Goal: Task Accomplishment & Management: Manage account settings

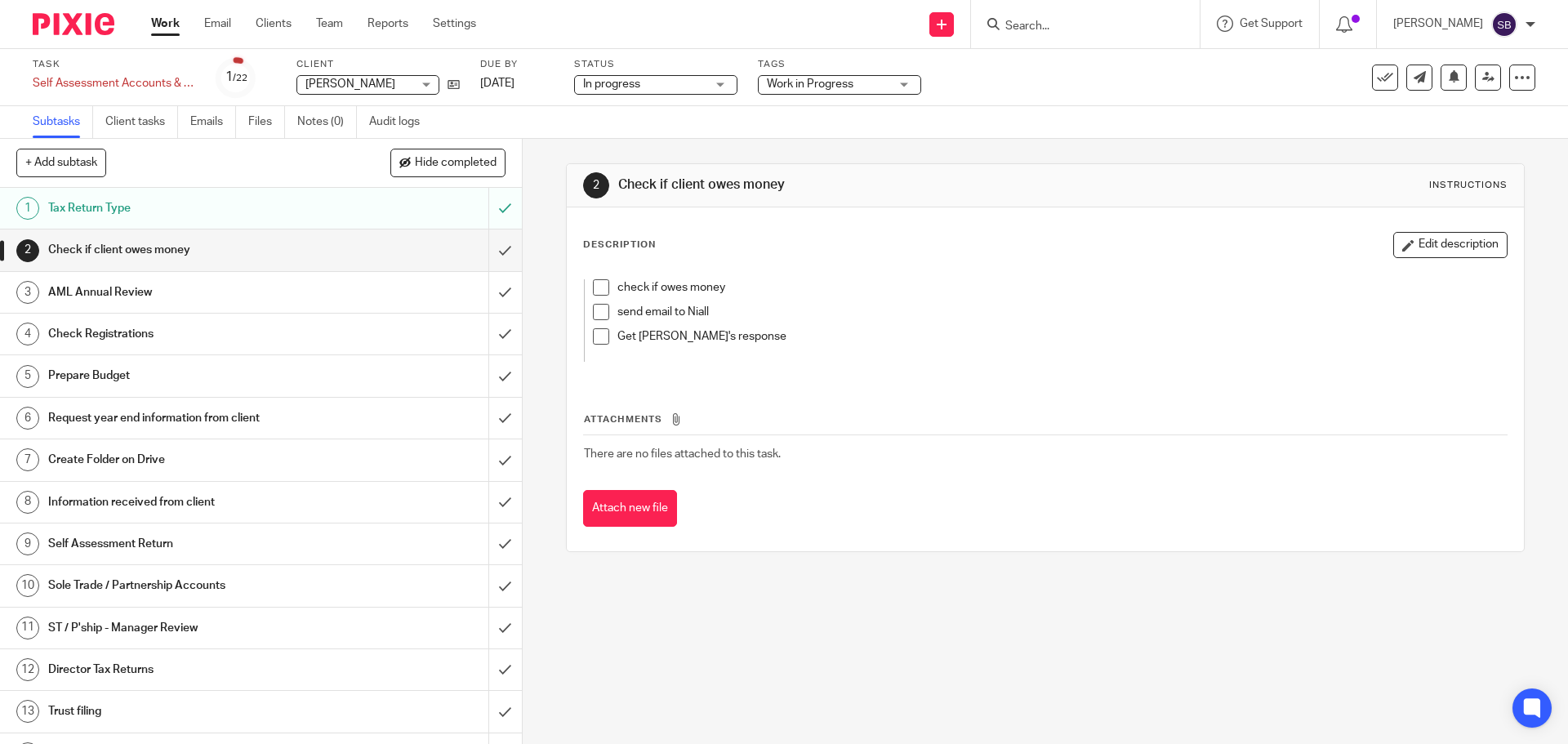
drag, startPoint x: 0, startPoint y: 0, endPoint x: 1084, endPoint y: 27, distance: 1084.3
click at [1084, 27] on input "Search" at bounding box center [1077, 26] width 147 height 15
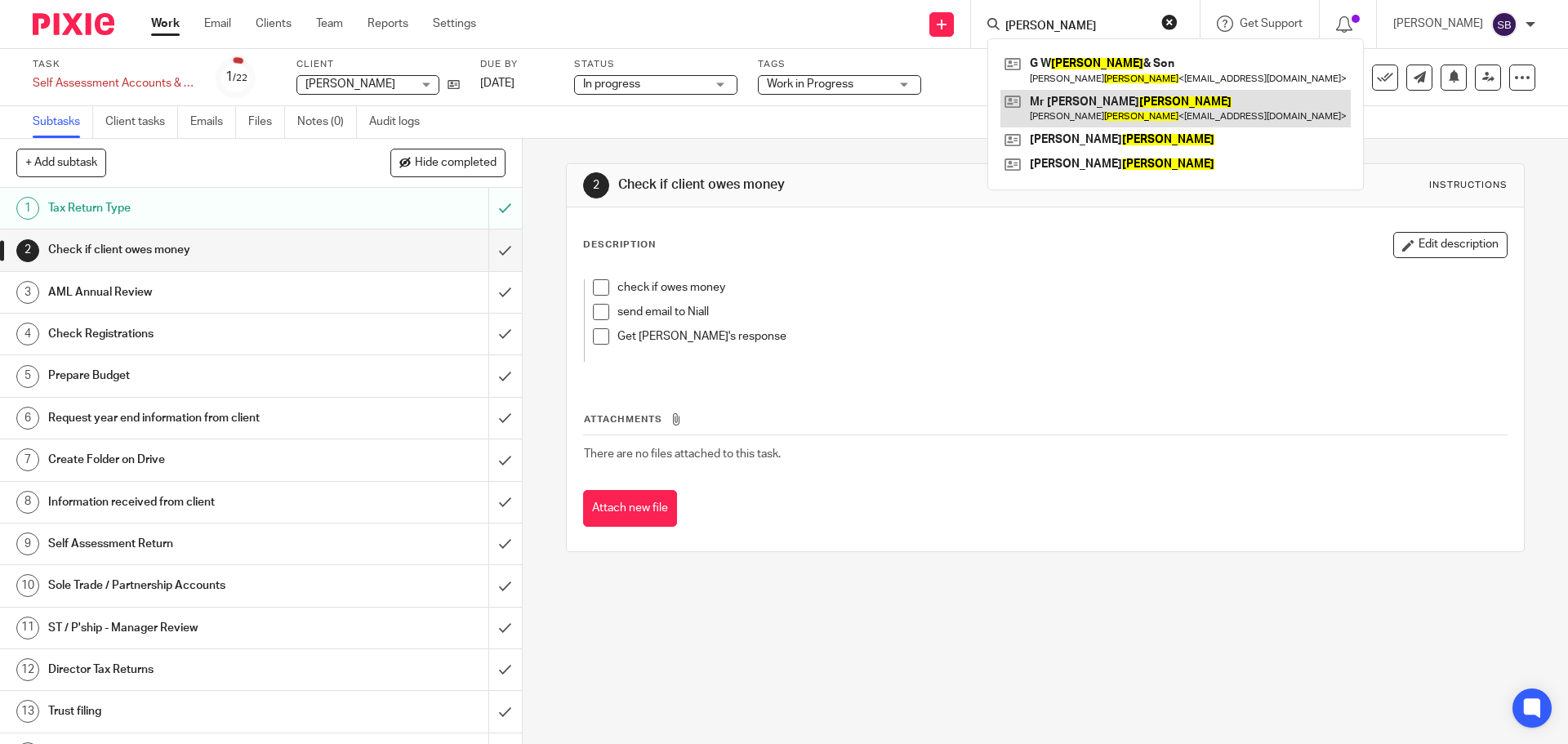
type input "godfrey"
click at [1089, 99] on link at bounding box center [1176, 108] width 351 height 38
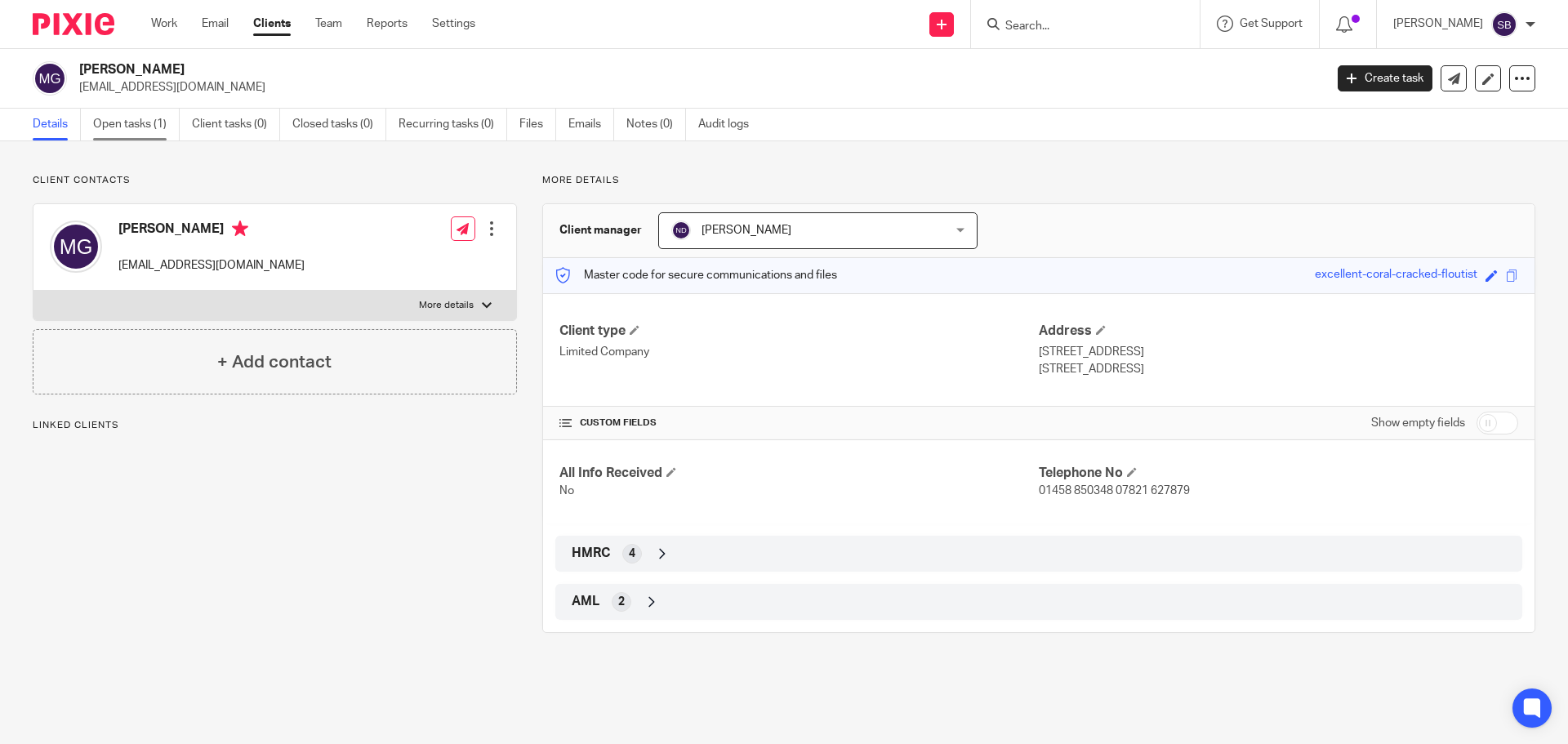
click at [145, 125] on link "Open tasks (1)" at bounding box center [137, 124] width 86 height 32
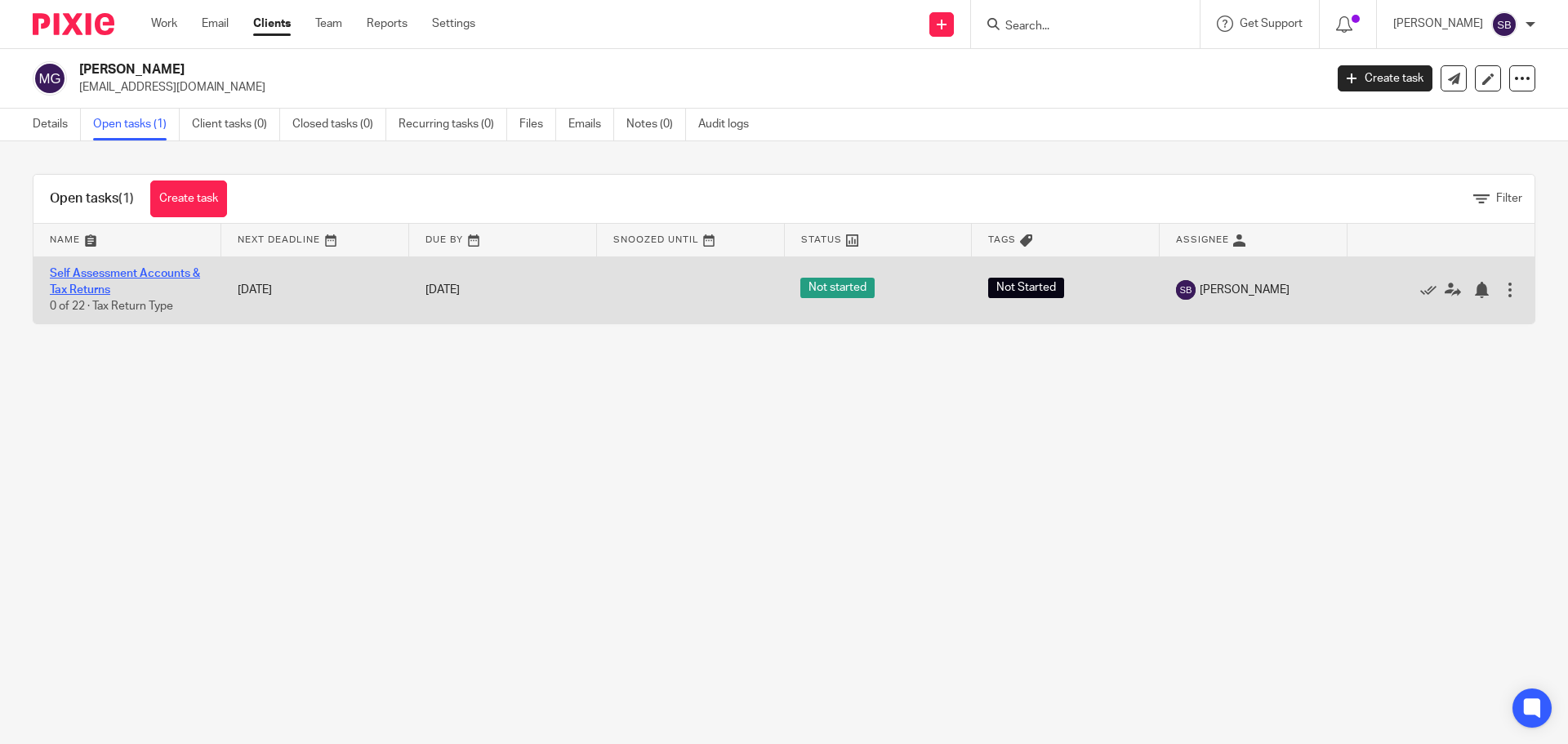
click at [121, 278] on link "Self Assessment Accounts & Tax Returns" at bounding box center [125, 282] width 151 height 28
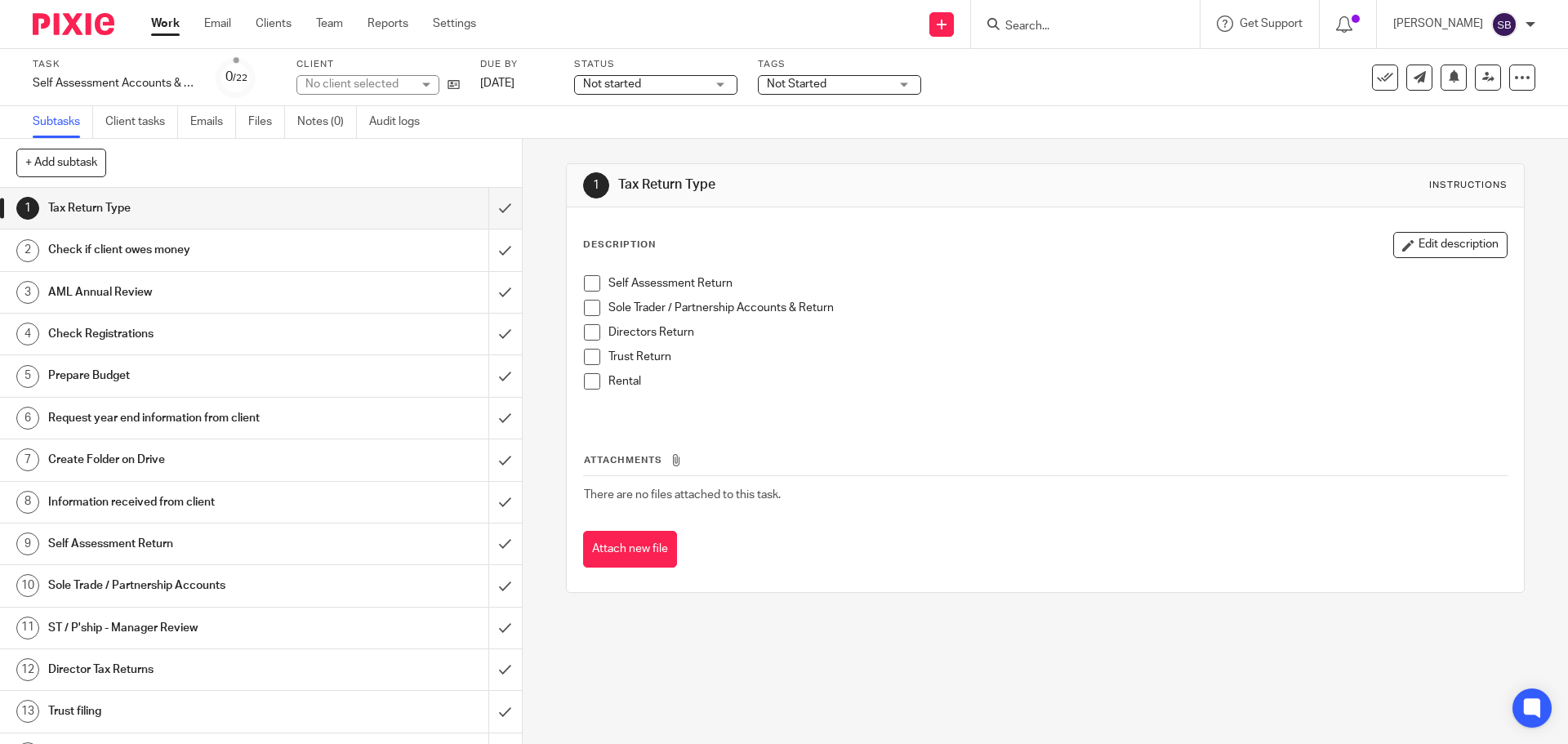
click at [656, 85] on span "Not started" at bounding box center [644, 84] width 122 height 17
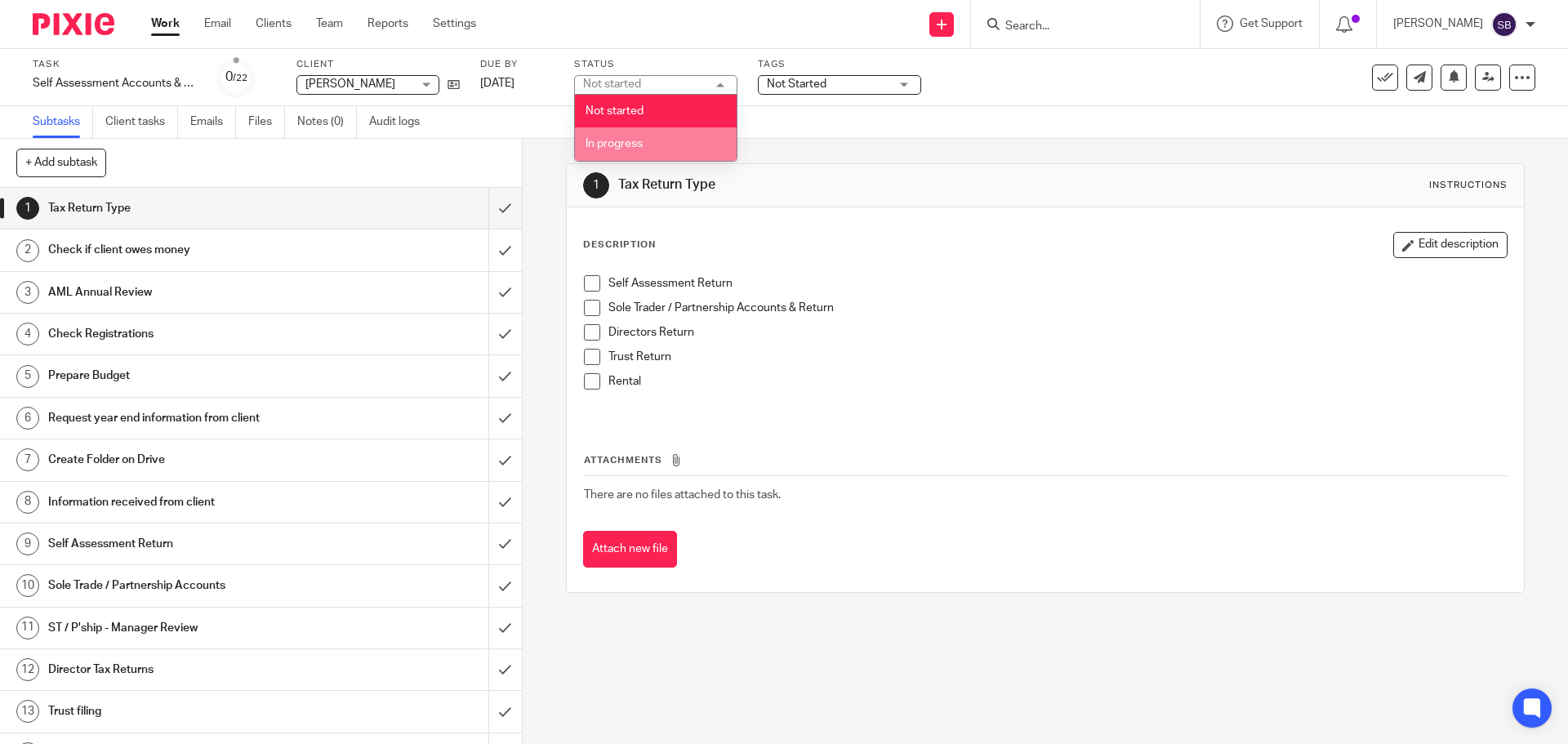
drag, startPoint x: 625, startPoint y: 143, endPoint x: 773, endPoint y: 82, distance: 160.1
click at [635, 140] on span "In progress" at bounding box center [614, 144] width 57 height 11
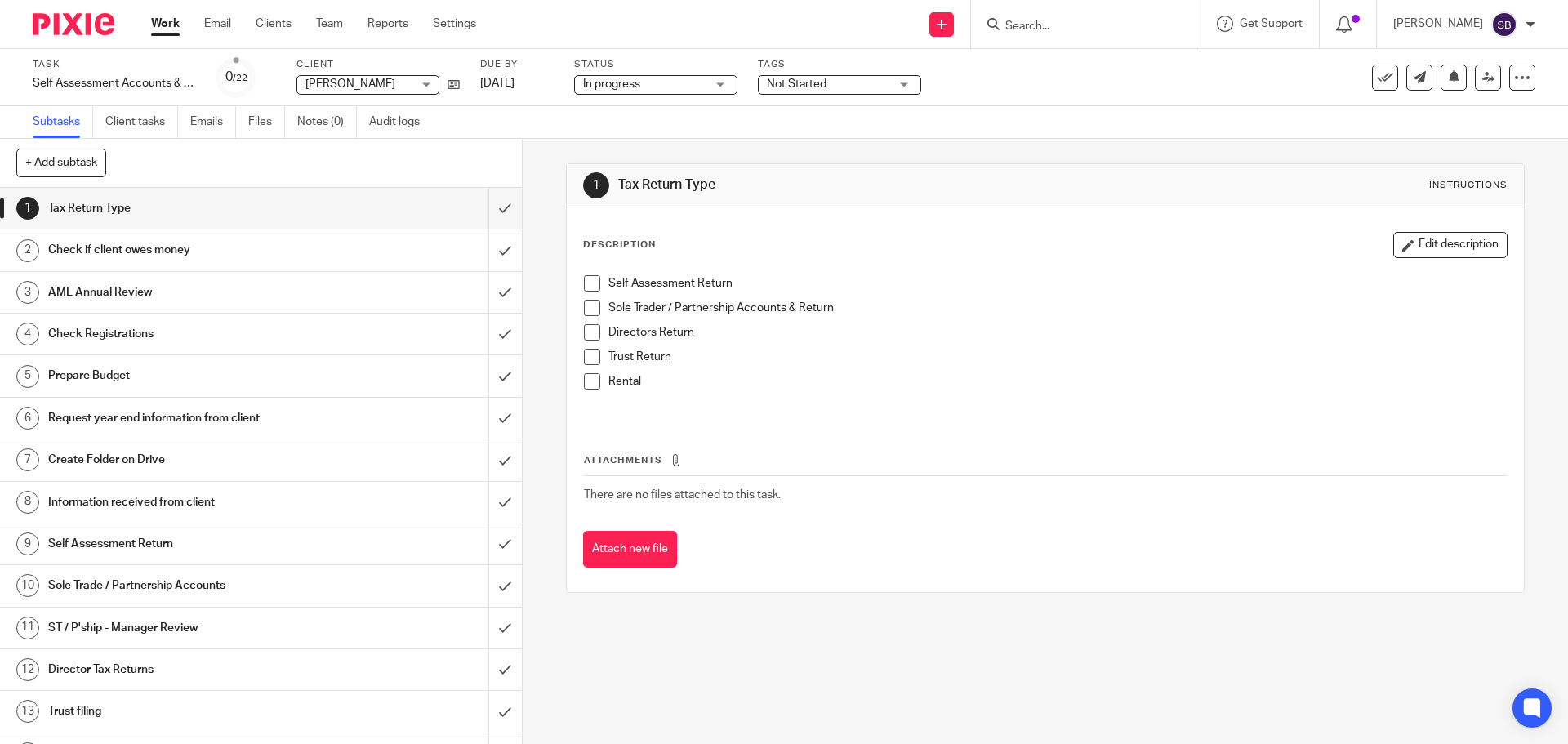
click at [792, 85] on span "Not Started" at bounding box center [797, 84] width 60 height 11
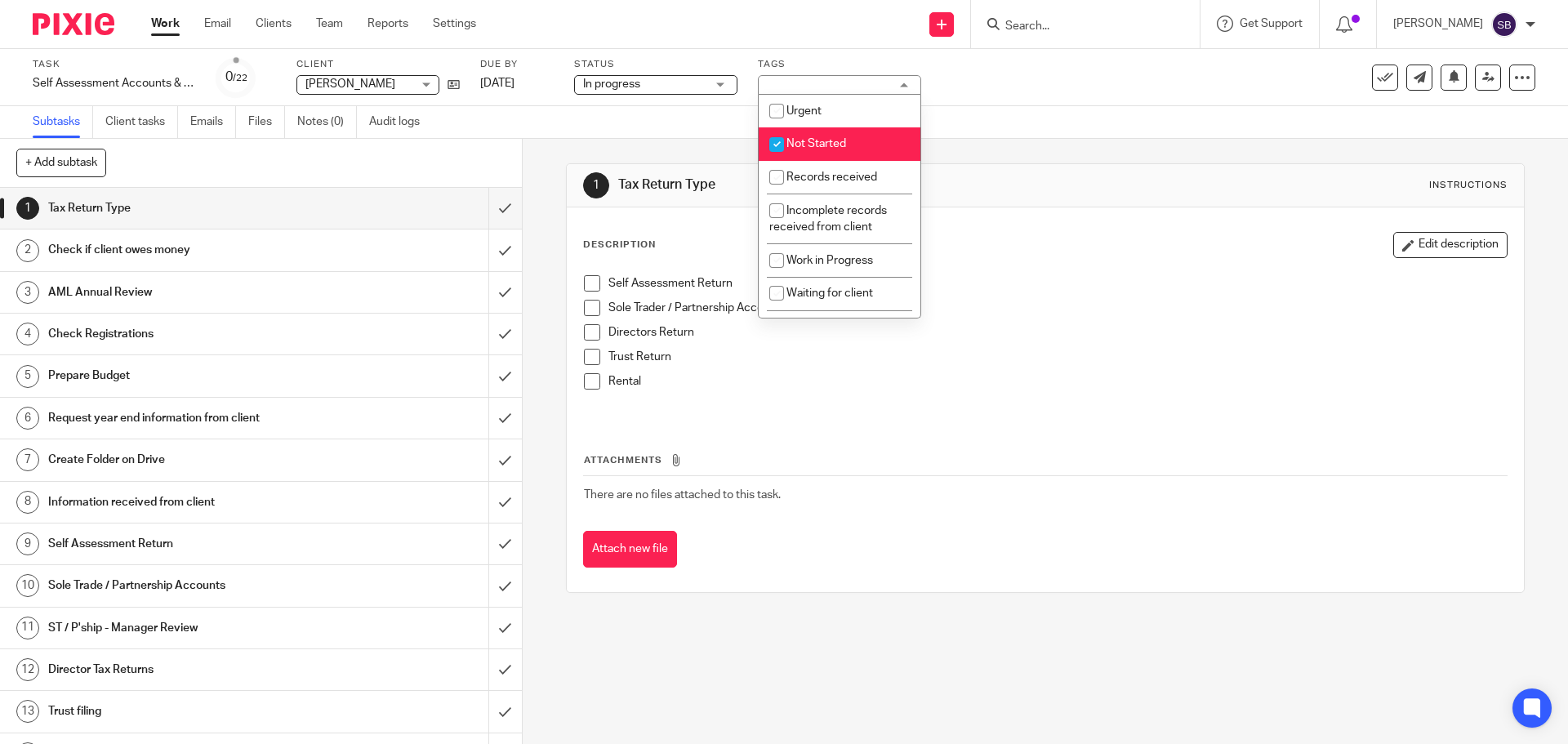
click at [773, 145] on input "checkbox" at bounding box center [776, 144] width 31 height 31
checkbox input "false"
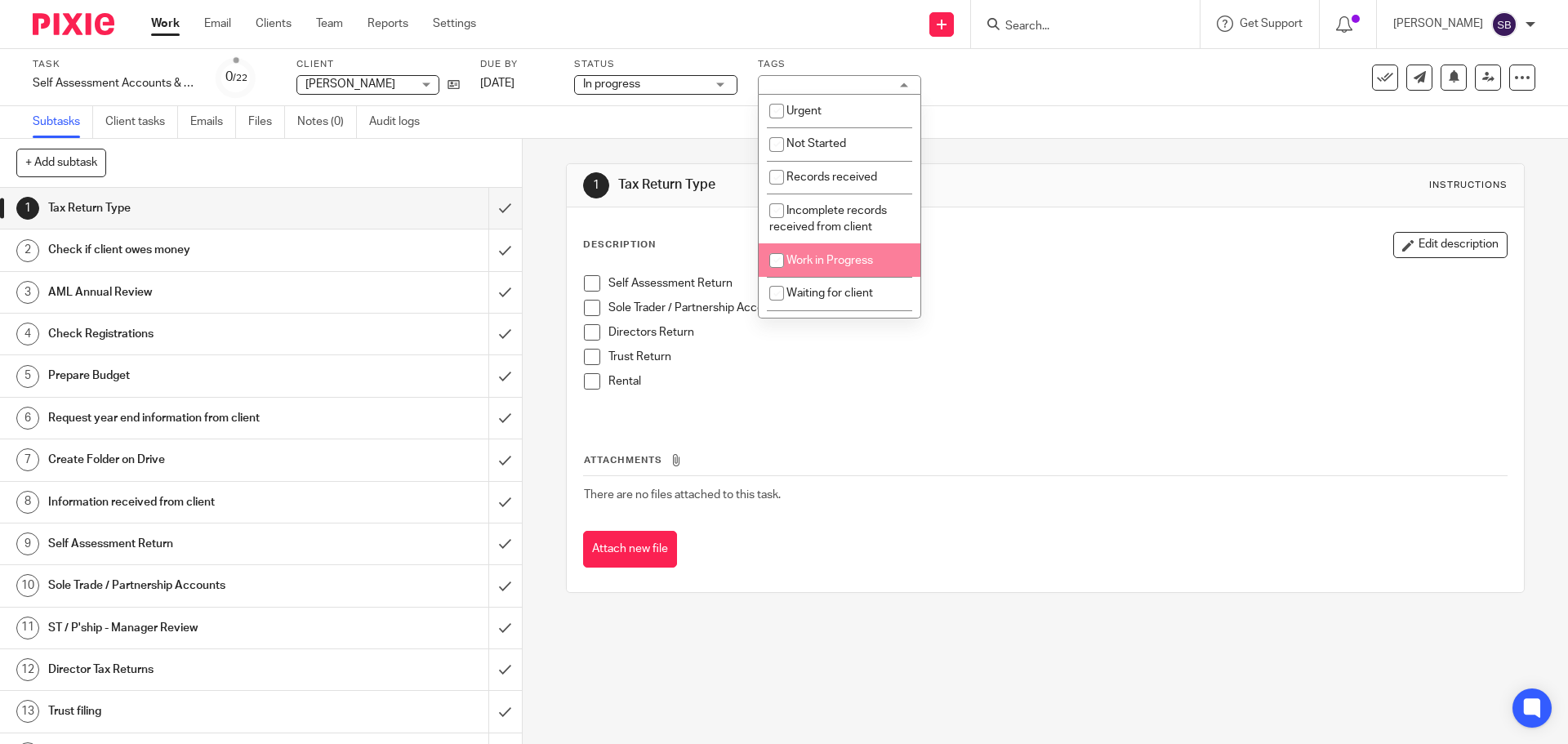
click at [773, 263] on input "checkbox" at bounding box center [776, 260] width 31 height 31
checkbox input "true"
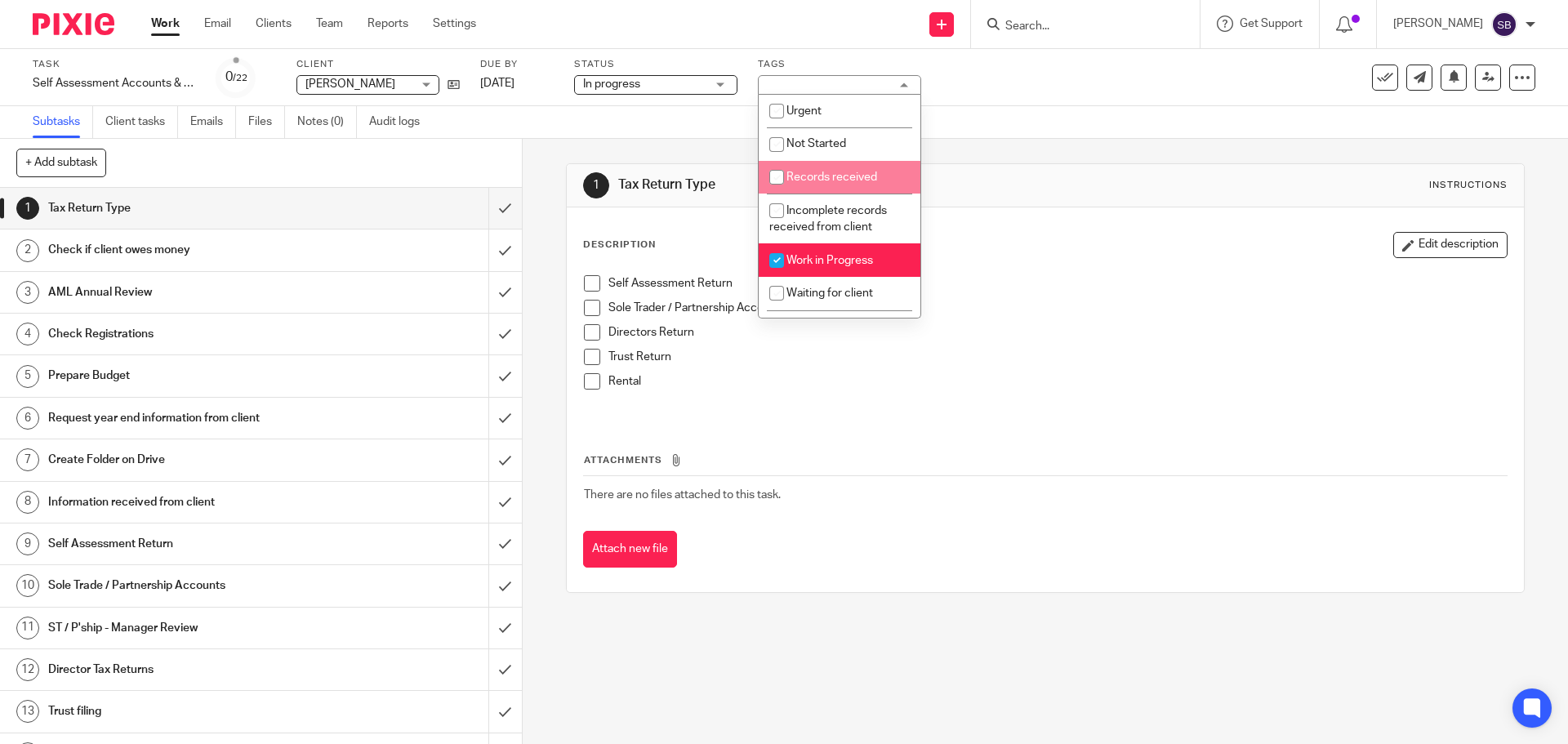
click at [778, 179] on input "checkbox" at bounding box center [776, 177] width 31 height 31
checkbox input "true"
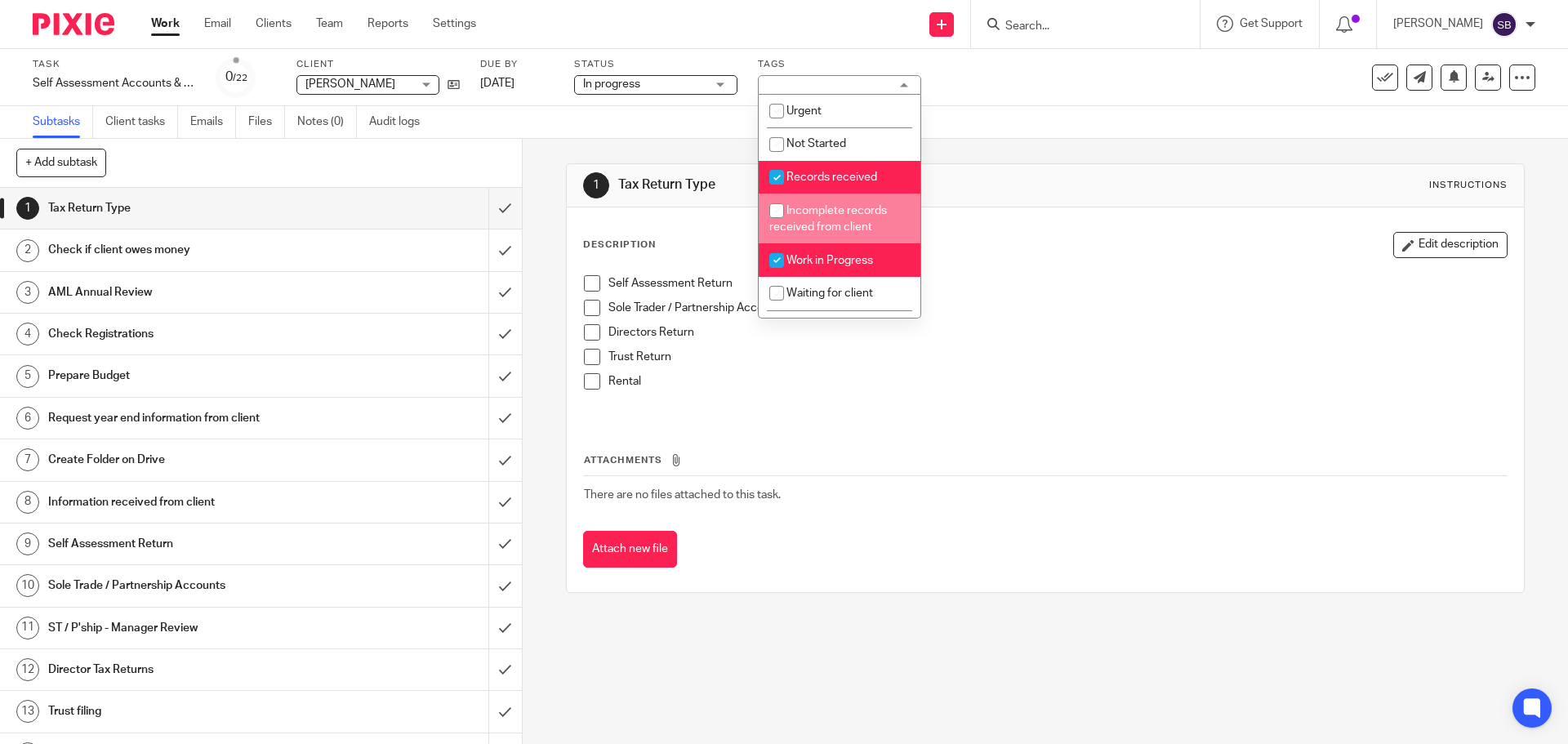
drag, startPoint x: 778, startPoint y: 214, endPoint x: 782, endPoint y: 191, distance: 23.3
click at [781, 213] on input "checkbox" at bounding box center [776, 210] width 31 height 31
checkbox input "true"
click at [777, 174] on input "checkbox" at bounding box center [776, 177] width 31 height 31
checkbox input "false"
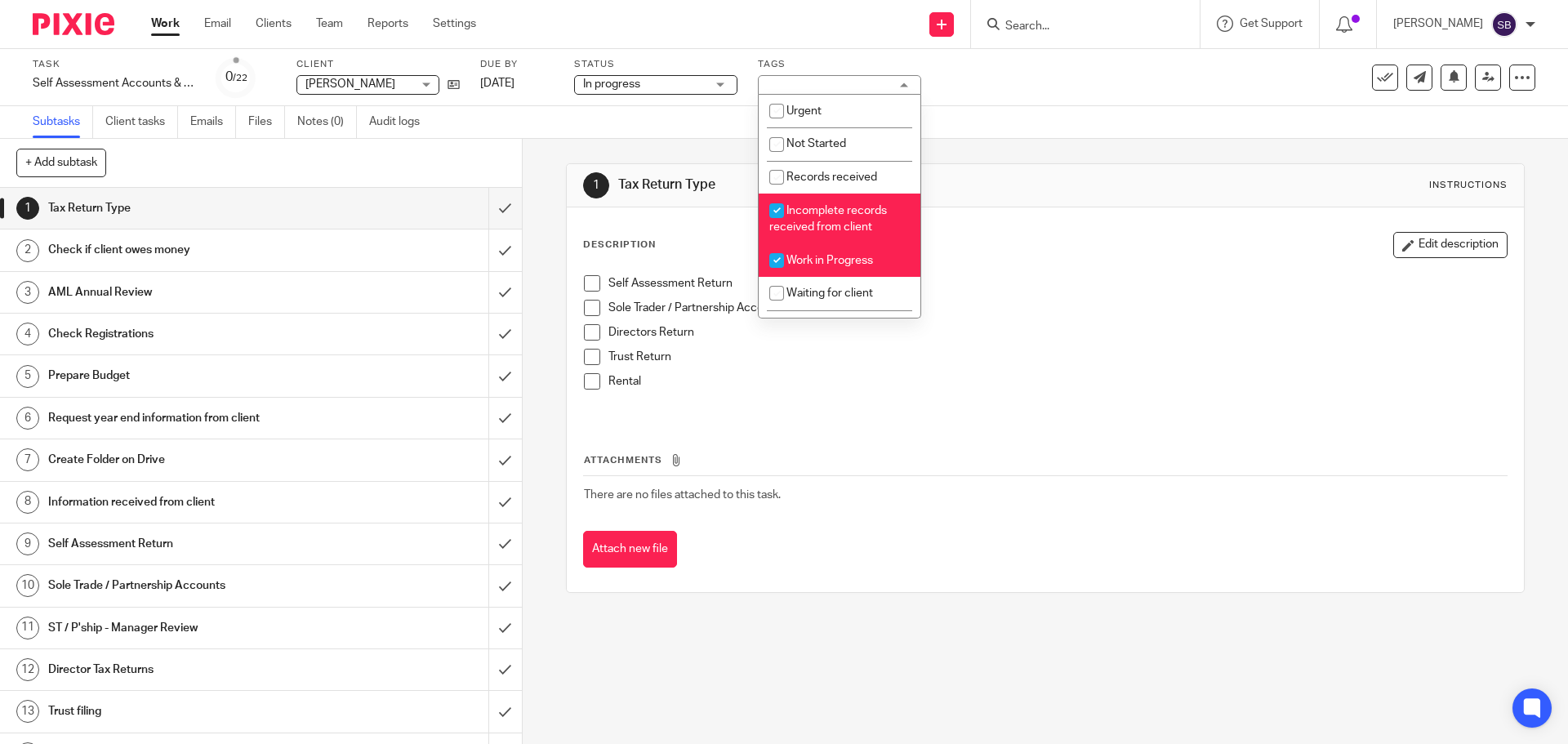
click at [1039, 140] on div "1 Tax Return Type Instructions Description Edit description Self Assessment Ret…" at bounding box center [1046, 378] width 958 height 478
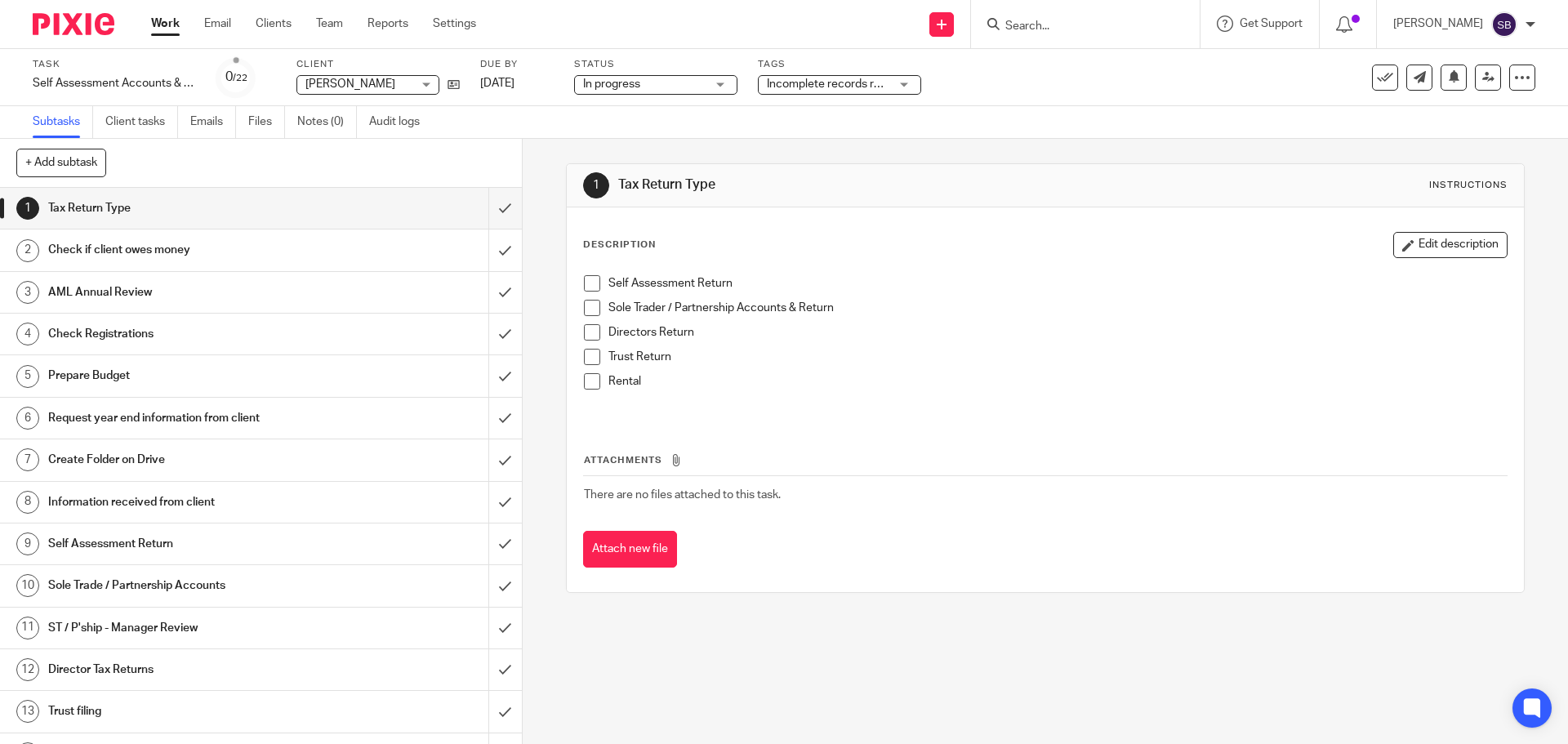
click at [1100, 22] on input "Search" at bounding box center [1077, 26] width 147 height 15
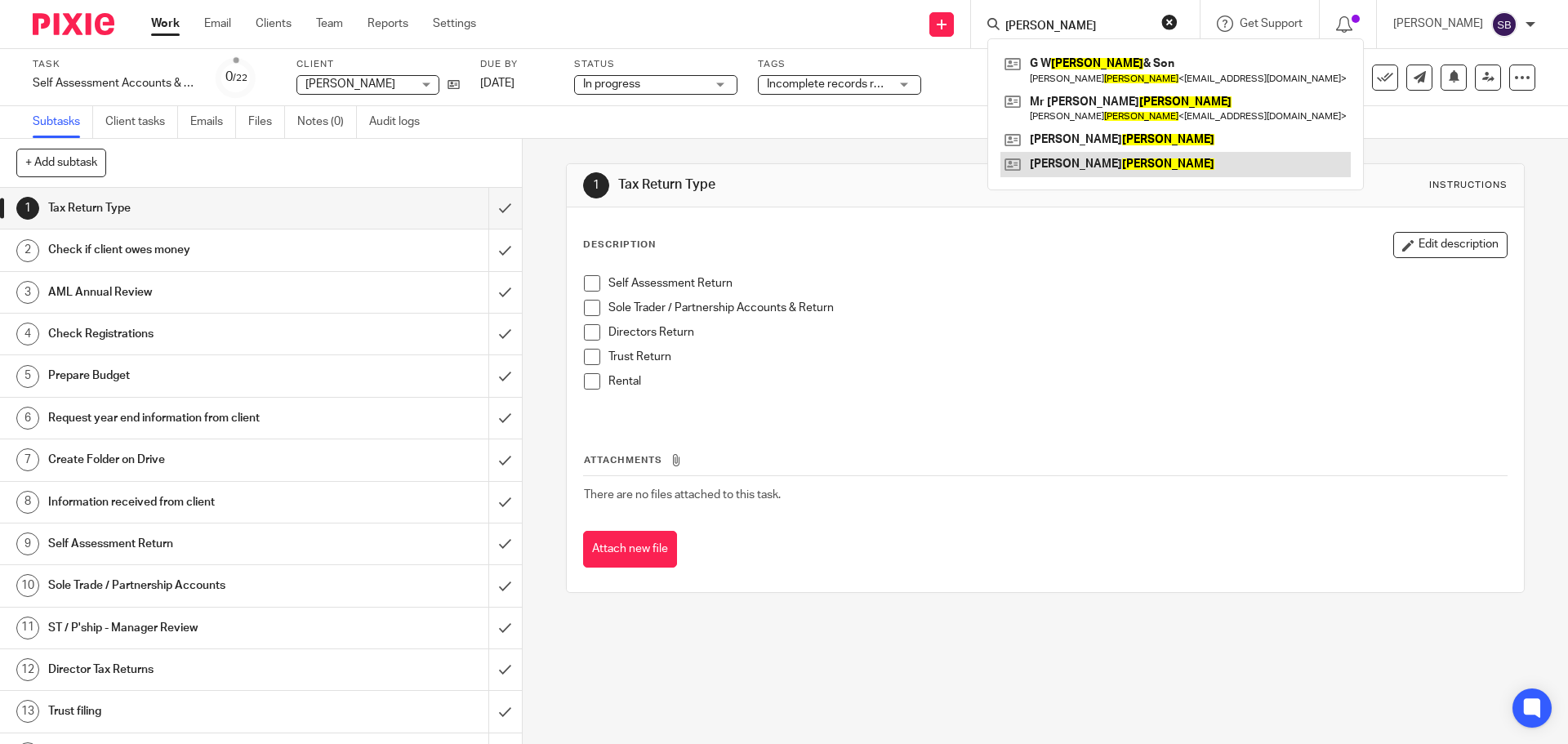
type input "godfrey"
click at [1165, 163] on link at bounding box center [1176, 164] width 351 height 25
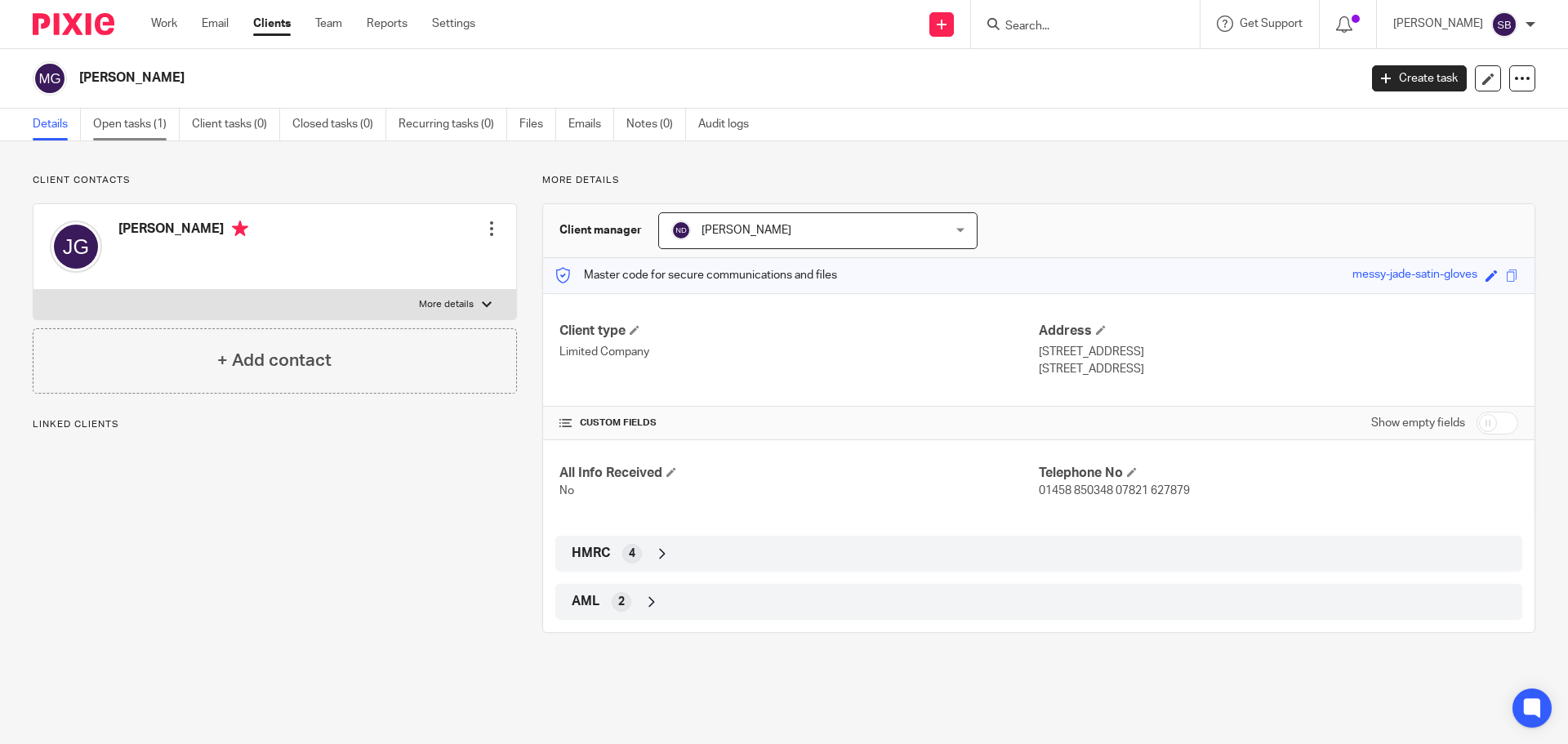
click at [153, 129] on link "Open tasks (1)" at bounding box center [137, 124] width 86 height 32
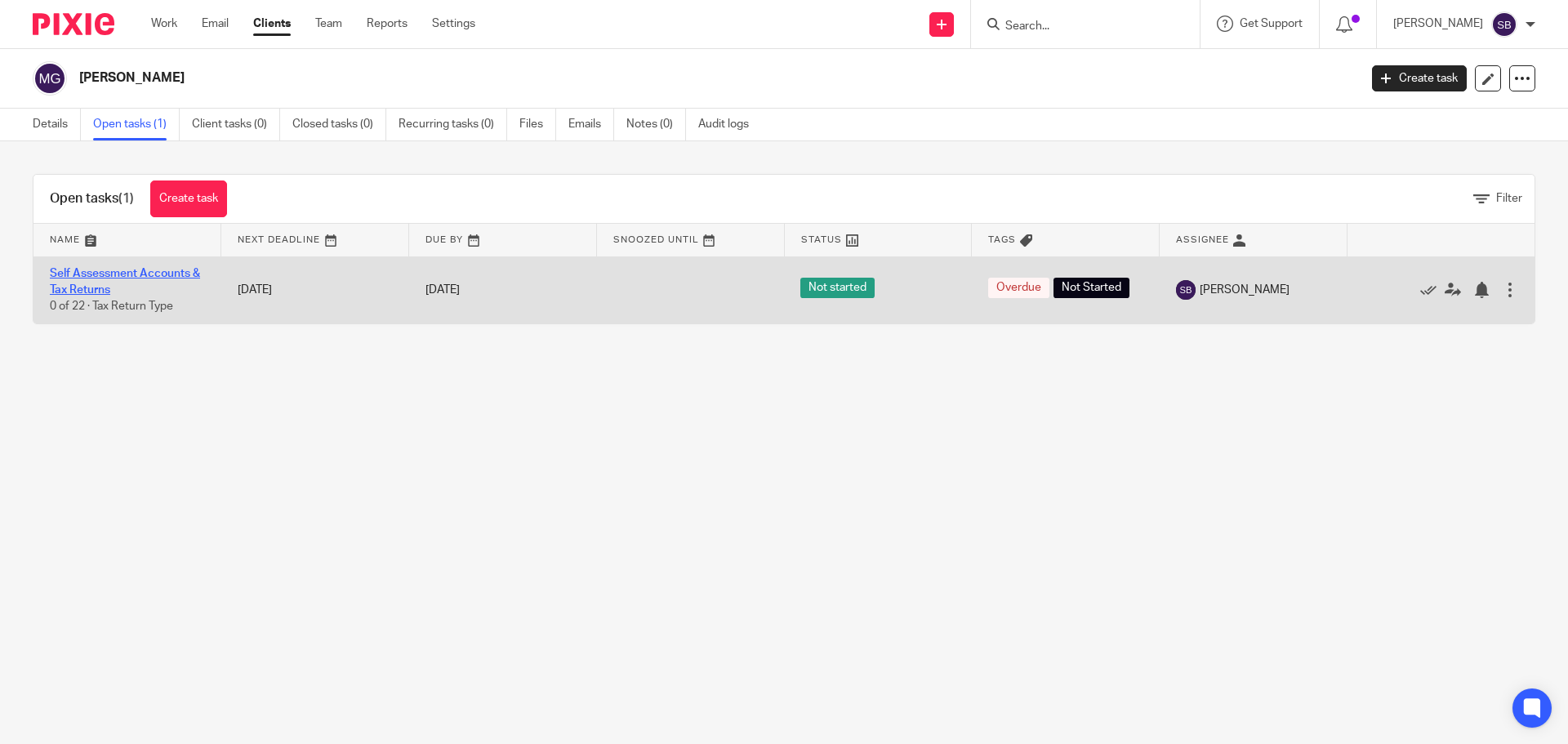
click at [144, 276] on link "Self Assessment Accounts & Tax Returns" at bounding box center [125, 282] width 151 height 28
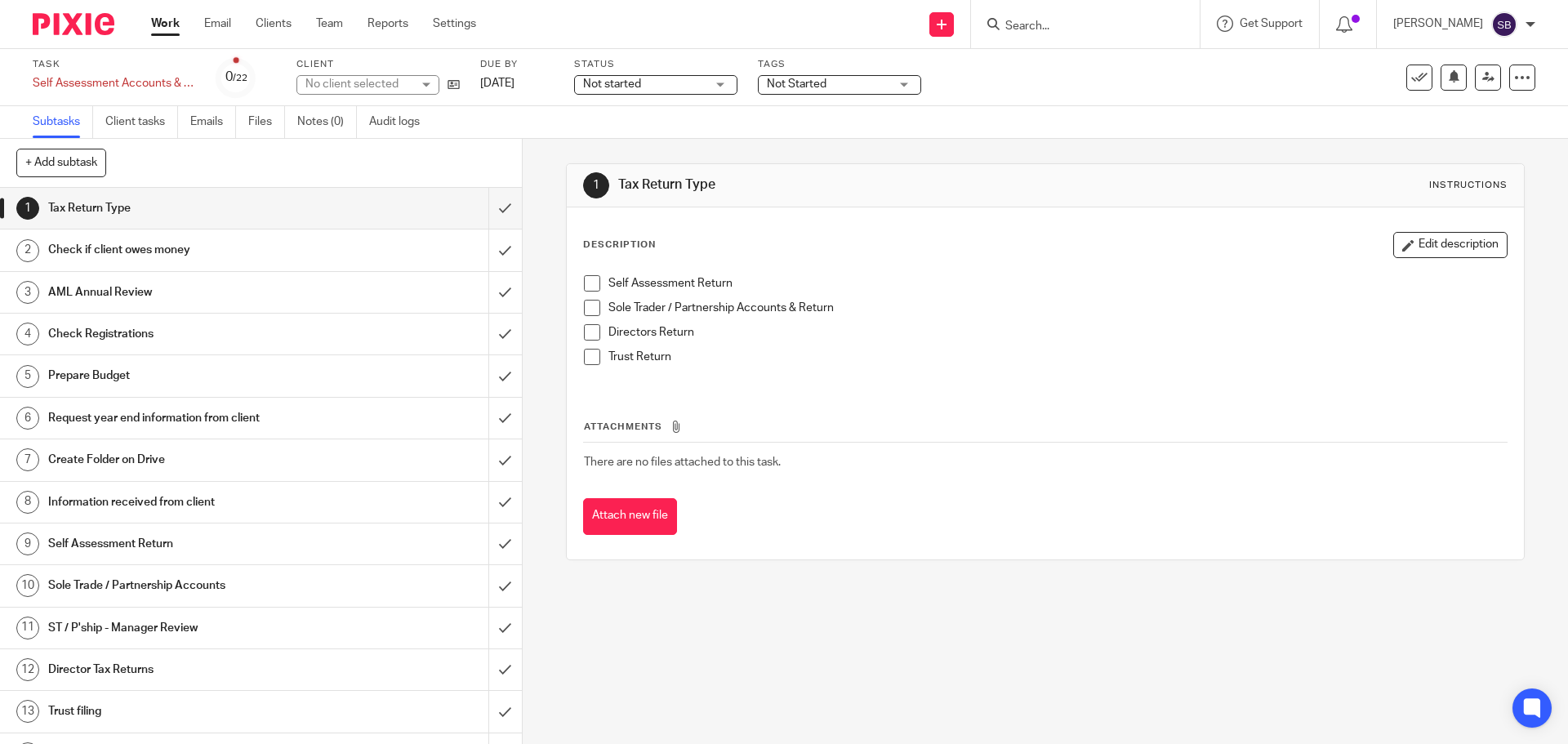
click at [692, 84] on span "Not started" at bounding box center [644, 84] width 122 height 17
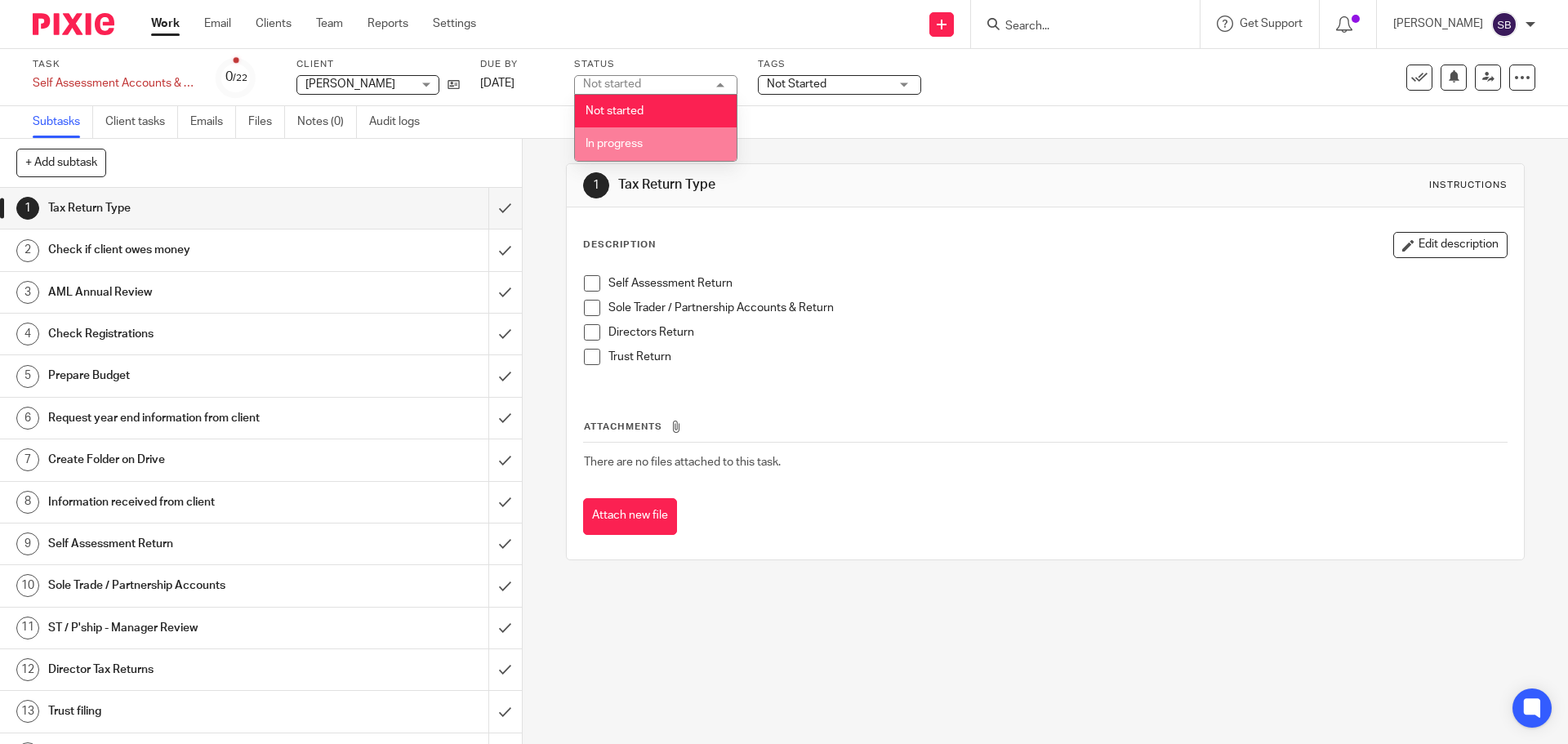
drag, startPoint x: 658, startPoint y: 152, endPoint x: 800, endPoint y: 110, distance: 148.1
click at [662, 151] on li "In progress" at bounding box center [656, 144] width 162 height 33
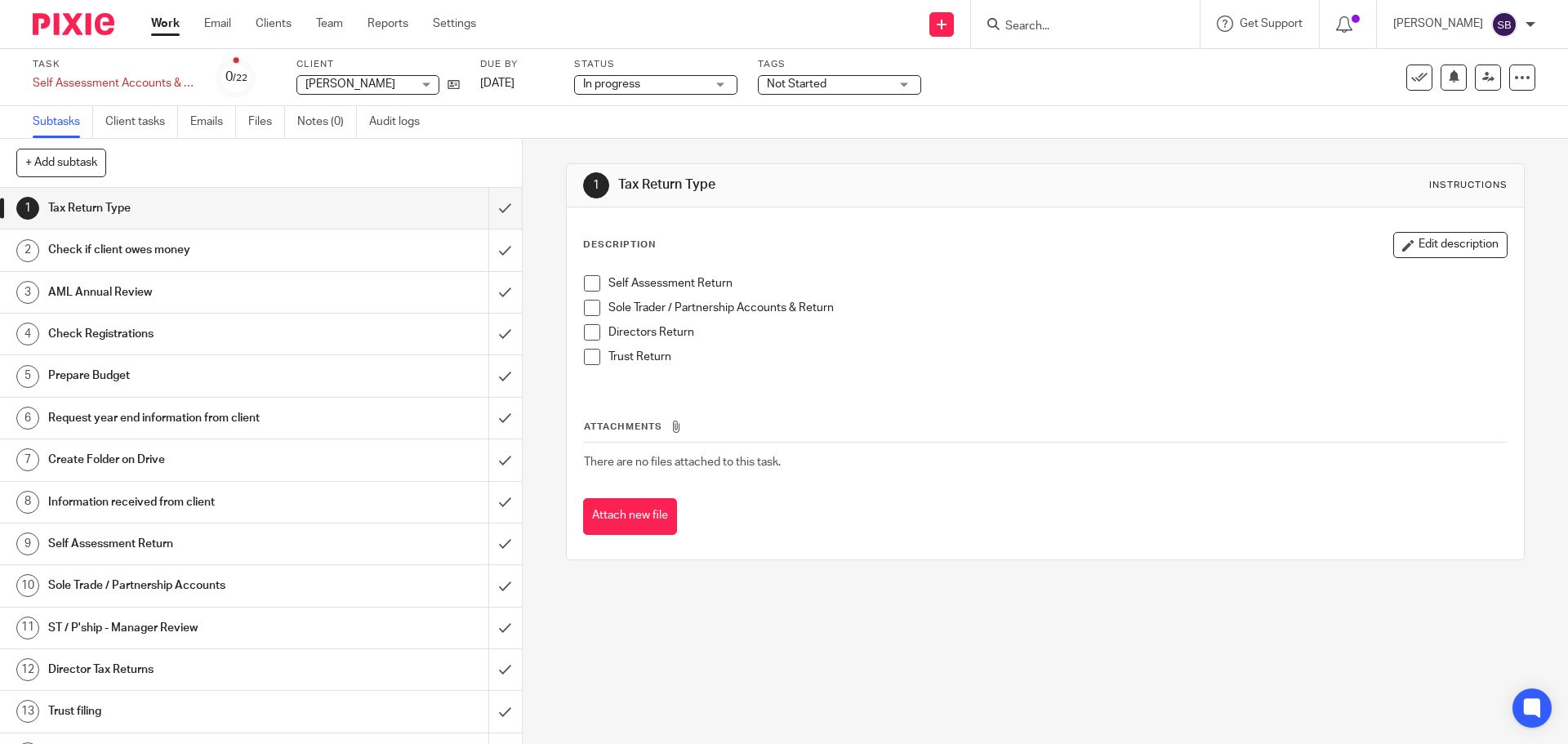
click at [845, 94] on div "Not Started" at bounding box center [839, 85] width 163 height 19
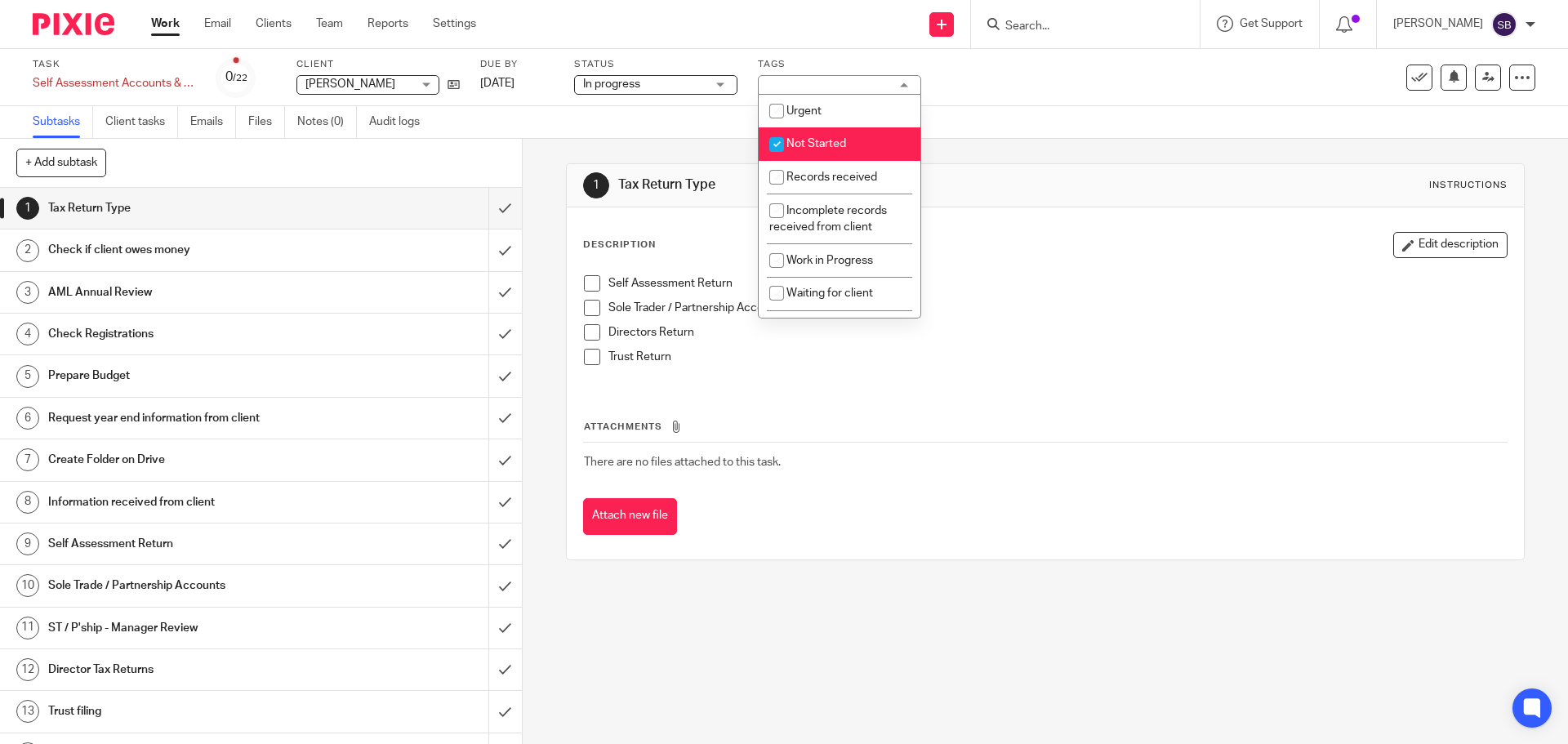
drag, startPoint x: 776, startPoint y: 144, endPoint x: 779, endPoint y: 156, distance: 12.4
click at [777, 144] on input "checkbox" at bounding box center [776, 144] width 31 height 31
checkbox input "false"
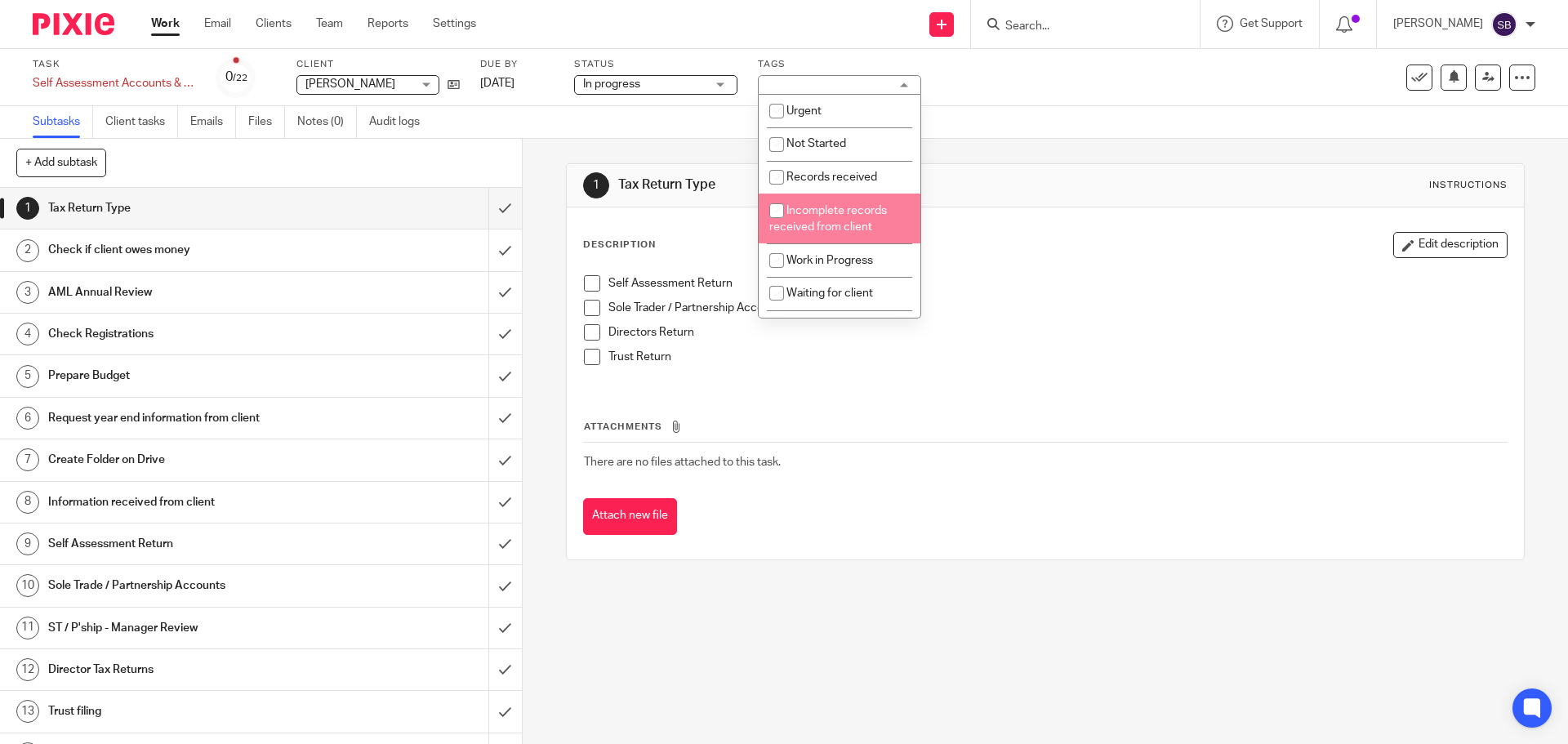
click at [782, 208] on input "checkbox" at bounding box center [776, 210] width 31 height 31
checkbox input "true"
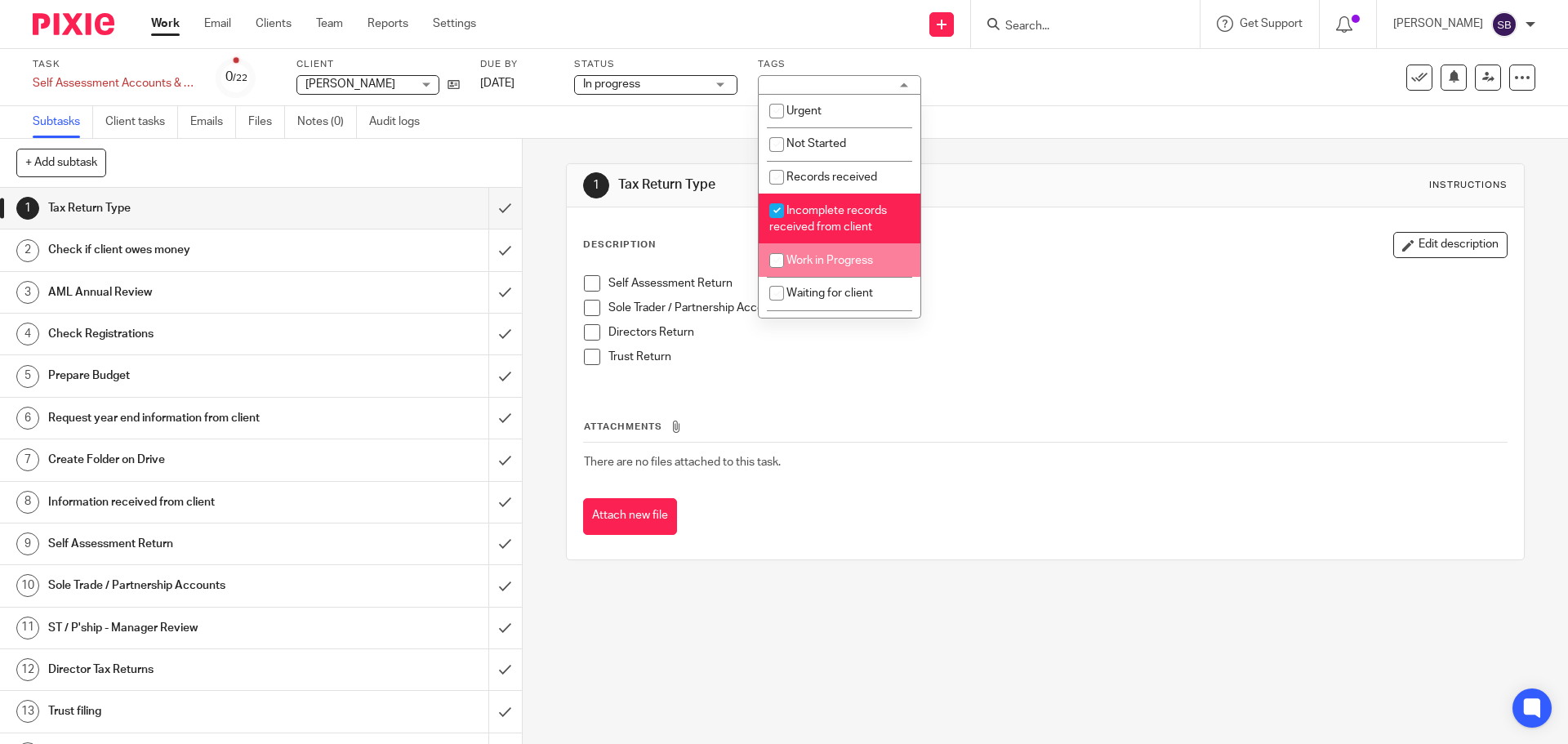
click at [773, 255] on input "checkbox" at bounding box center [776, 260] width 31 height 31
checkbox input "true"
click at [1047, 128] on div "Subtasks Client tasks Emails Files Notes (0) Audit logs" at bounding box center [784, 122] width 1568 height 33
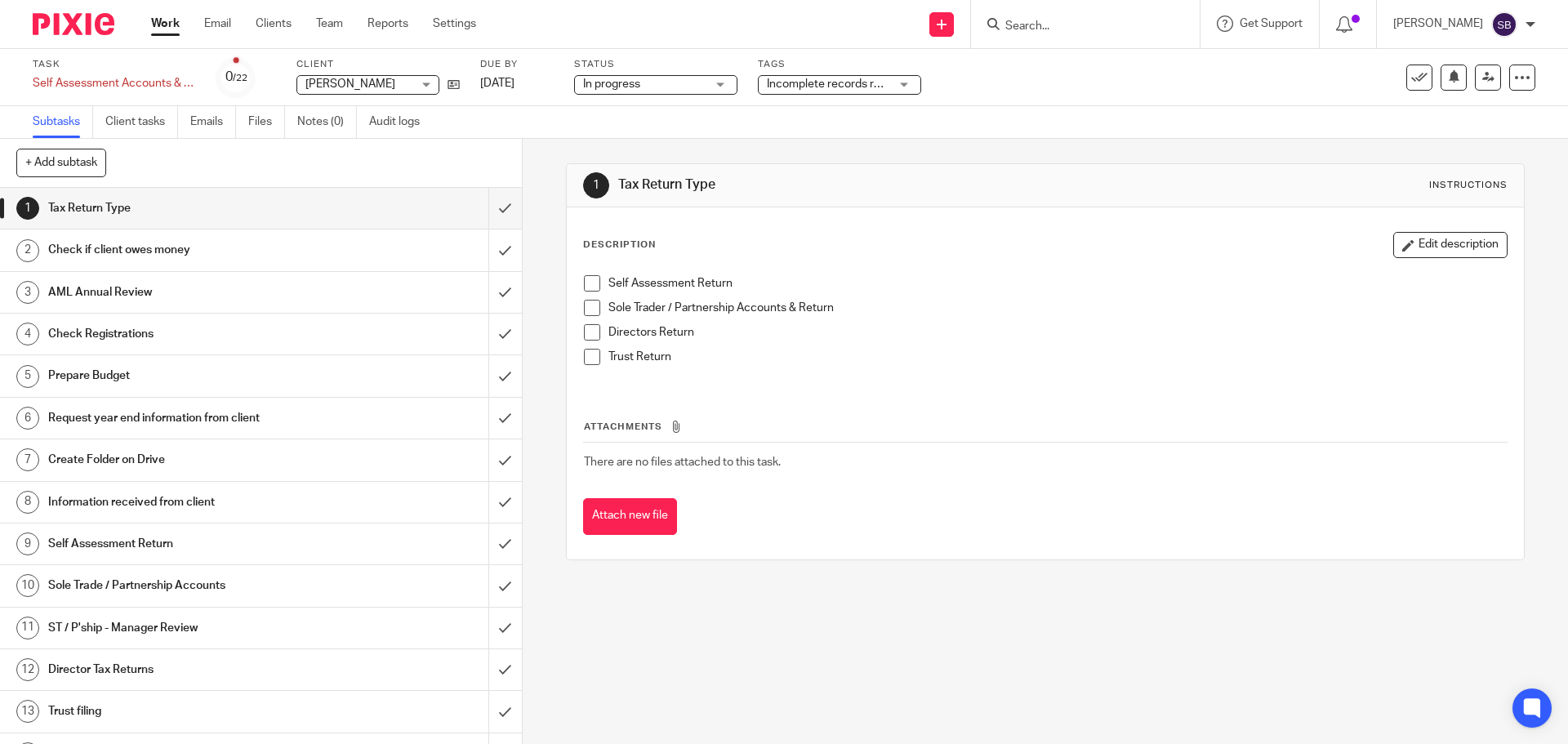
drag, startPoint x: 588, startPoint y: 286, endPoint x: 585, endPoint y: 305, distance: 19.2
click at [587, 286] on span at bounding box center [592, 283] width 17 height 17
click at [585, 313] on span at bounding box center [592, 307] width 17 height 17
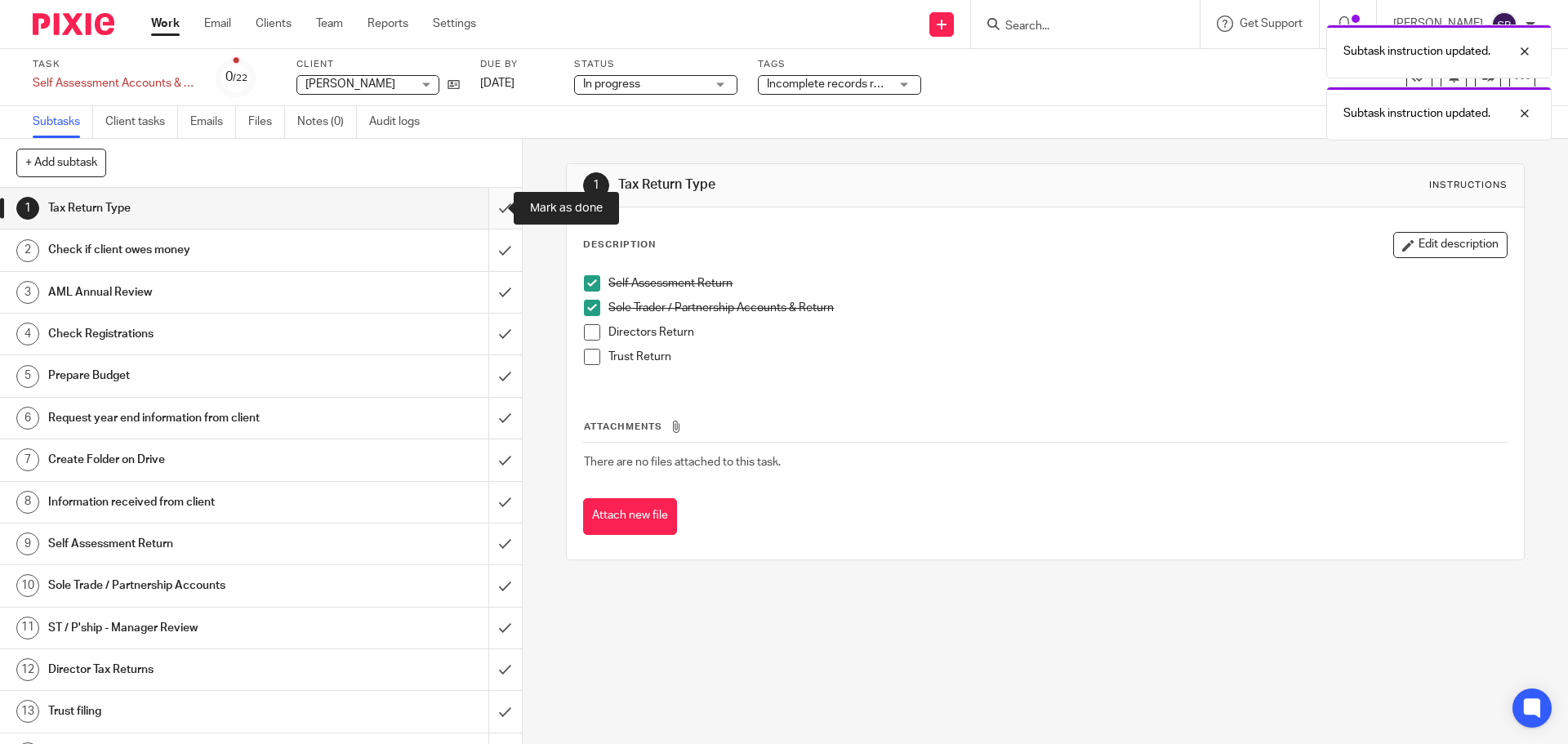
click at [488, 201] on input "submit" at bounding box center [261, 208] width 521 height 41
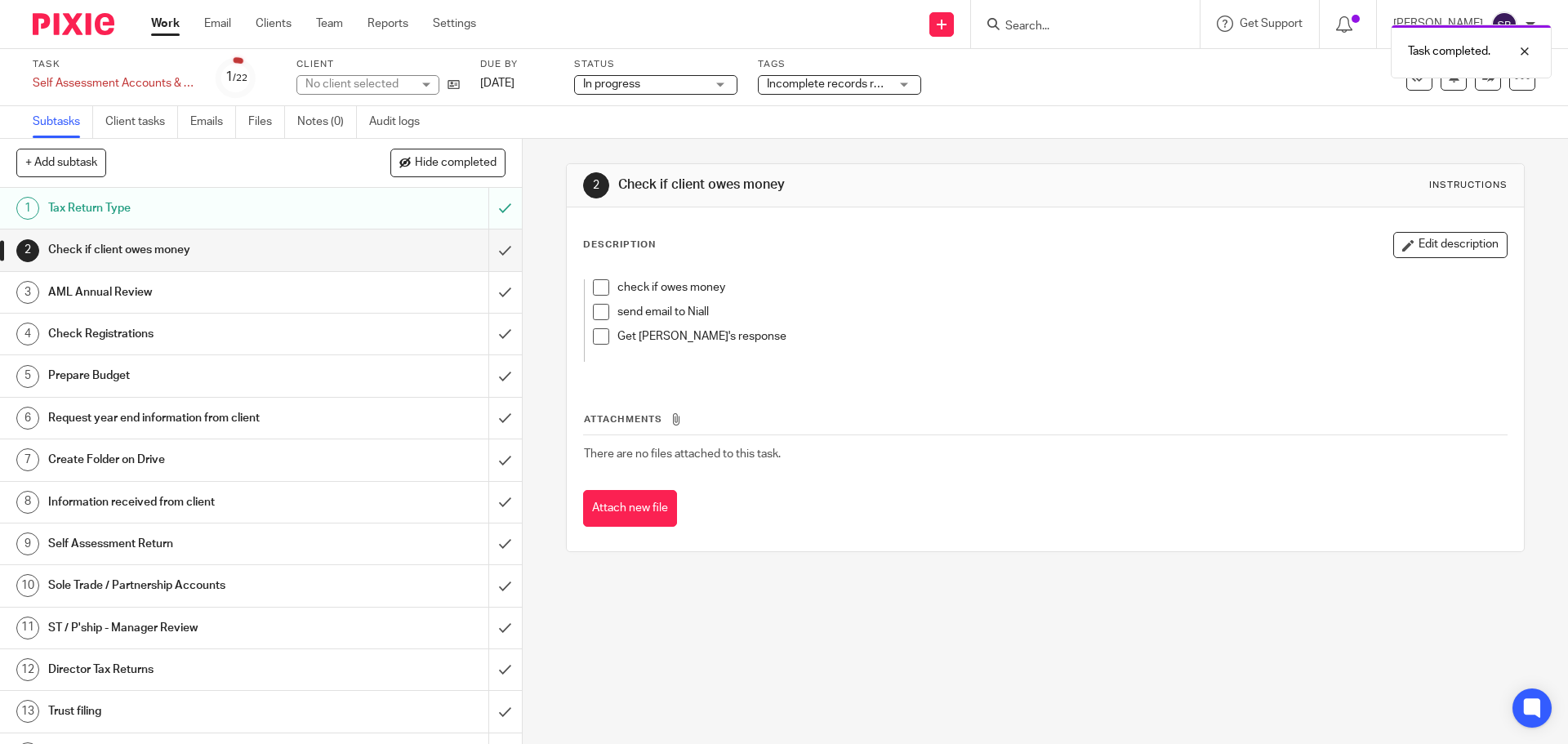
click at [109, 335] on h1 "Check Registrations" at bounding box center [189, 334] width 283 height 25
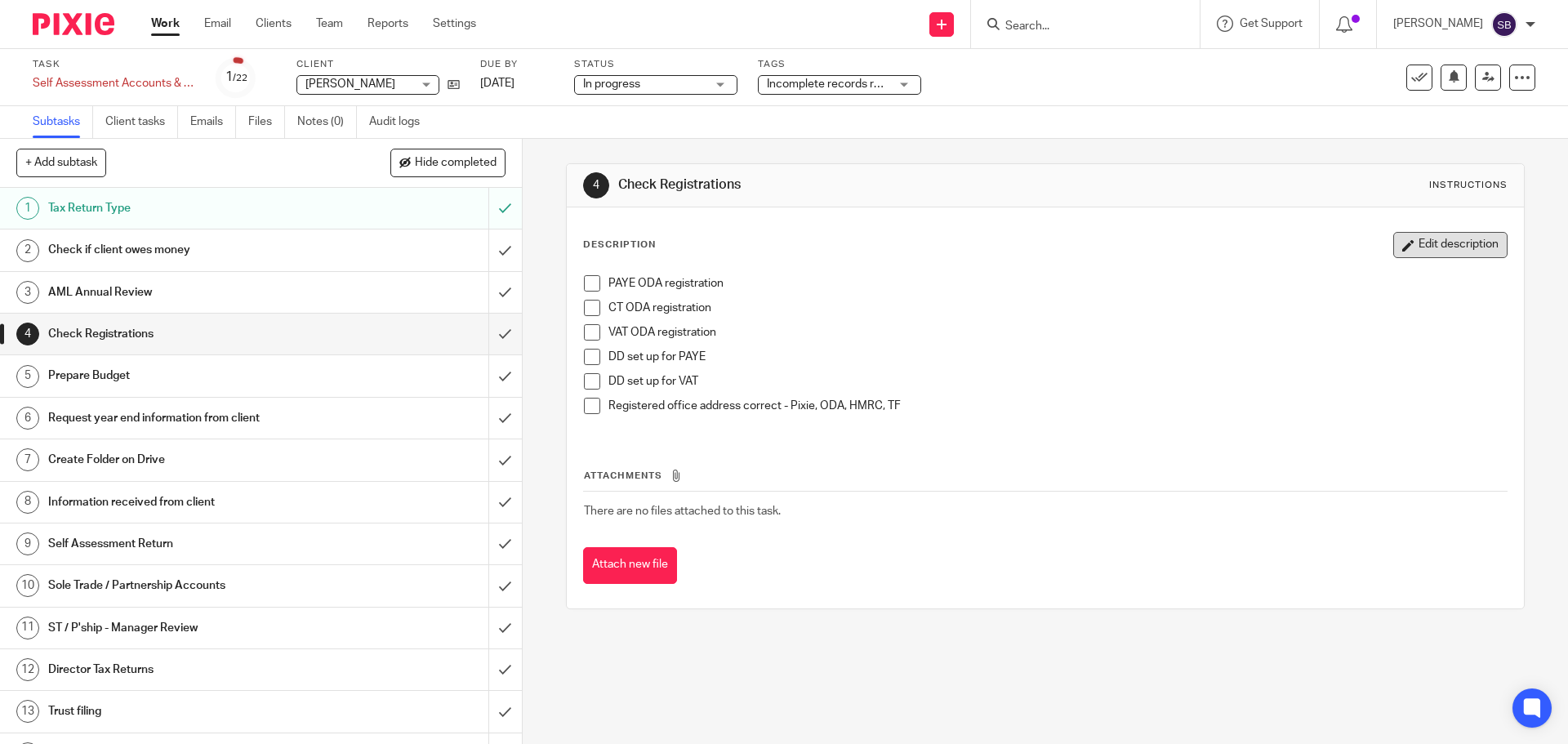
drag, startPoint x: 1414, startPoint y: 247, endPoint x: 1206, endPoint y: 306, distance: 216.2
click at [1413, 247] on button "Edit description" at bounding box center [1451, 245] width 115 height 26
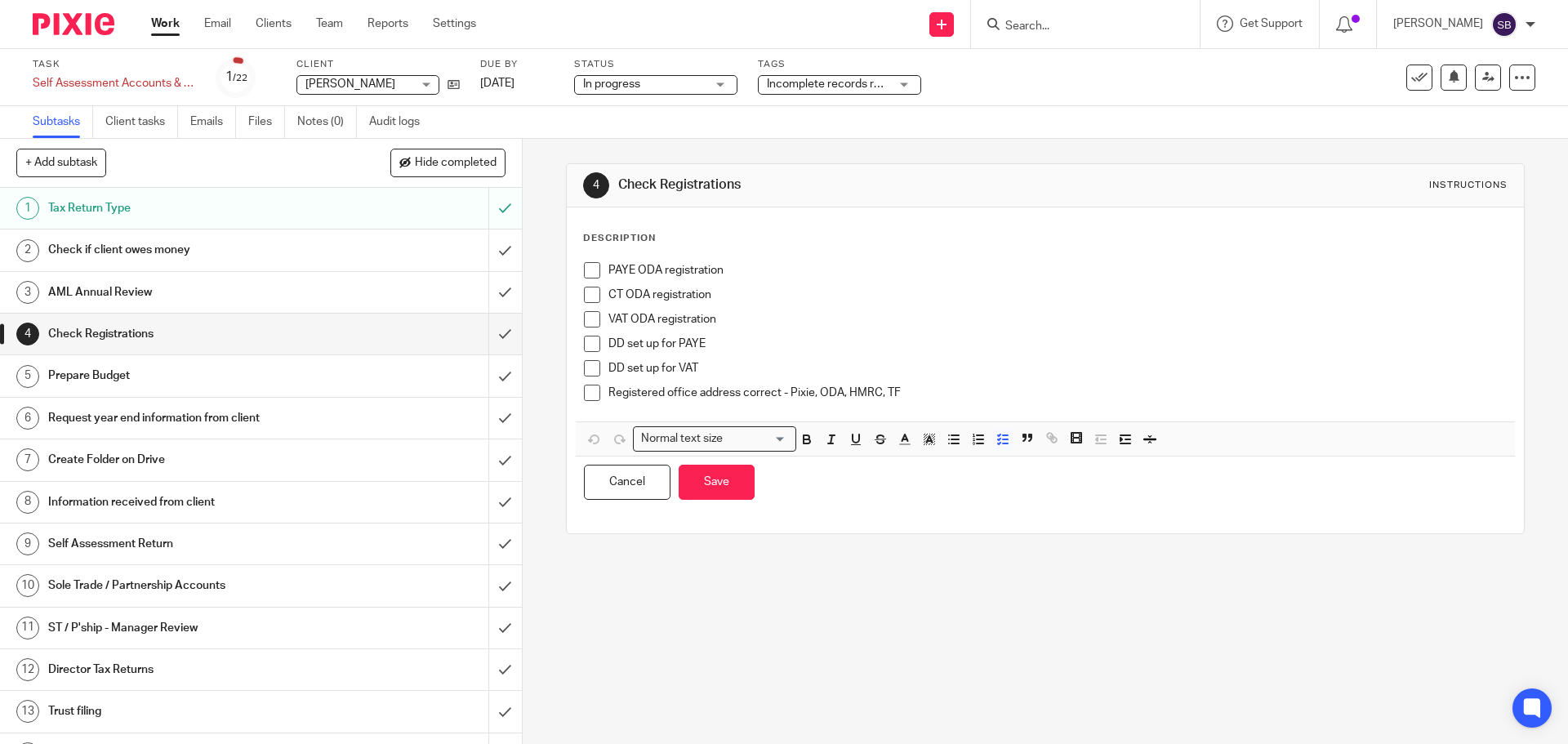
click at [919, 393] on p "Registered office address correct - Pixie, ODA, HMRC, TF" at bounding box center [1057, 393] width 898 height 17
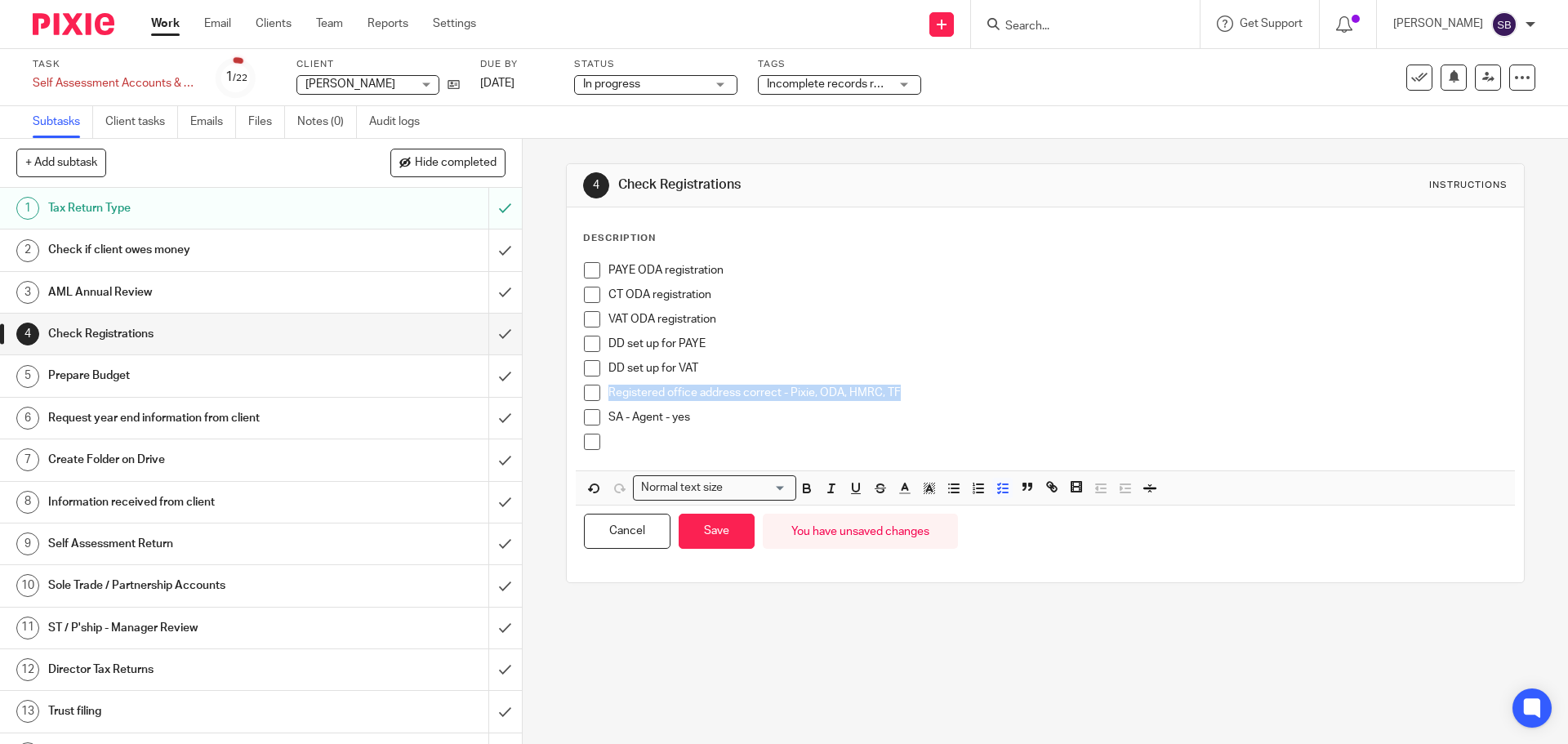
click at [636, 417] on p "SA - Agent - yes" at bounding box center [1057, 417] width 898 height 17
drag, startPoint x: 699, startPoint y: 420, endPoint x: 599, endPoint y: 416, distance: 100.1
click at [599, 416] on li "SA - Agent - yes" at bounding box center [1045, 422] width 922 height 25
click at [803, 487] on icon "button" at bounding box center [806, 486] width 5 height 4
click at [740, 533] on button "Save" at bounding box center [716, 531] width 76 height 35
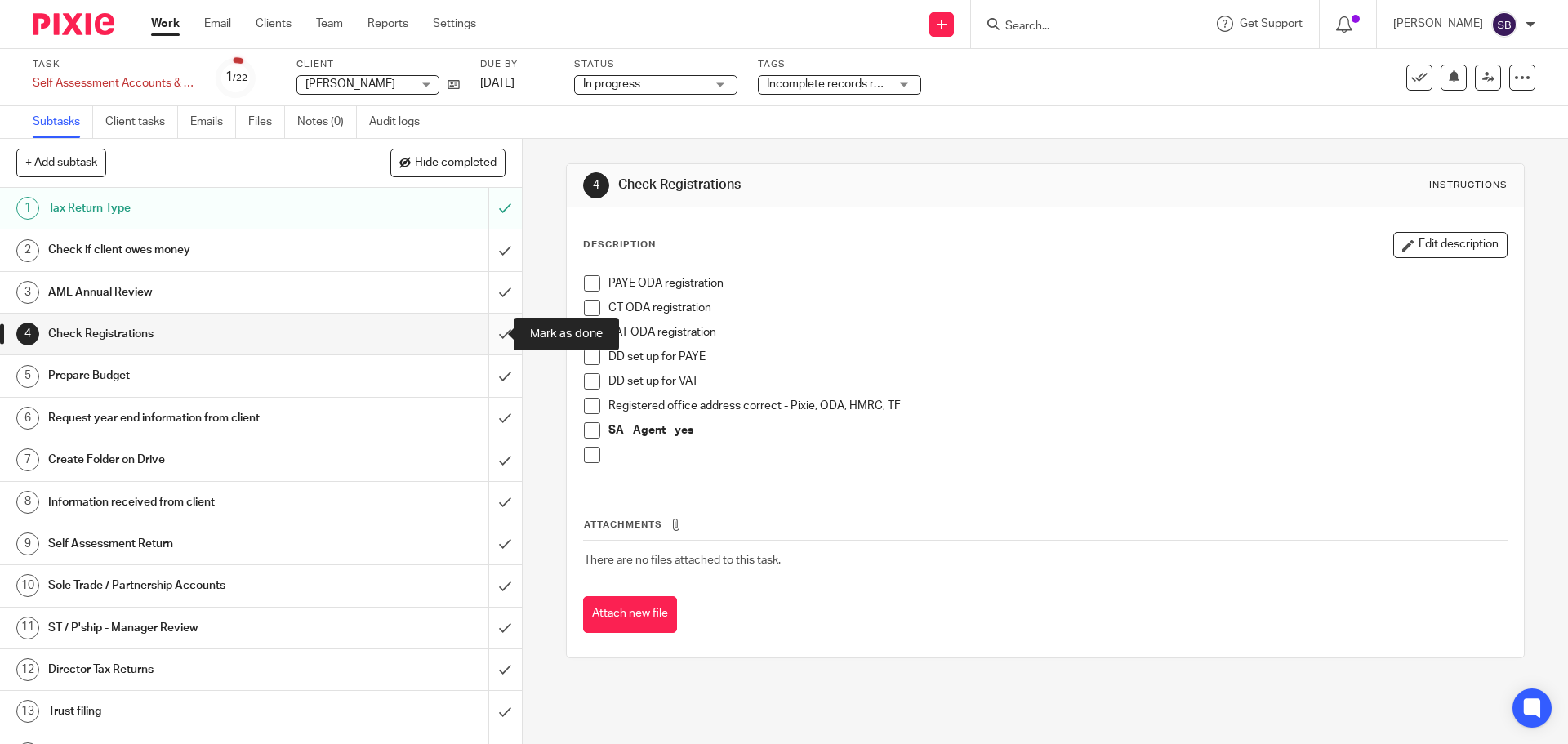
click at [485, 329] on input "submit" at bounding box center [261, 334] width 521 height 41
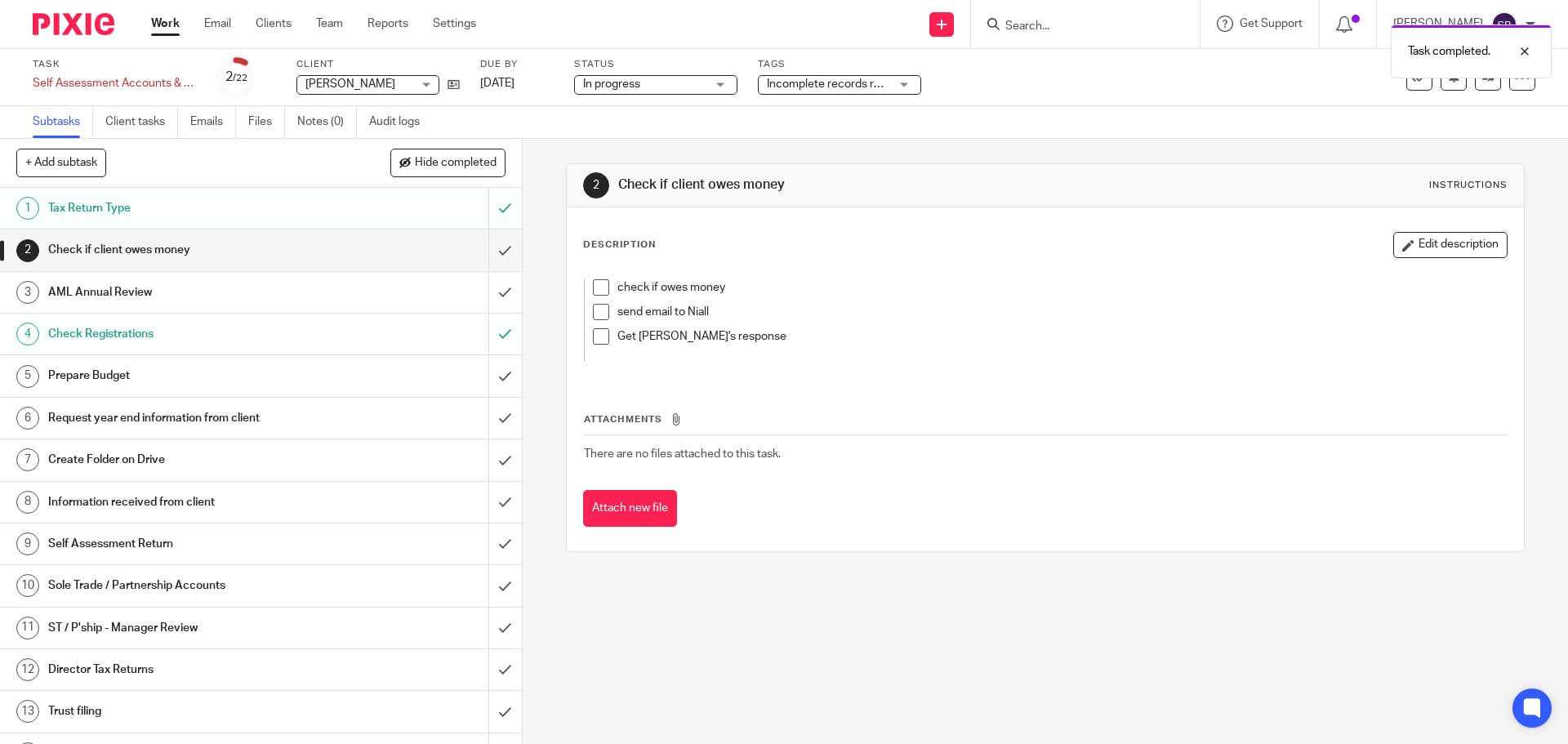
click at [1101, 19] on div "Task completed." at bounding box center [1168, 48] width 768 height 62
click at [1083, 28] on div "Task completed." at bounding box center [1168, 48] width 768 height 62
click at [1071, 28] on div "Task completed." at bounding box center [1168, 48] width 768 height 62
click at [1071, 27] on div "Task completed." at bounding box center [1168, 48] width 768 height 62
click at [1064, 20] on input "Search" at bounding box center [1077, 26] width 147 height 15
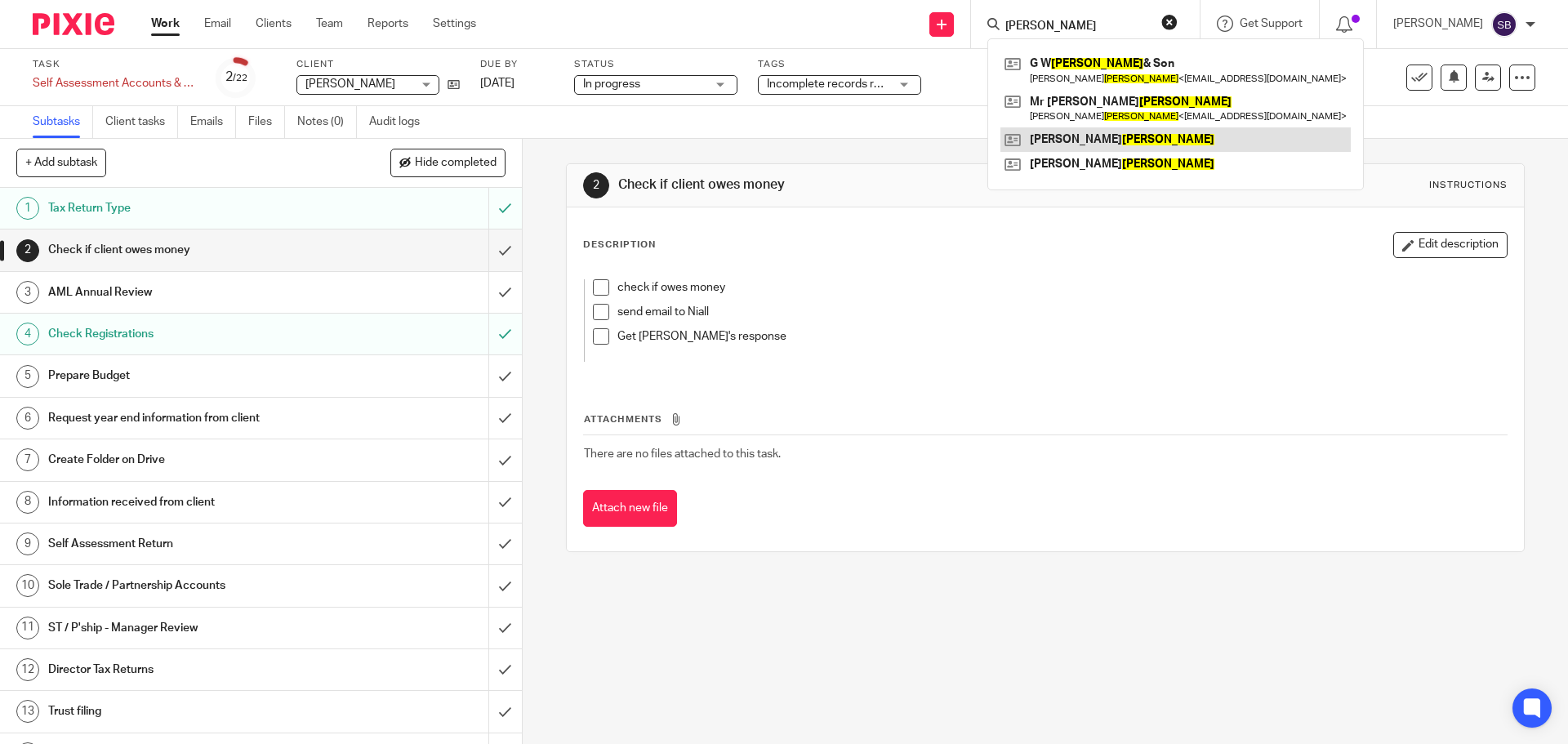
type input "godfrey"
click at [1089, 147] on link at bounding box center [1176, 140] width 351 height 25
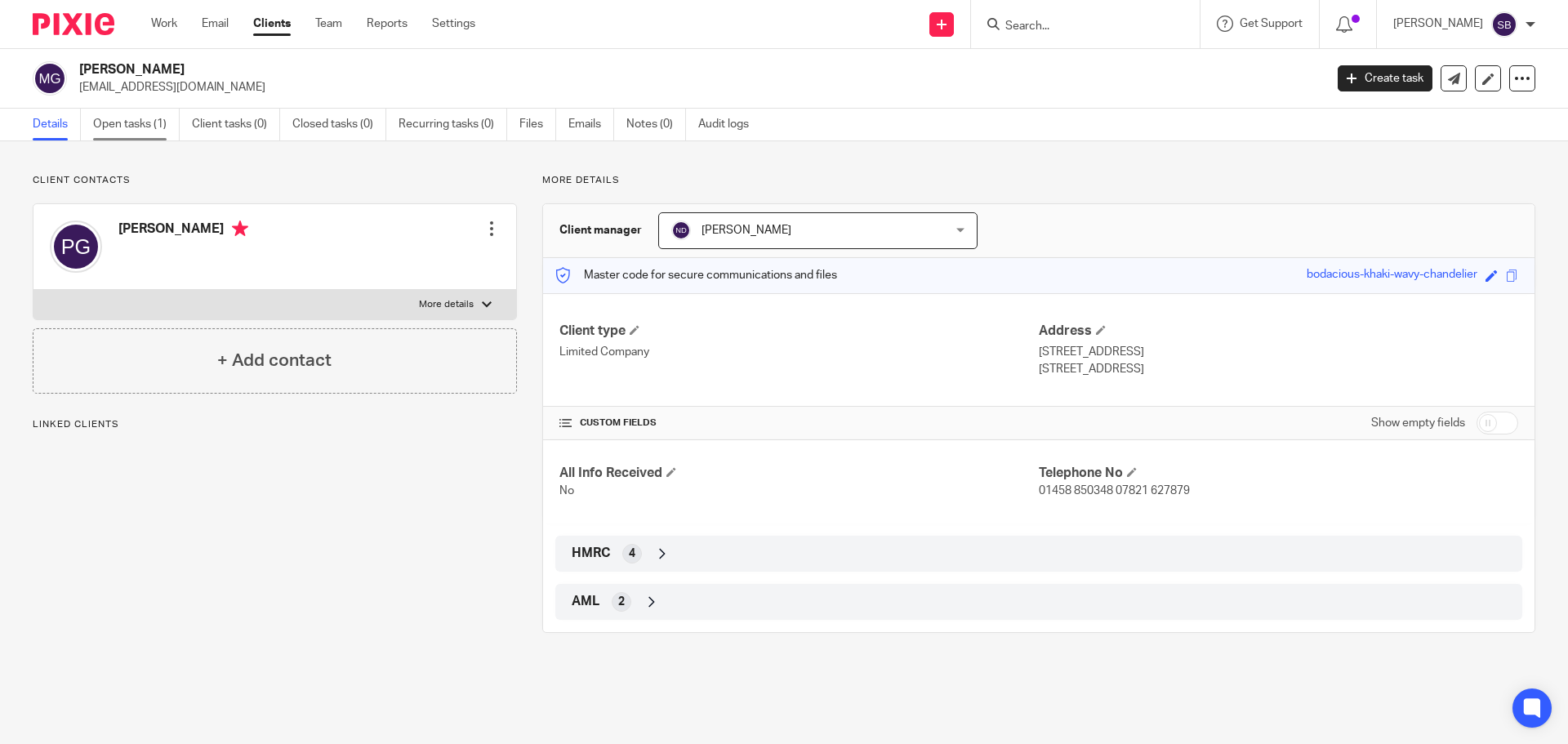
click at [135, 118] on link "Open tasks (1)" at bounding box center [137, 124] width 86 height 32
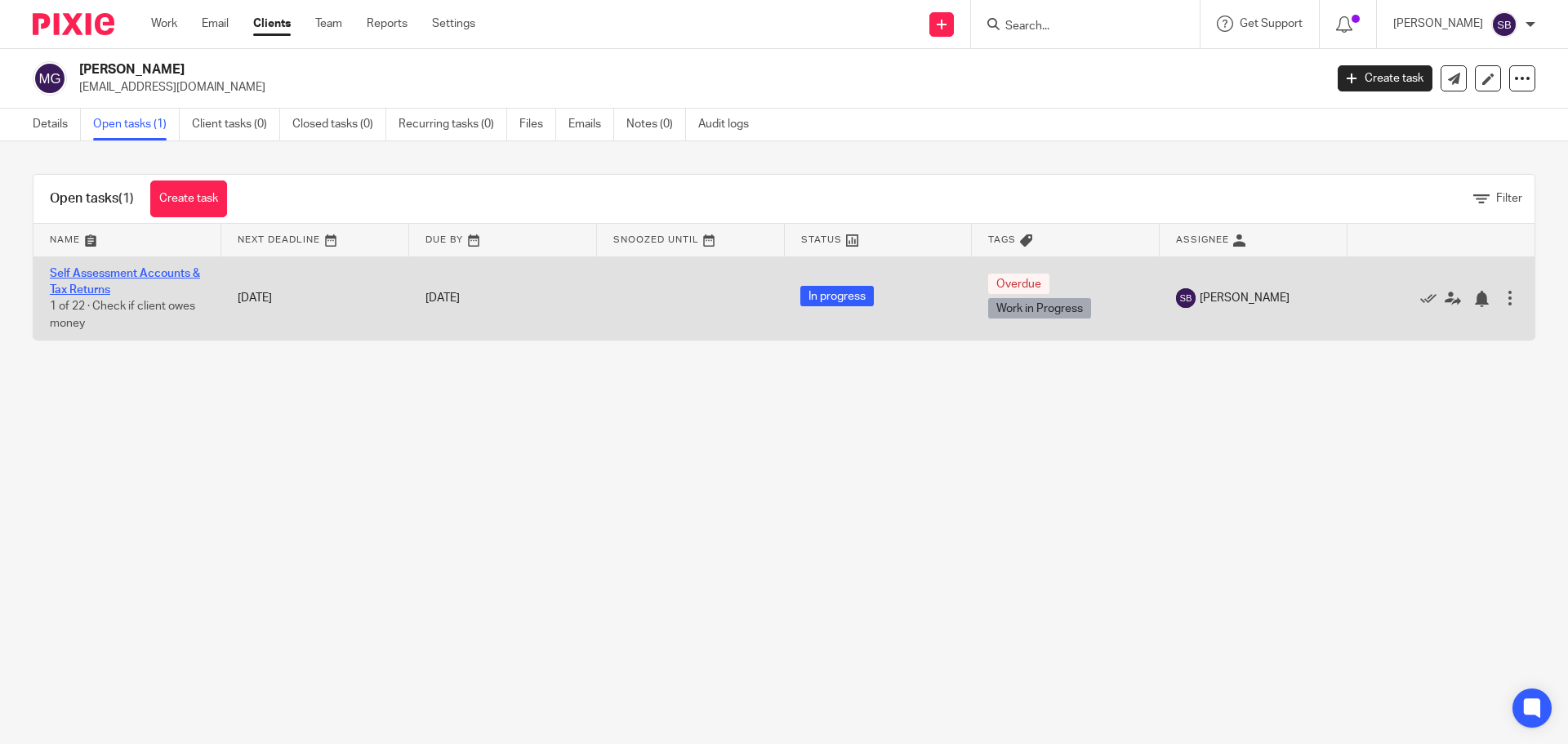
click at [146, 273] on link "Self Assessment Accounts & Tax Returns" at bounding box center [125, 282] width 151 height 28
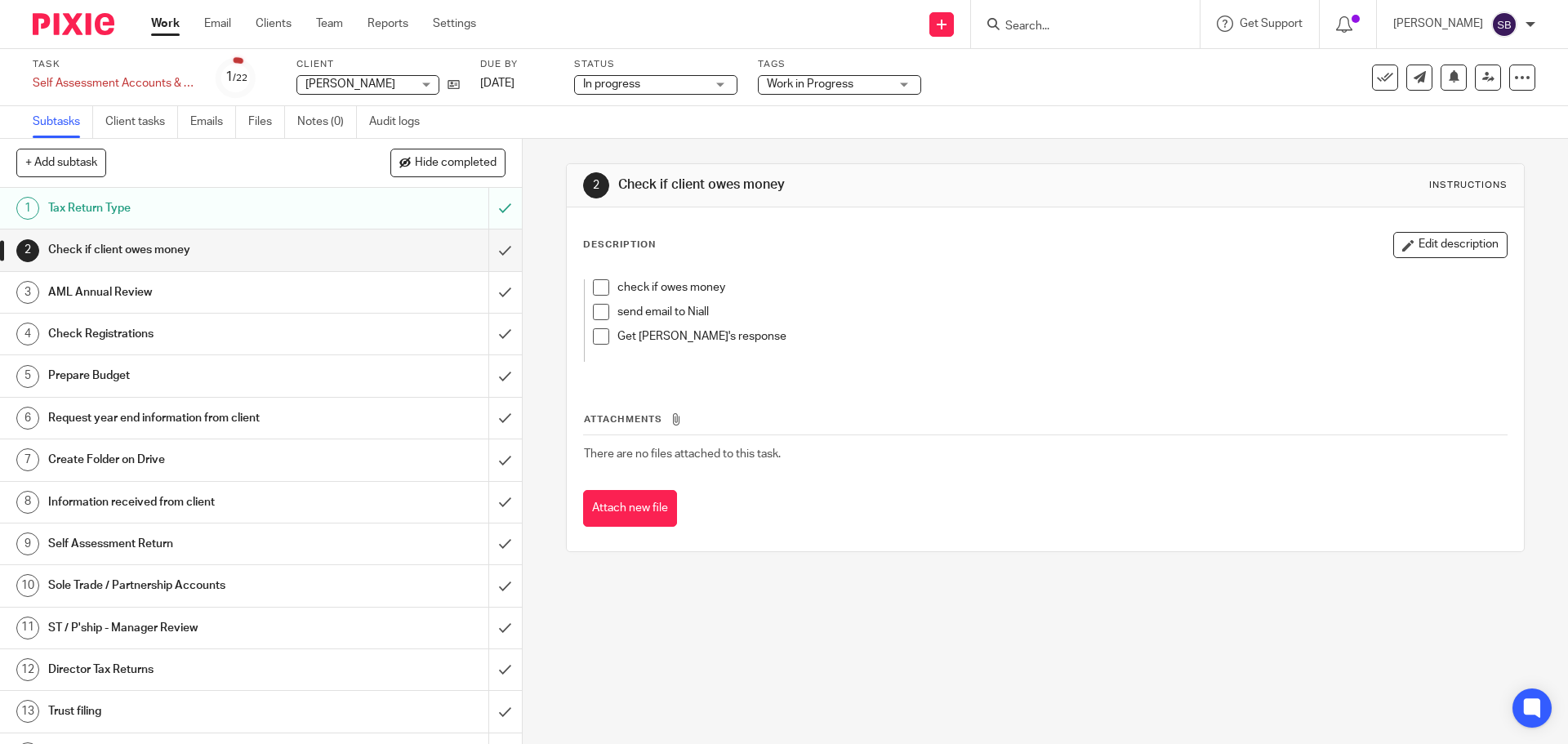
drag, startPoint x: 132, startPoint y: 340, endPoint x: 302, endPoint y: 342, distance: 170.0
click at [133, 340] on h1 "Check Registrations" at bounding box center [189, 334] width 283 height 25
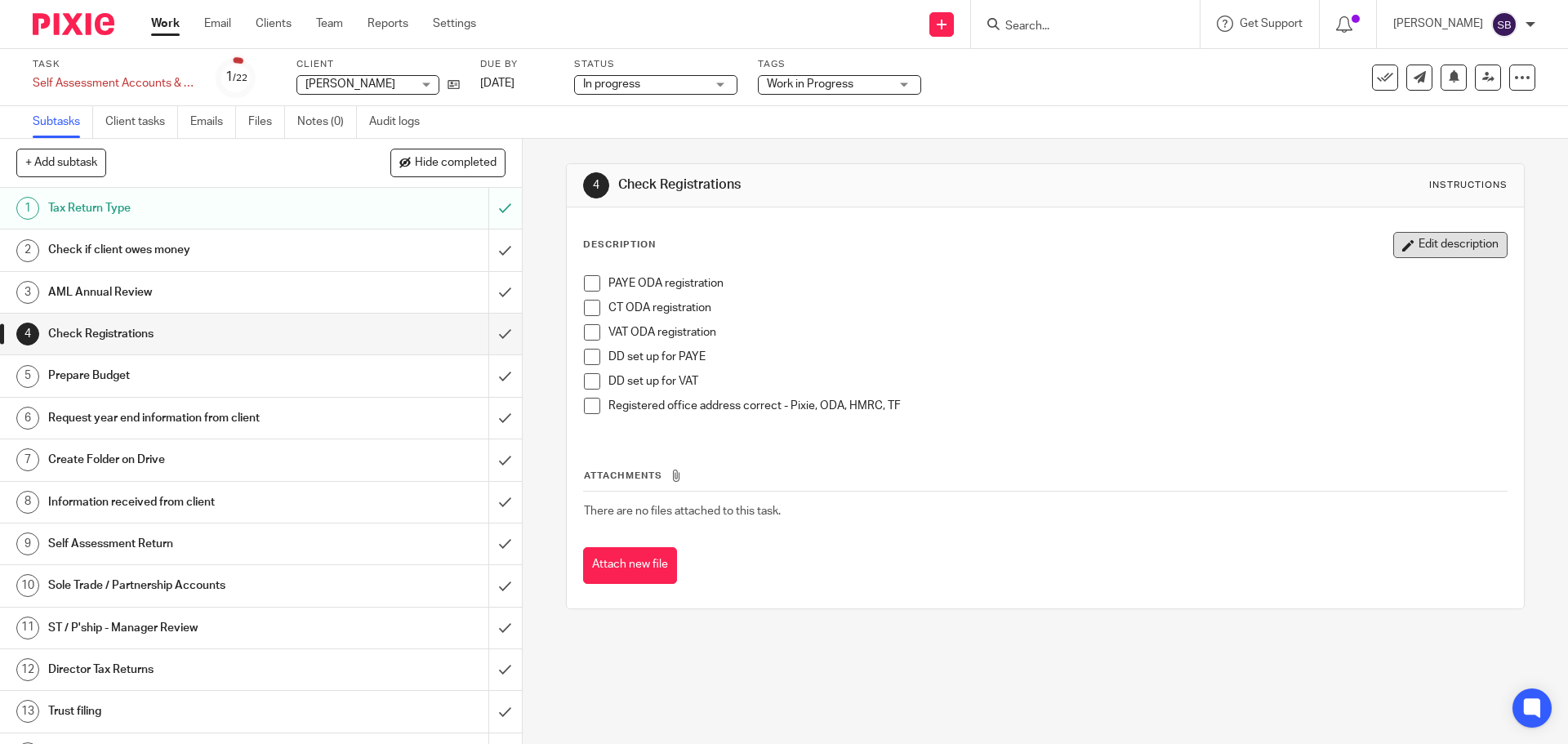
click at [1407, 244] on button "Edit description" at bounding box center [1451, 245] width 115 height 26
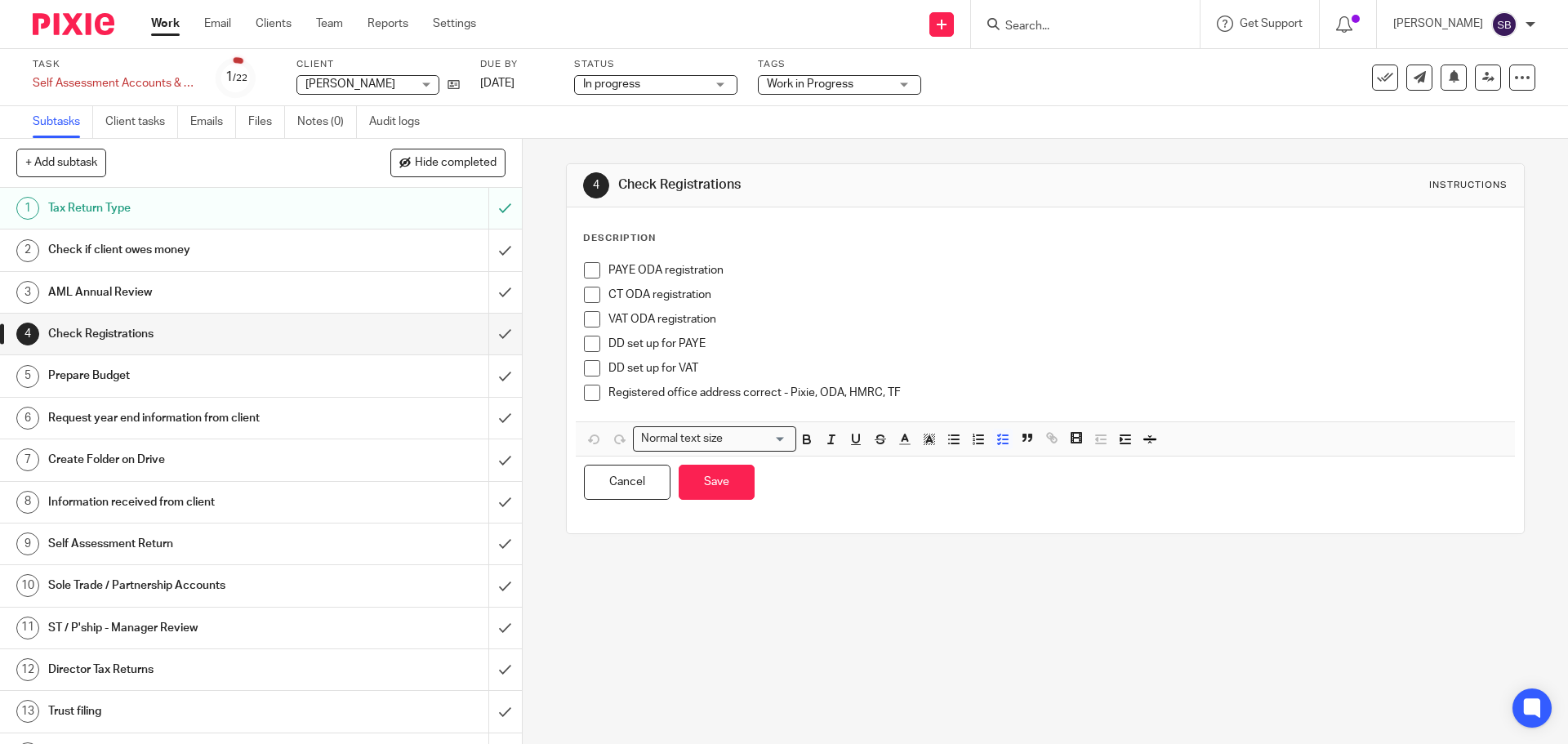
click at [914, 392] on p "Registered office address correct - Pixie, ODA, HMRC, TF" at bounding box center [1057, 393] width 898 height 17
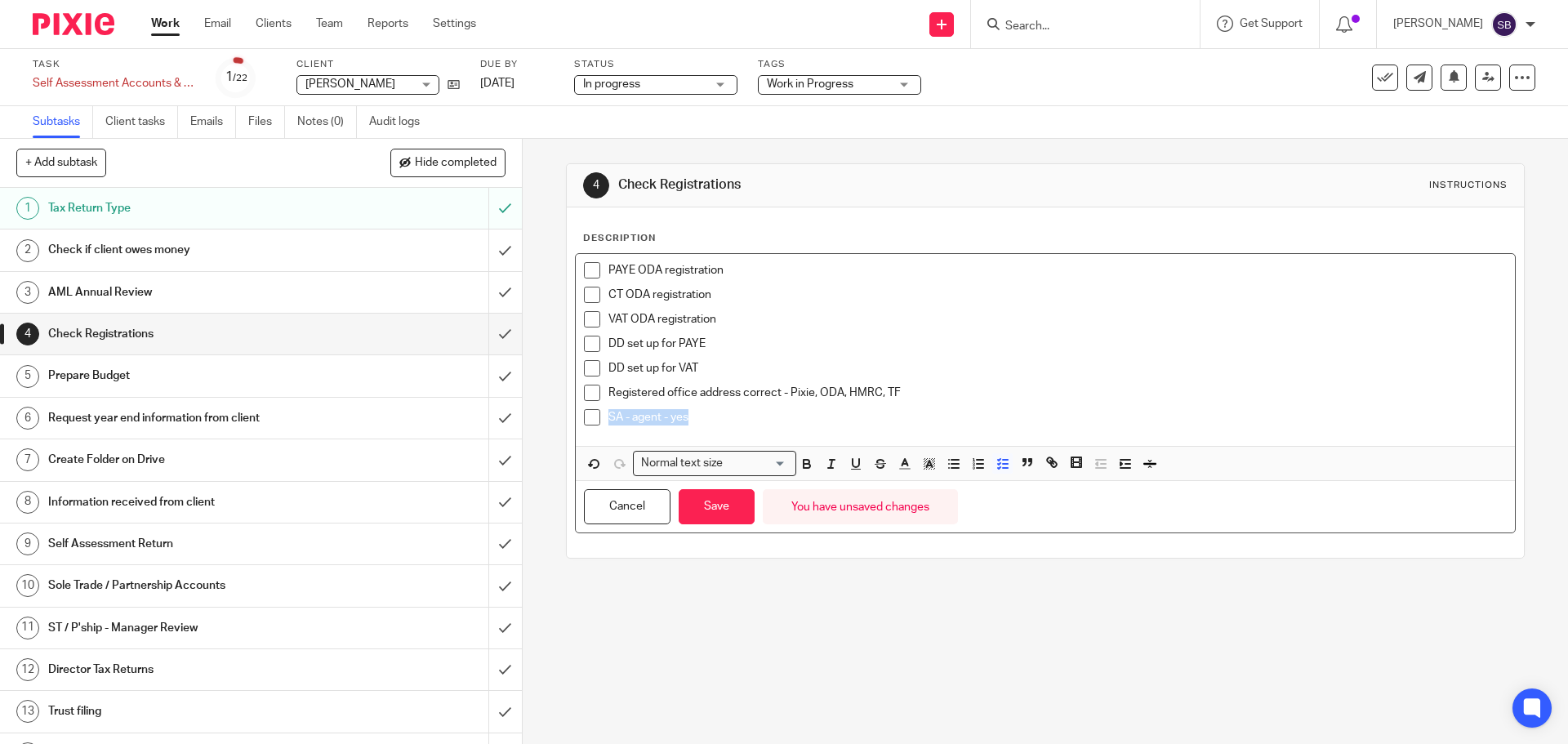
drag, startPoint x: 604, startPoint y: 418, endPoint x: 690, endPoint y: 417, distance: 86.0
click at [690, 417] on p "SA - agent - yes" at bounding box center [1057, 417] width 898 height 17
drag, startPoint x: 801, startPoint y: 459, endPoint x: 781, endPoint y: 487, distance: 34.4
click at [803, 460] on icon "button" at bounding box center [806, 461] width 5 height 4
click at [731, 507] on button "Save" at bounding box center [716, 506] width 76 height 35
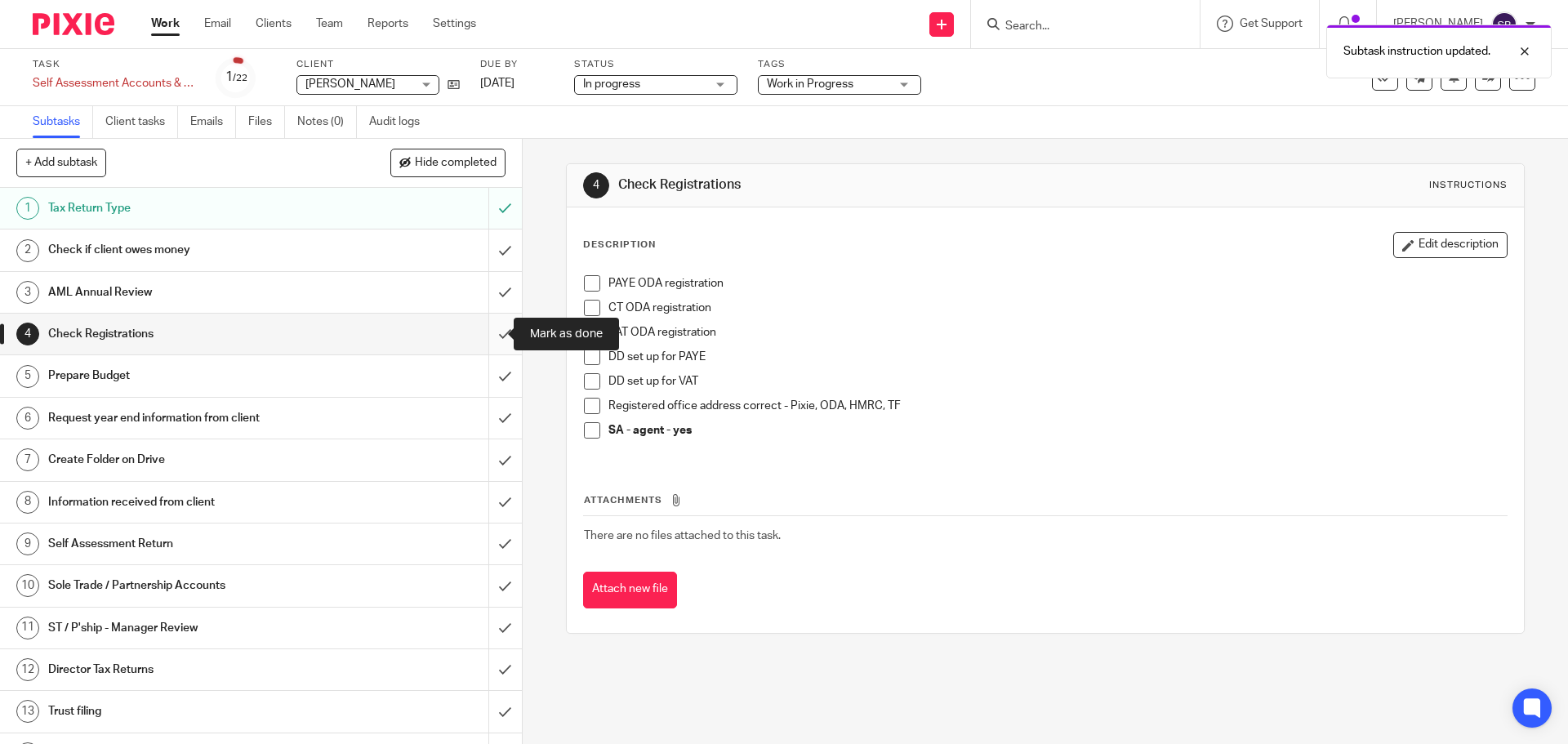
click at [496, 333] on input "submit" at bounding box center [261, 334] width 521 height 41
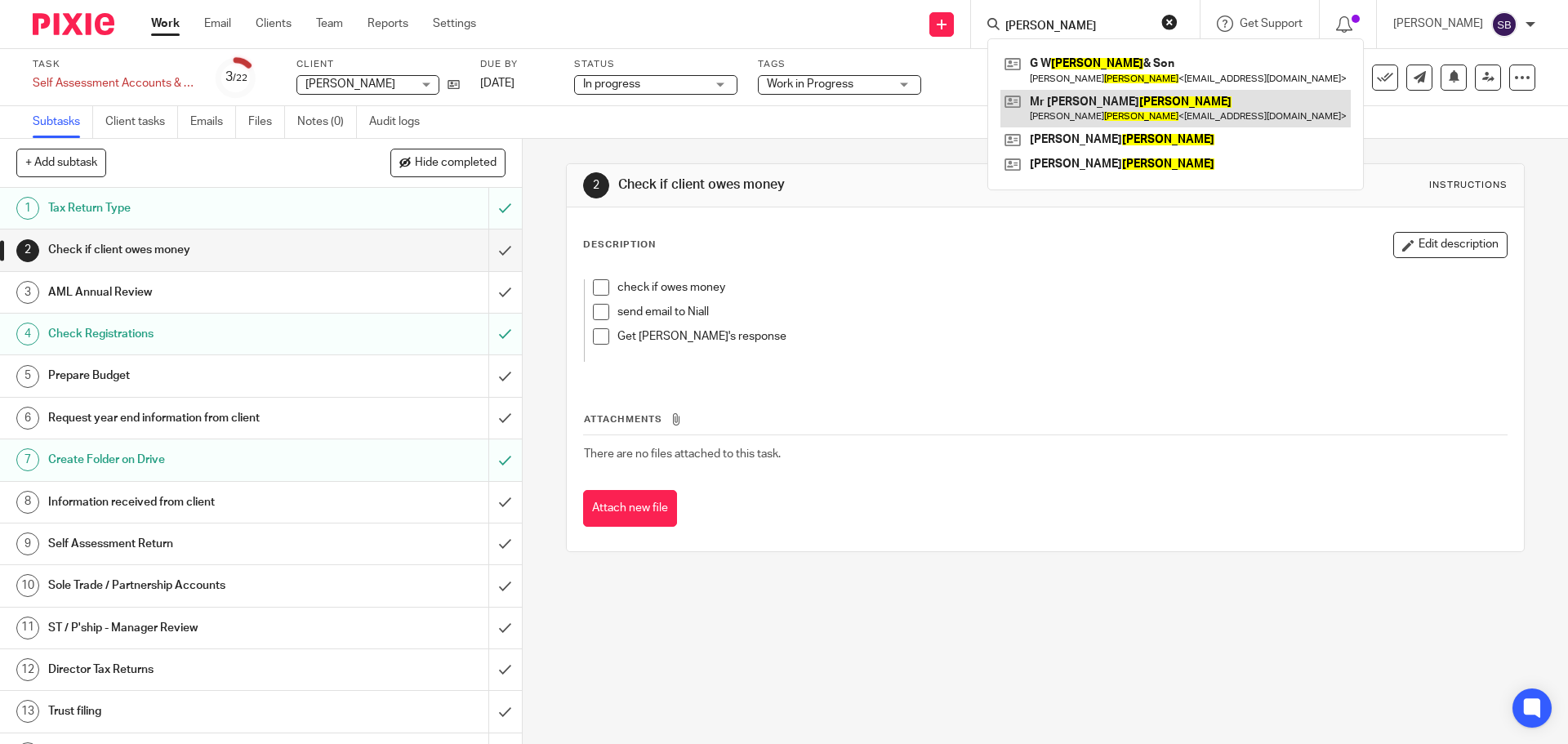
type input "[PERSON_NAME]"
click at [1096, 107] on link at bounding box center [1176, 108] width 351 height 38
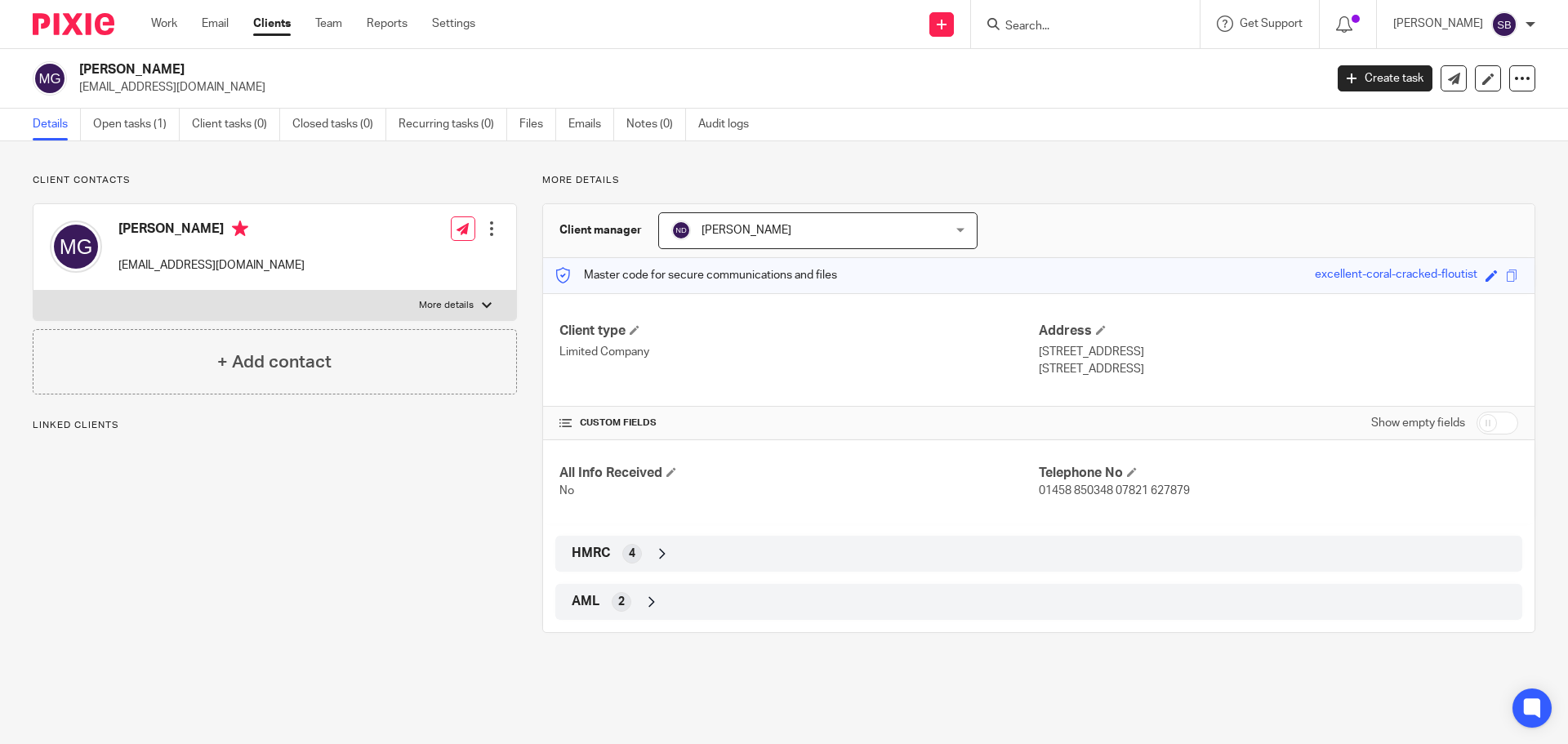
click at [55, 128] on link "Details" at bounding box center [56, 124] width 48 height 32
click at [125, 130] on link "Open tasks (1)" at bounding box center [137, 124] width 86 height 32
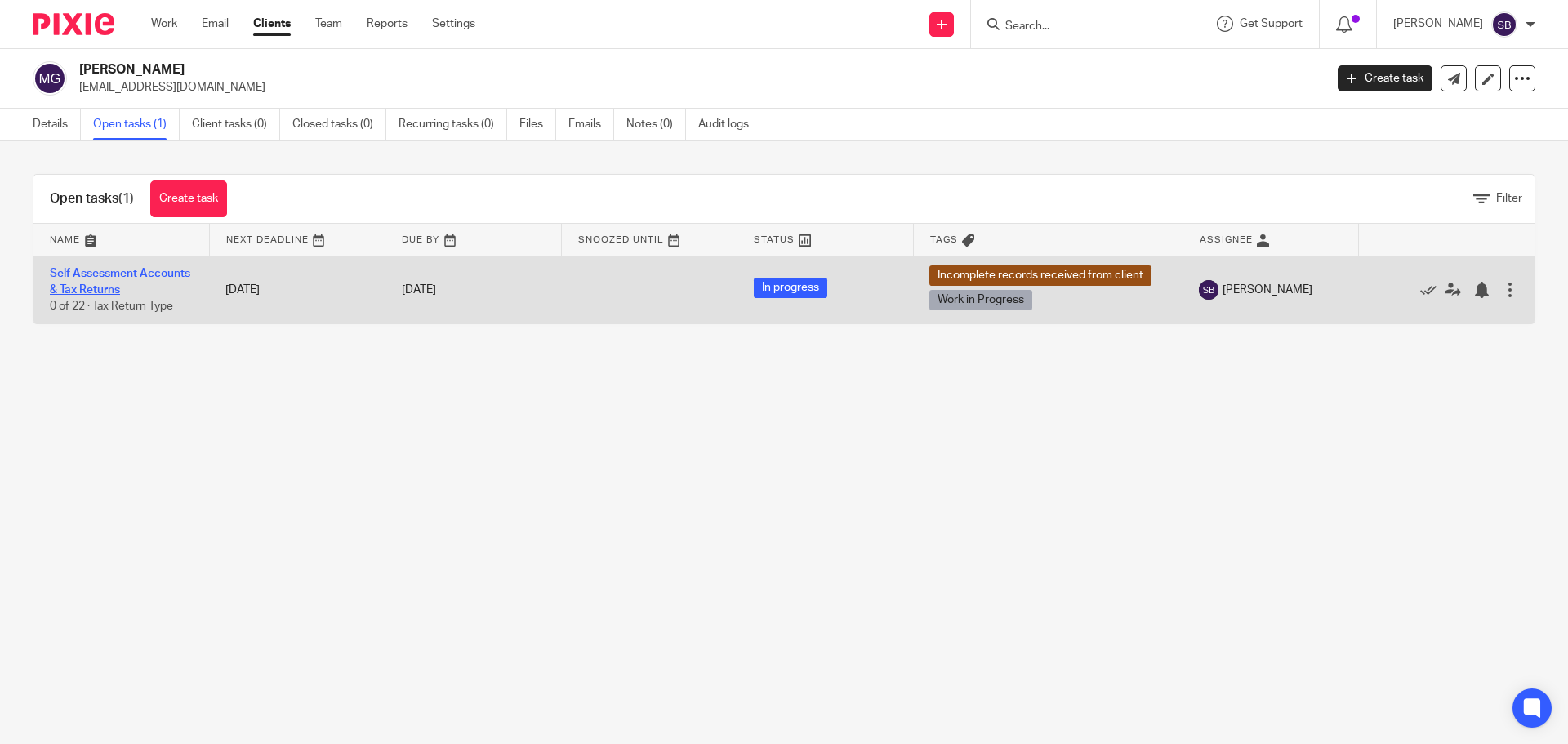
click at [135, 272] on link "Self Assessment Accounts & Tax Returns" at bounding box center [120, 282] width 140 height 28
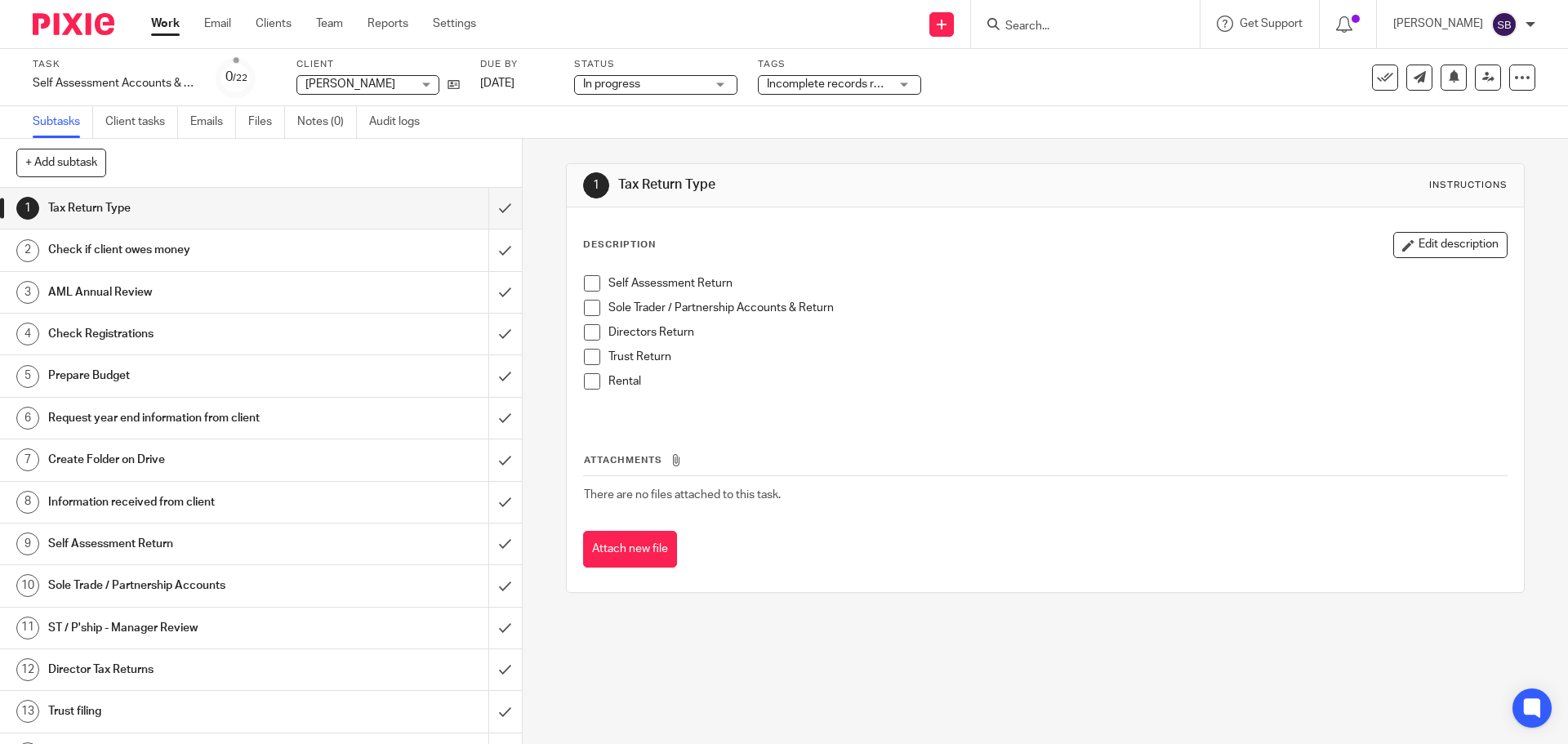
click at [586, 287] on span at bounding box center [592, 283] width 17 height 17
click at [587, 303] on span at bounding box center [592, 307] width 17 height 17
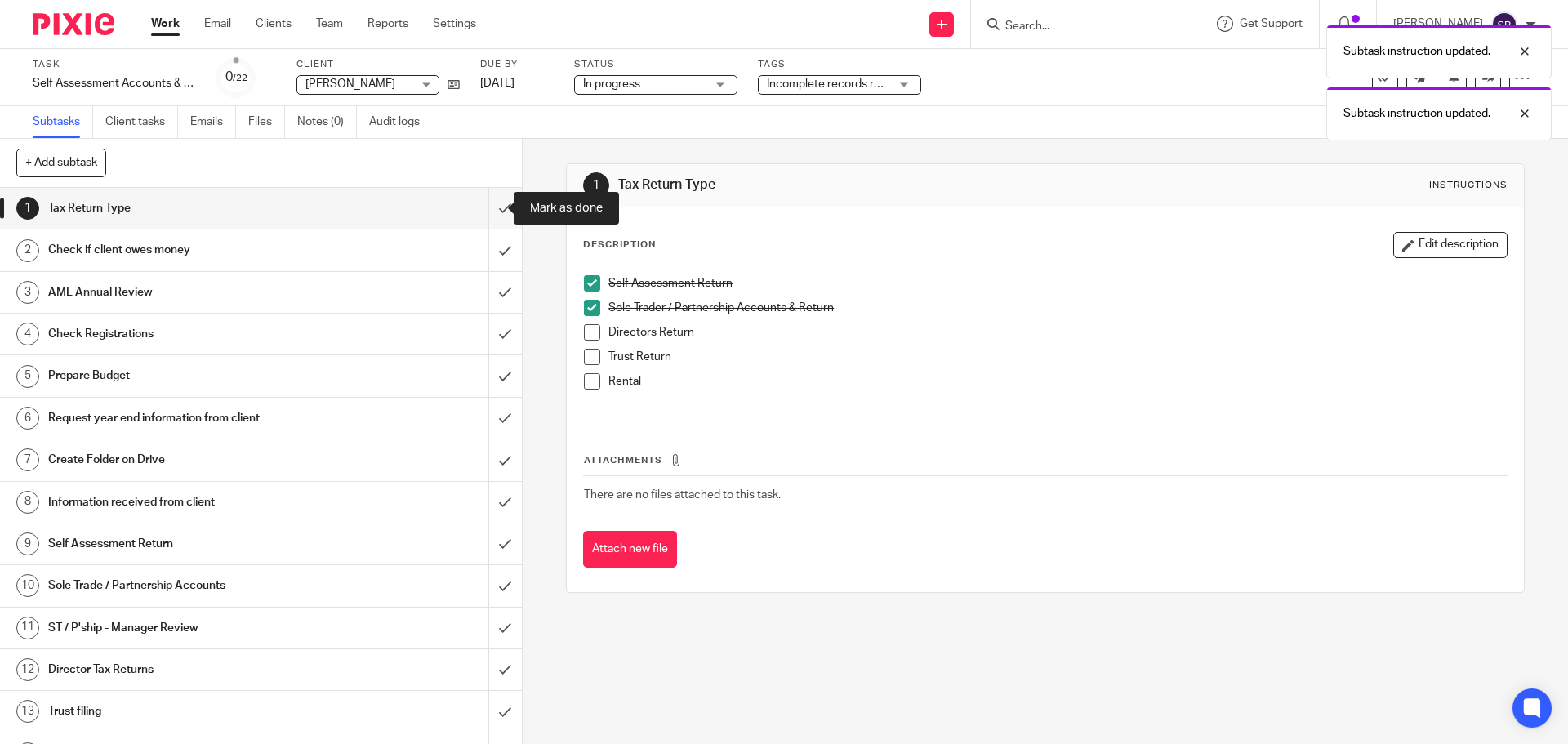
drag, startPoint x: 490, startPoint y: 202, endPoint x: 469, endPoint y: 241, distance: 44.3
click at [488, 206] on input "submit" at bounding box center [261, 208] width 521 height 41
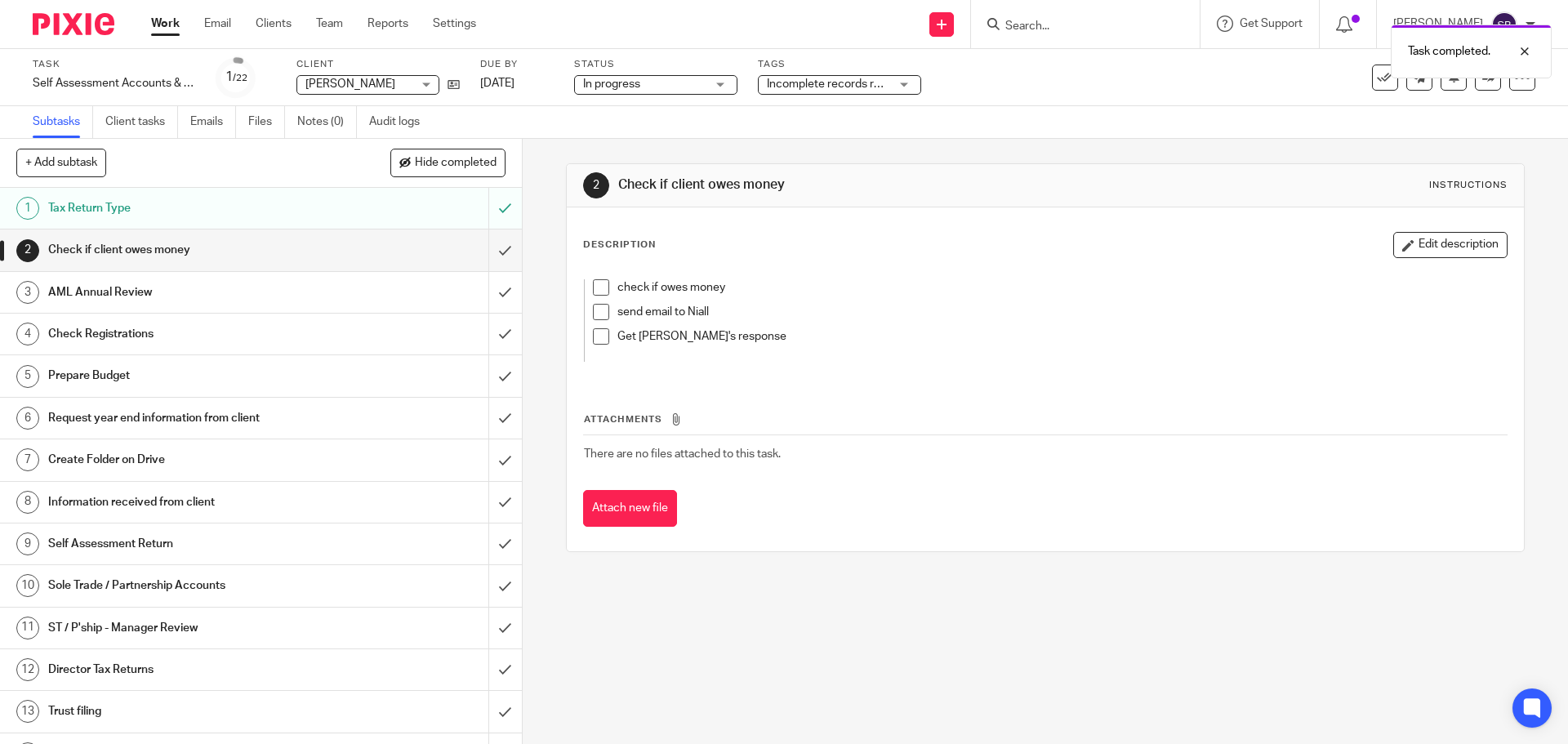
click at [153, 338] on h1 "Check Registrations" at bounding box center [189, 334] width 283 height 25
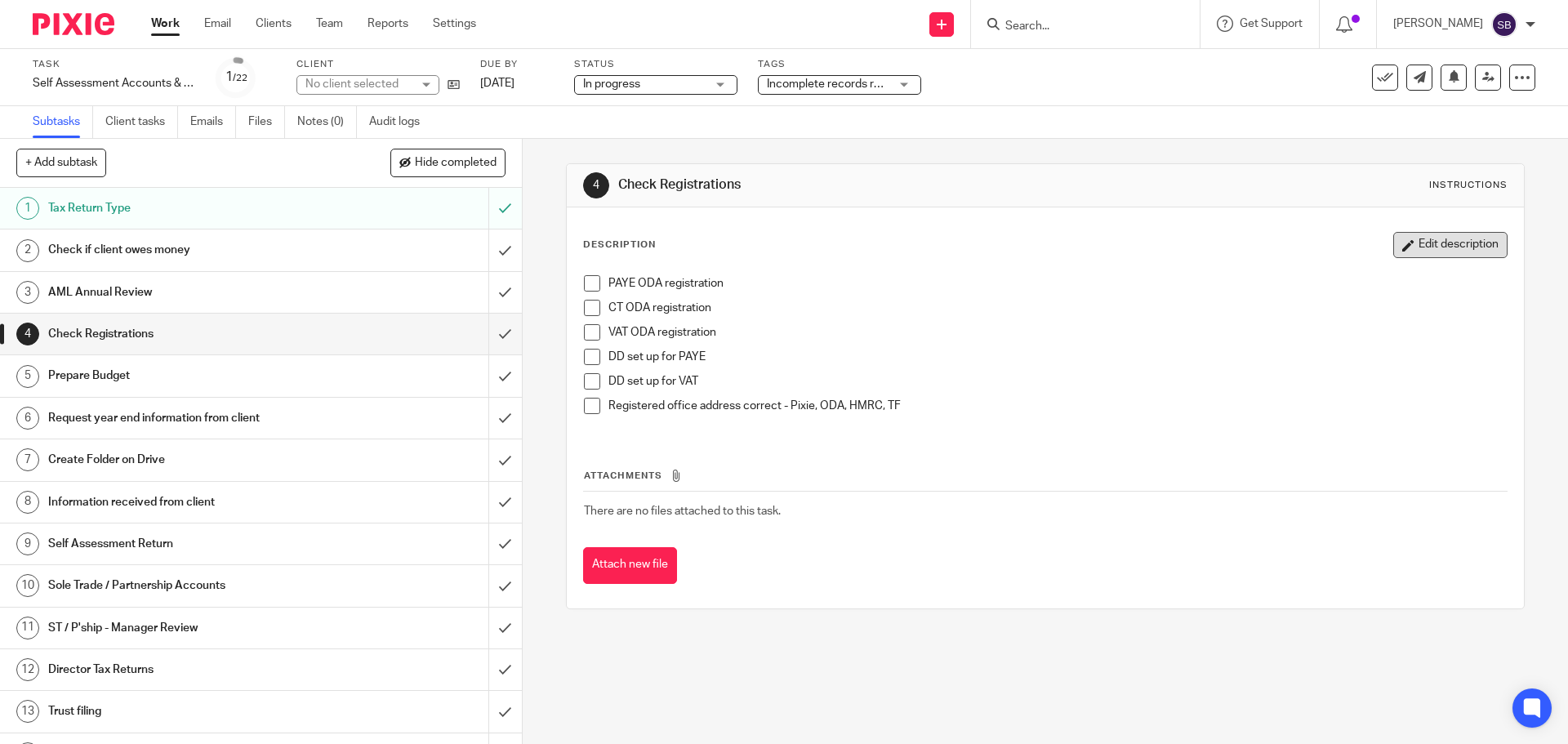
click at [1411, 247] on button "Edit description" at bounding box center [1451, 245] width 115 height 26
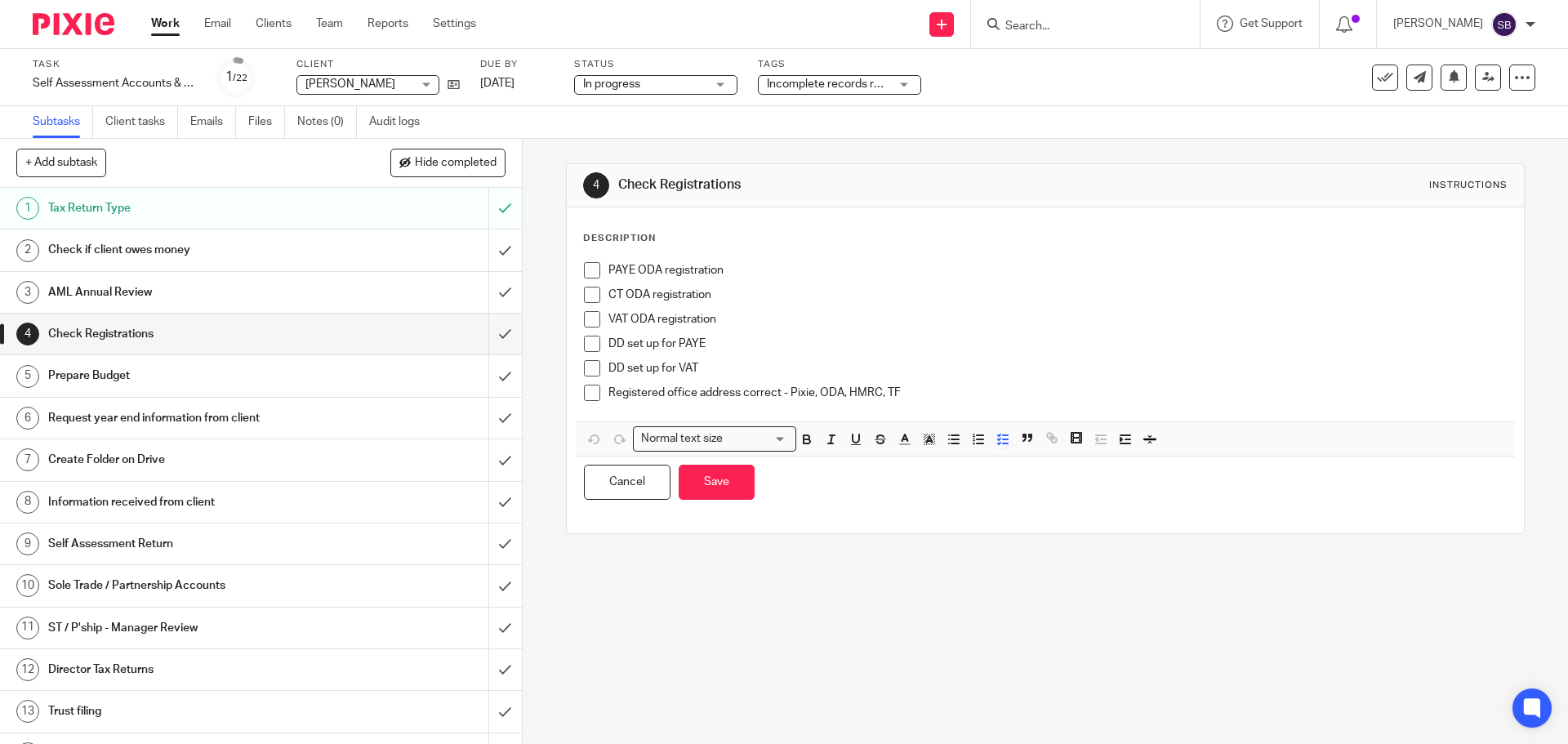
click at [926, 391] on p "Registered office address correct - Pixie, ODA, HMRC, TF" at bounding box center [1057, 393] width 898 height 17
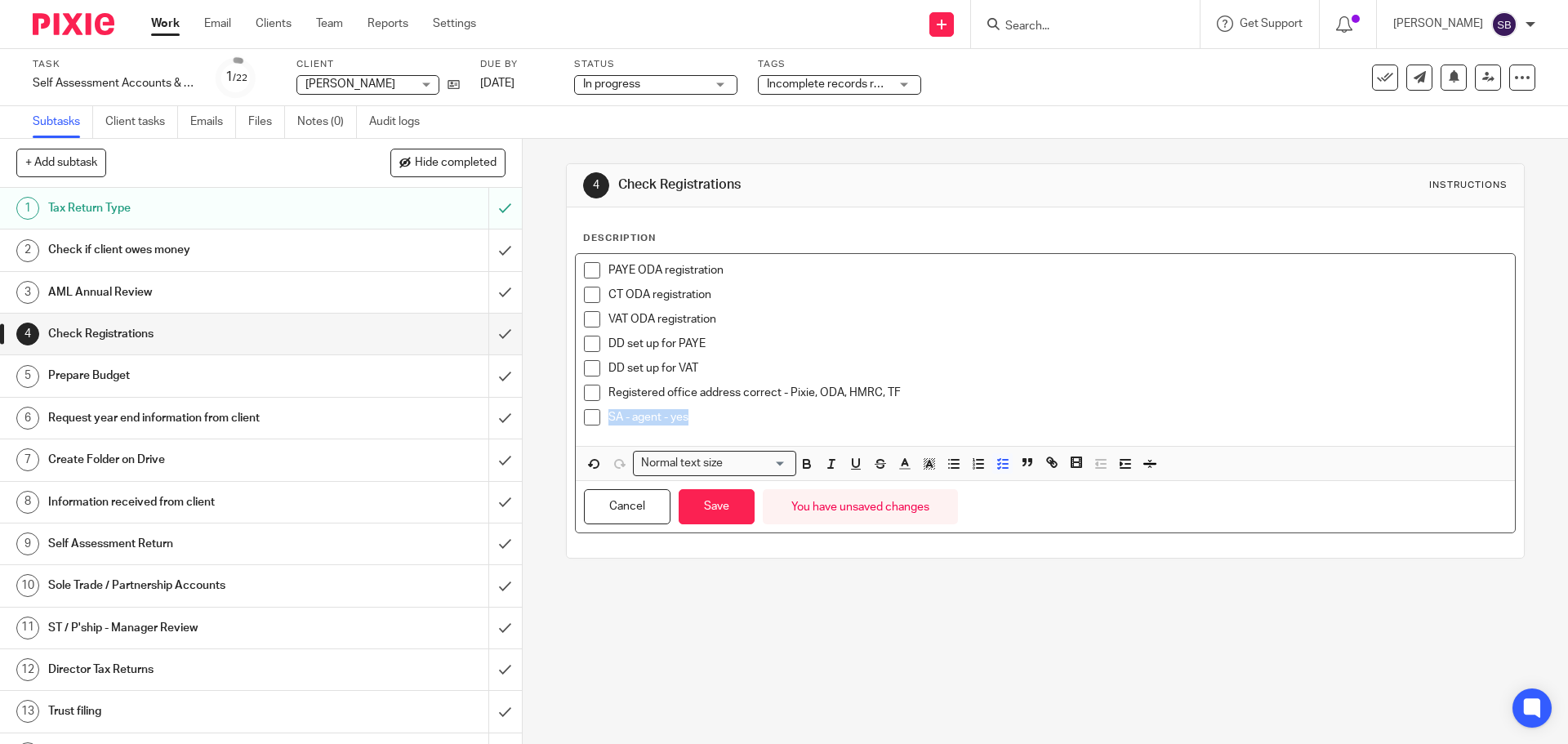
drag, startPoint x: 692, startPoint y: 419, endPoint x: 633, endPoint y: 426, distance: 59.4
click at [601, 421] on li "SA - agent - yes" at bounding box center [1045, 422] width 922 height 25
click at [802, 465] on icon "button" at bounding box center [807, 463] width 15 height 15
click at [729, 514] on button "Save" at bounding box center [716, 506] width 76 height 35
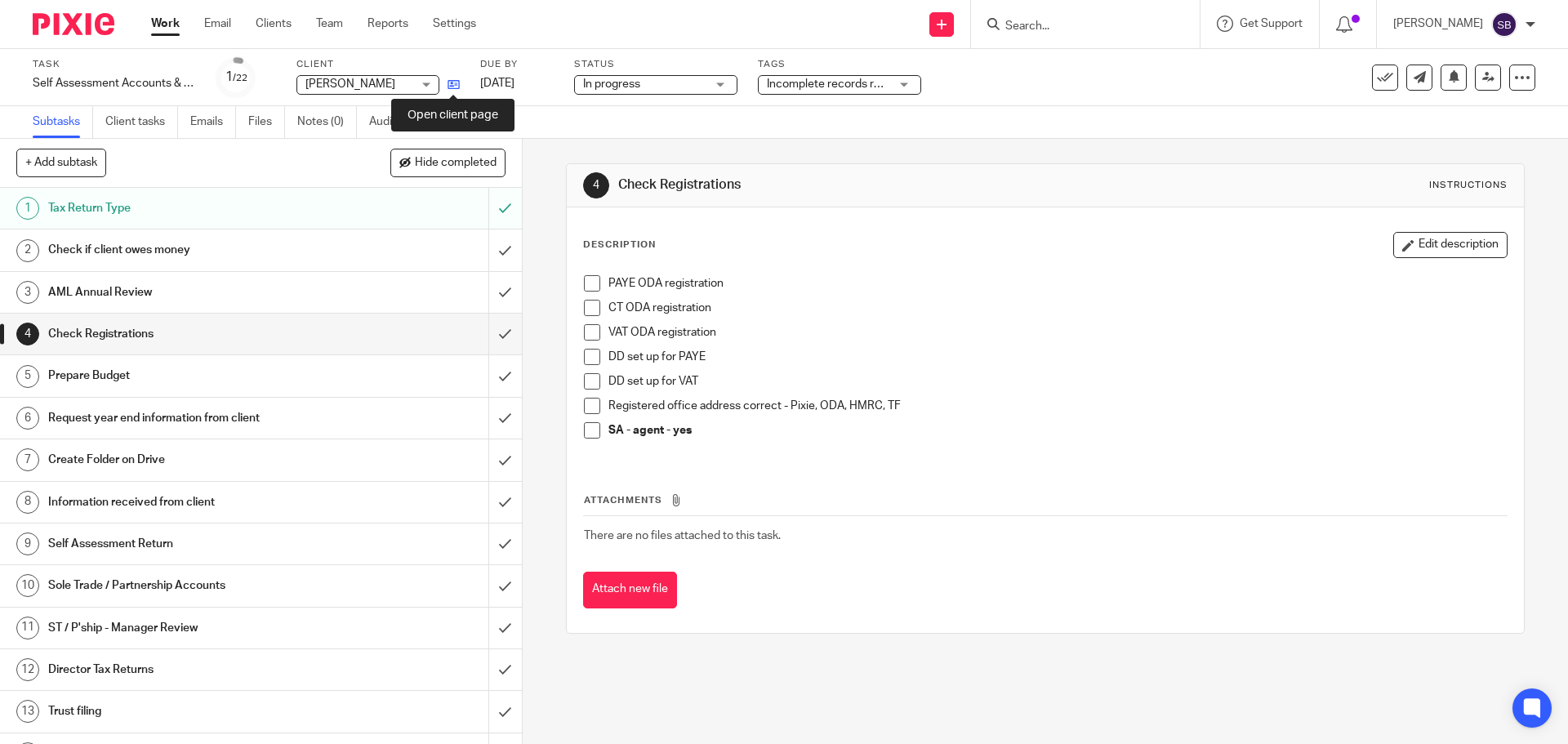
click at [455, 86] on icon at bounding box center [454, 85] width 12 height 12
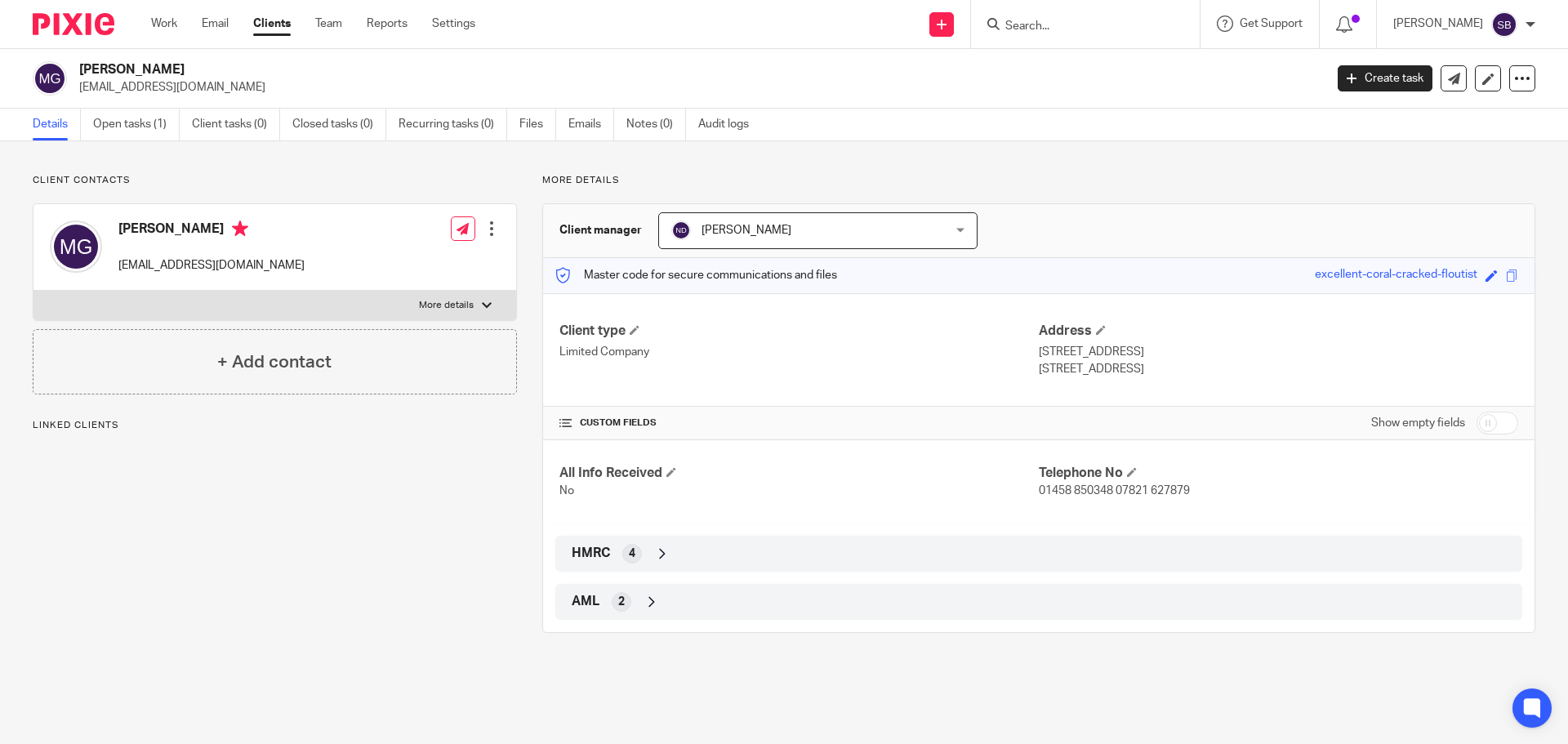
click at [95, 428] on p "Linked clients" at bounding box center [275, 425] width 484 height 13
click at [213, 488] on h4 "+ Add linked client" at bounding box center [274, 481] width 147 height 26
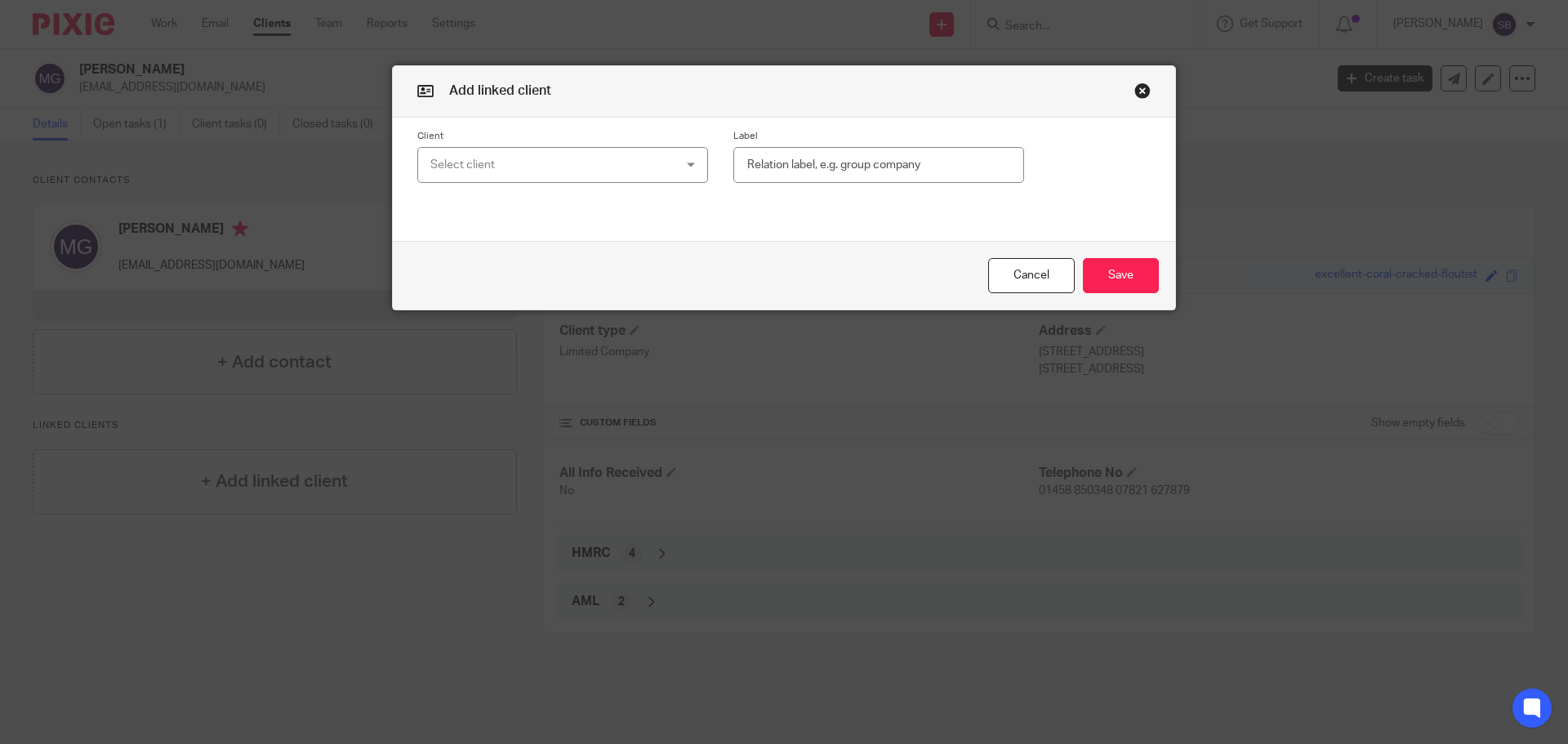
click at [635, 168] on div "Select client" at bounding box center [541, 165] width 221 height 34
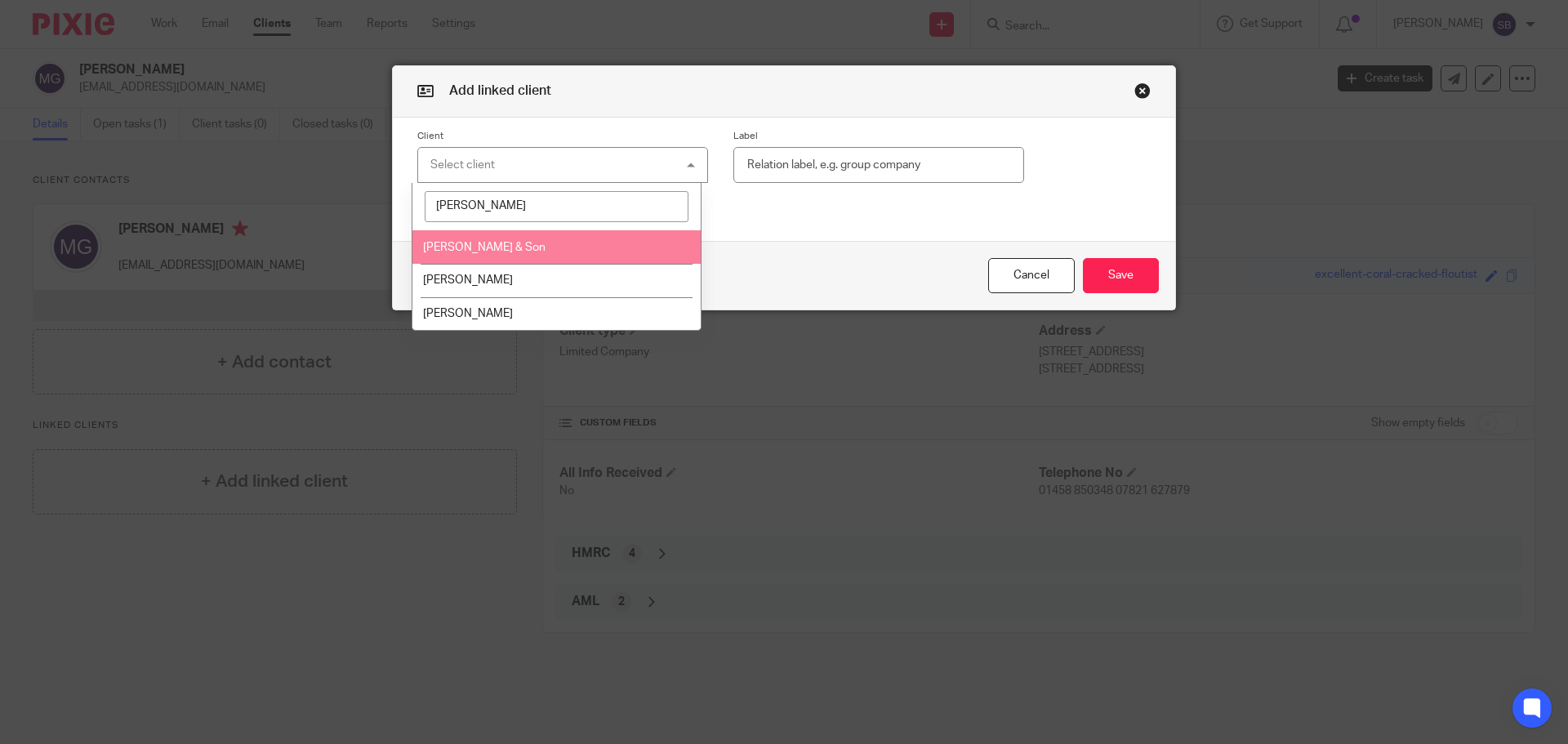
type input "[PERSON_NAME]"
drag, startPoint x: 521, startPoint y: 241, endPoint x: 543, endPoint y: 241, distance: 22.0
click at [523, 241] on li "[PERSON_NAME] & Son" at bounding box center [557, 247] width 289 height 33
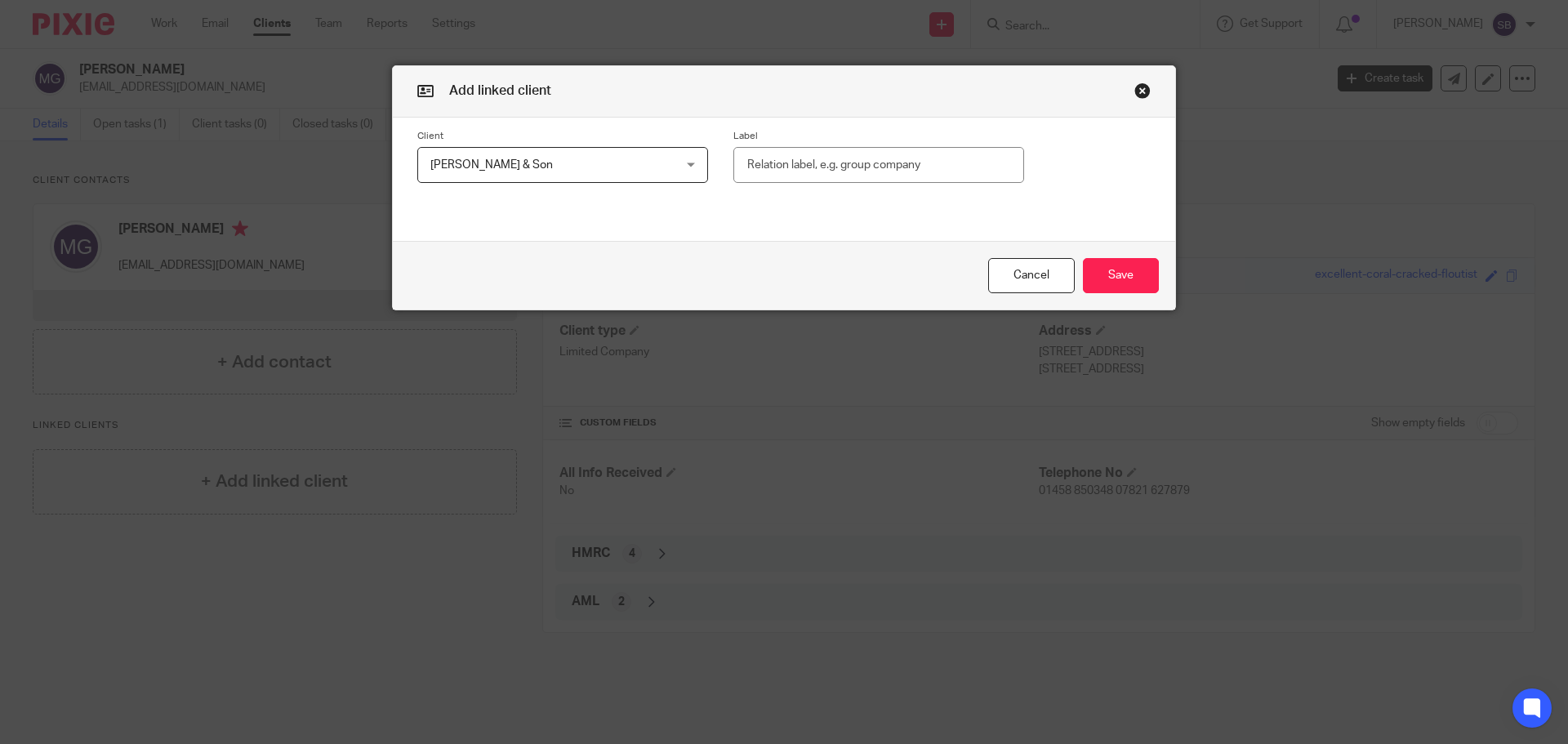
click at [839, 176] on input "text" at bounding box center [879, 166] width 291 height 37
type input "partner in"
click at [1112, 281] on button "Save" at bounding box center [1121, 276] width 76 height 35
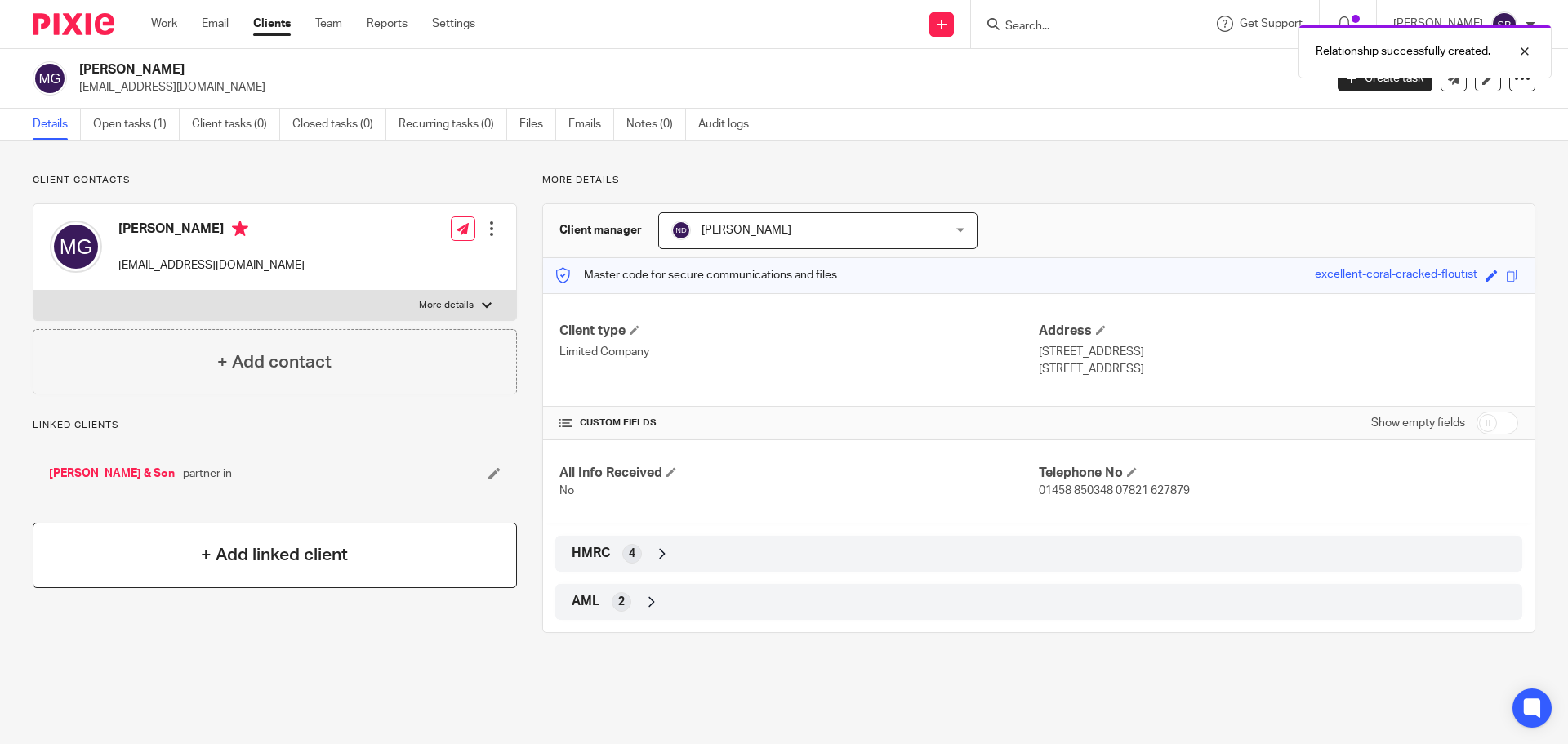
click at [302, 558] on h4 "+ Add linked client" at bounding box center [274, 555] width 147 height 26
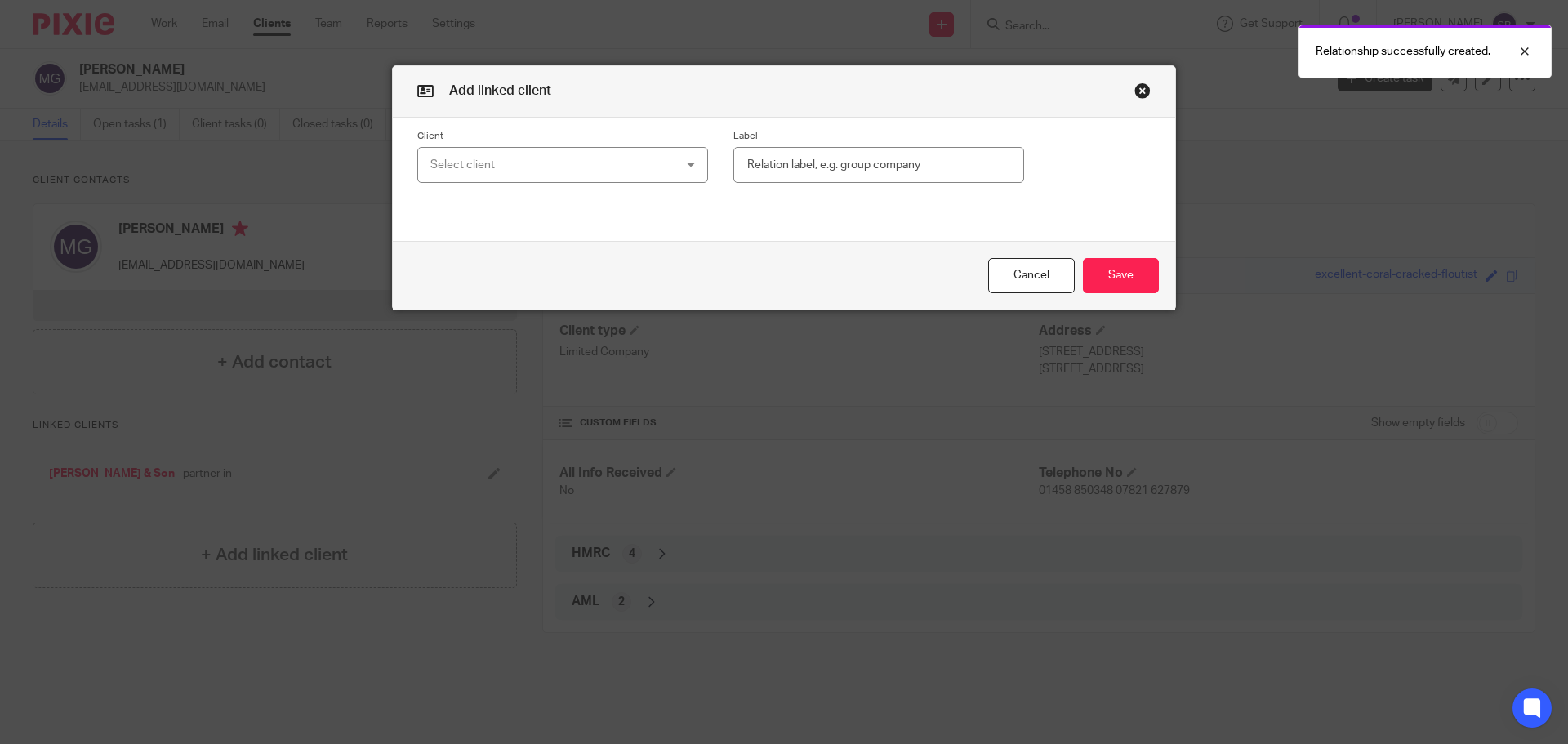
click at [579, 168] on div "Select client" at bounding box center [541, 165] width 221 height 34
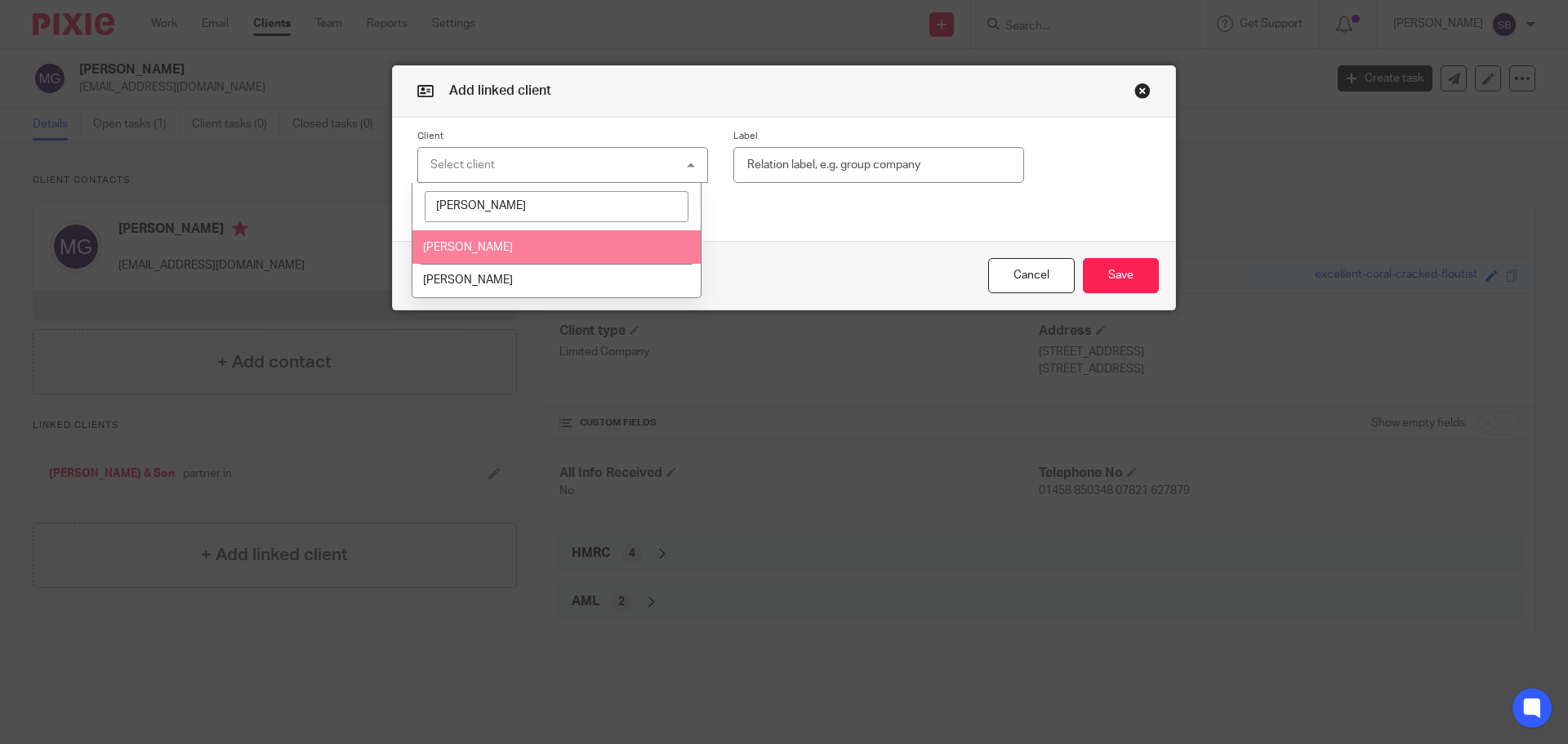
type input "godfrey"
drag, startPoint x: 510, startPoint y: 247, endPoint x: 671, endPoint y: 210, distance: 165.2
click at [523, 247] on li "[PERSON_NAME]" at bounding box center [557, 247] width 289 height 33
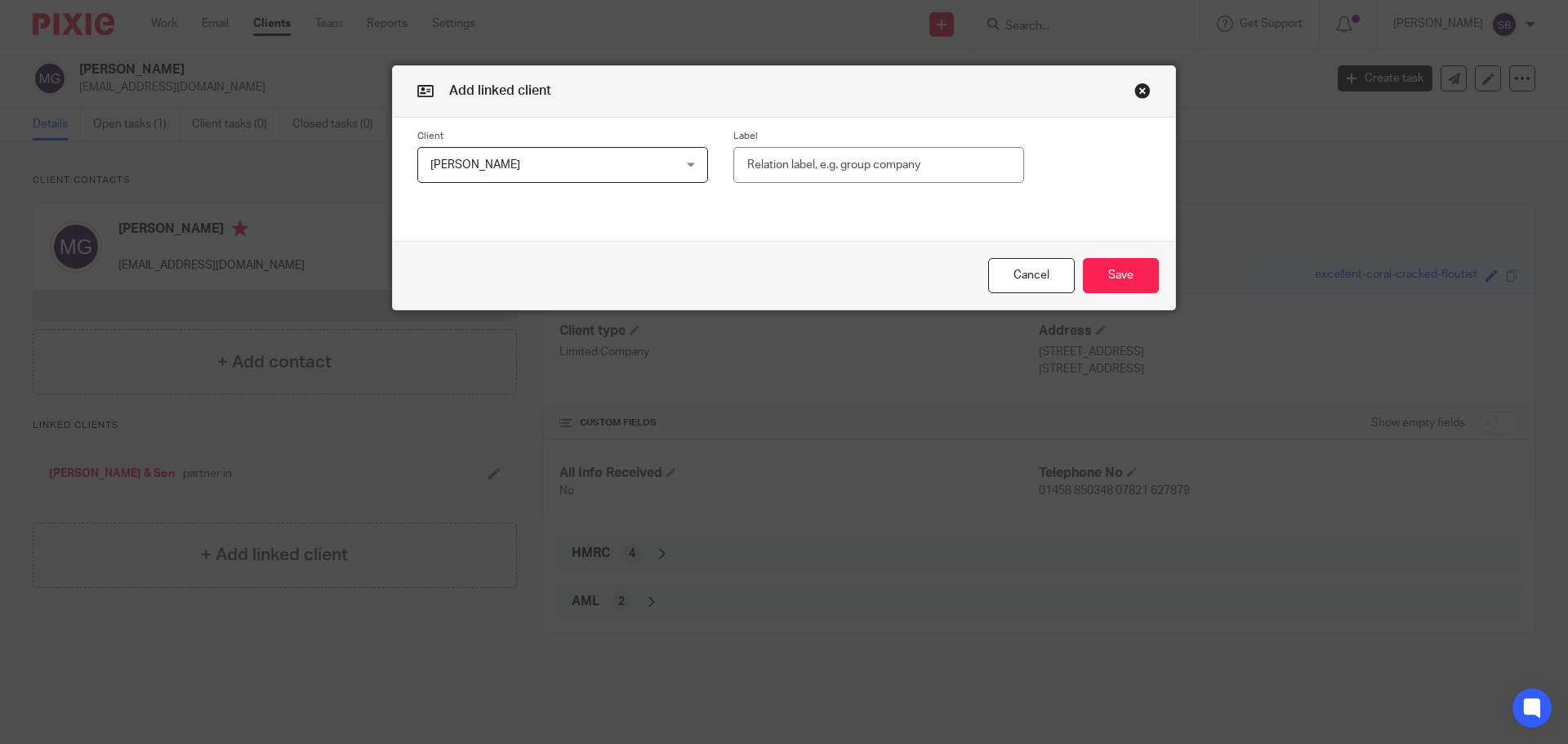
click at [772, 174] on input "text" at bounding box center [879, 166] width 291 height 37
type input "s"
type input "h"
type input "MG is the son of"
click at [1111, 280] on button "Save" at bounding box center [1121, 276] width 76 height 35
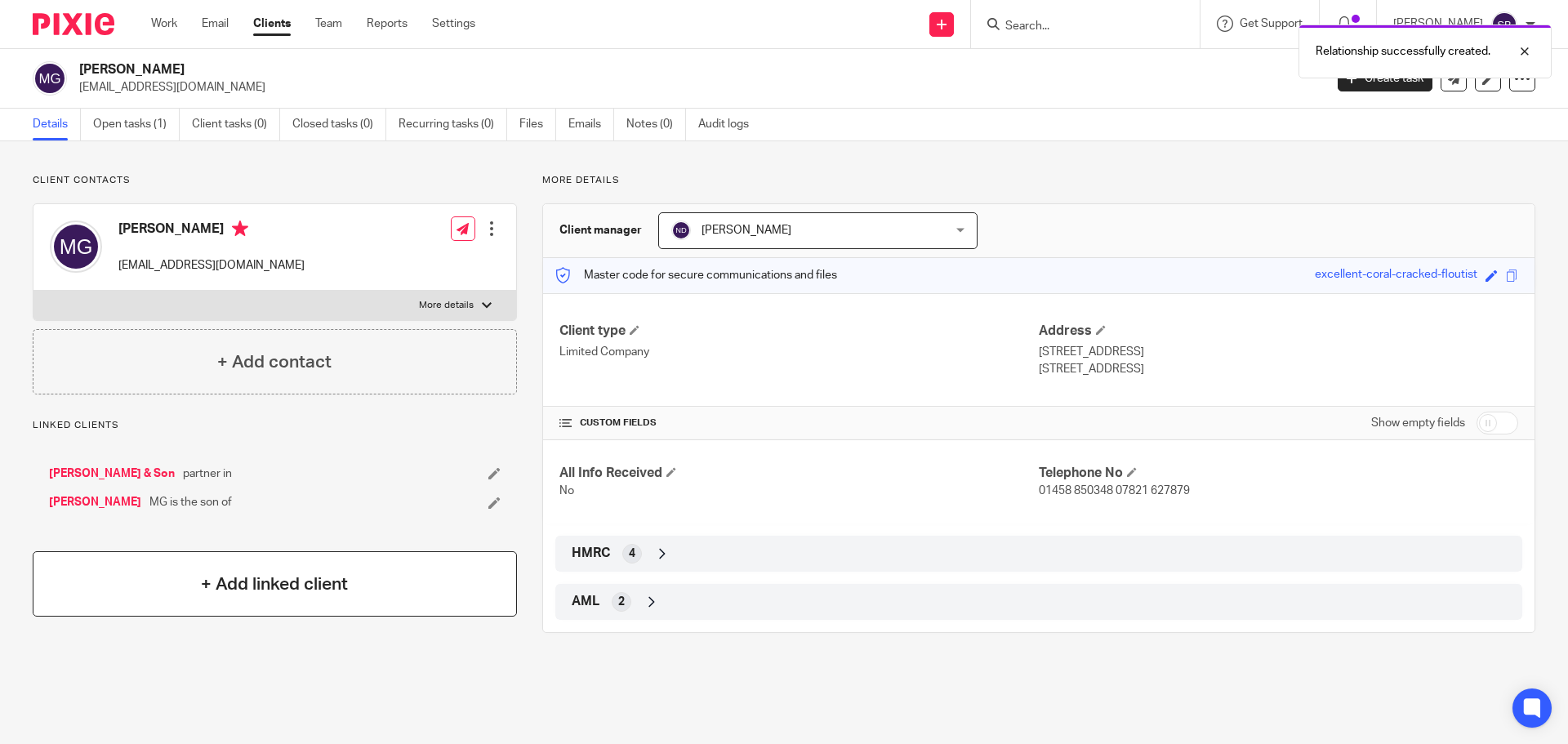
click at [277, 589] on h4 "+ Add linked client" at bounding box center [274, 584] width 147 height 26
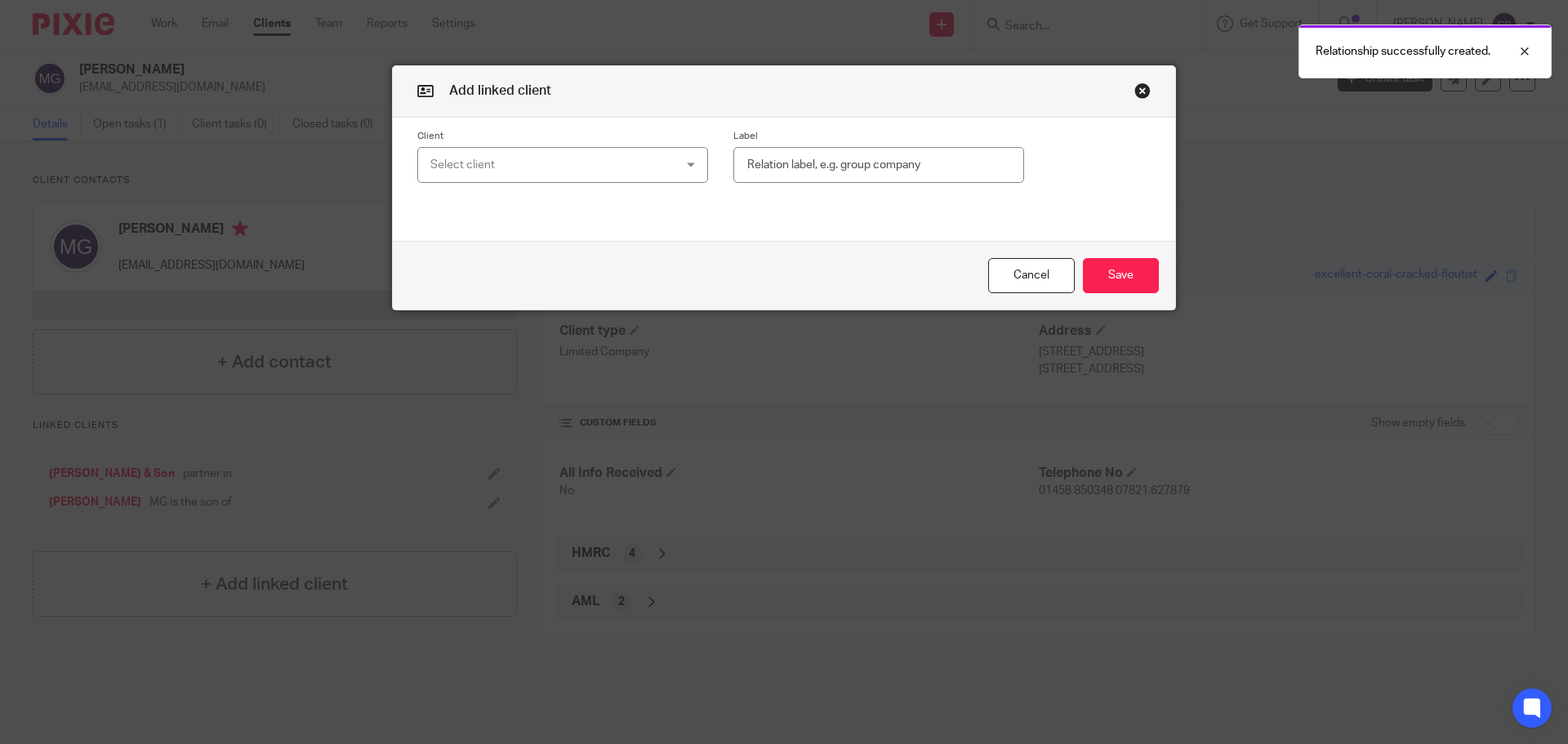
click at [600, 155] on div "Select client" at bounding box center [541, 165] width 221 height 34
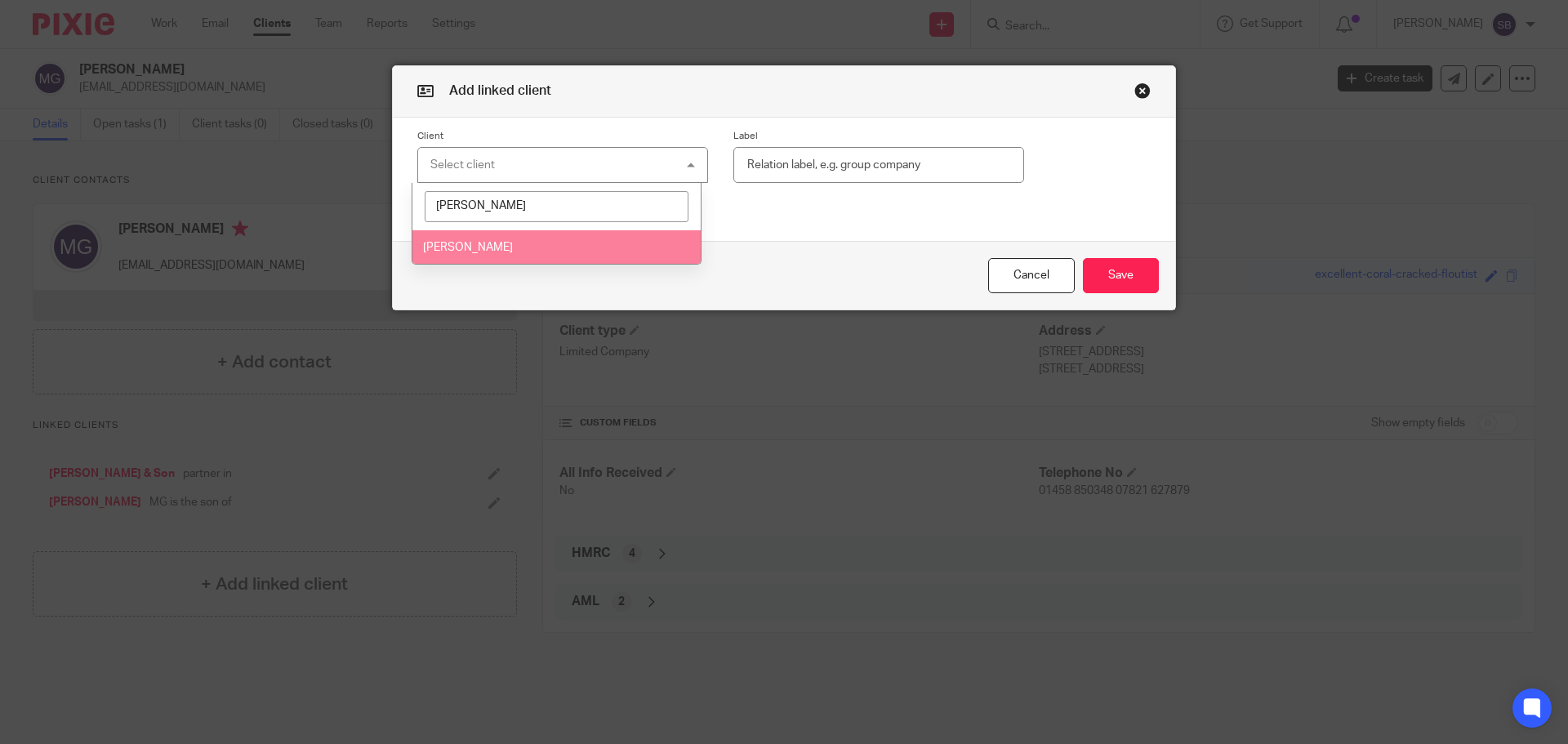
type input "godfrey"
drag, startPoint x: 509, startPoint y: 250, endPoint x: 723, endPoint y: 196, distance: 220.7
click at [513, 250] on span "[PERSON_NAME]" at bounding box center [468, 247] width 90 height 11
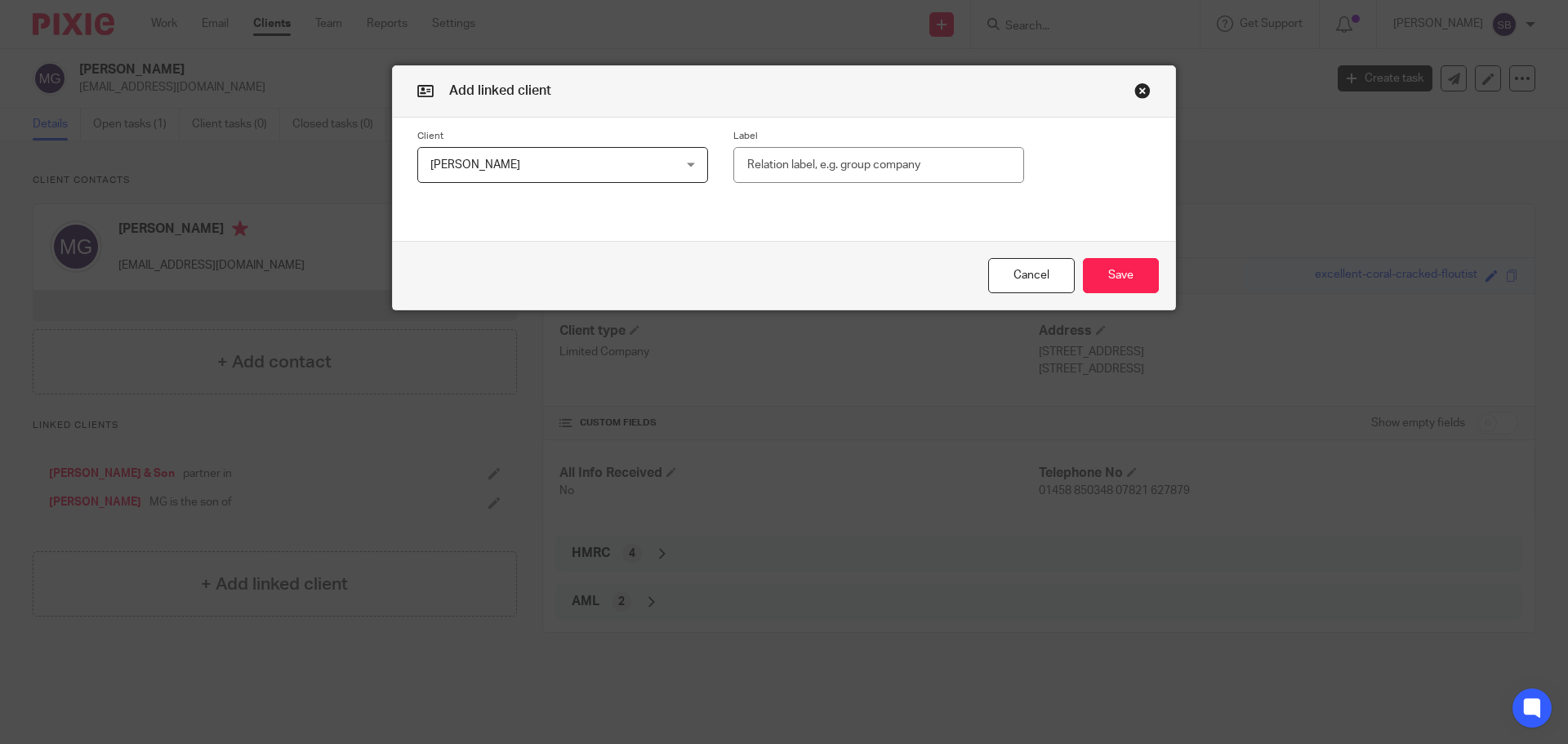
click at [773, 171] on input "text" at bounding box center [879, 166] width 291 height 37
type input "MG is the son of"
click at [1113, 277] on button "Save" at bounding box center [1121, 276] width 76 height 35
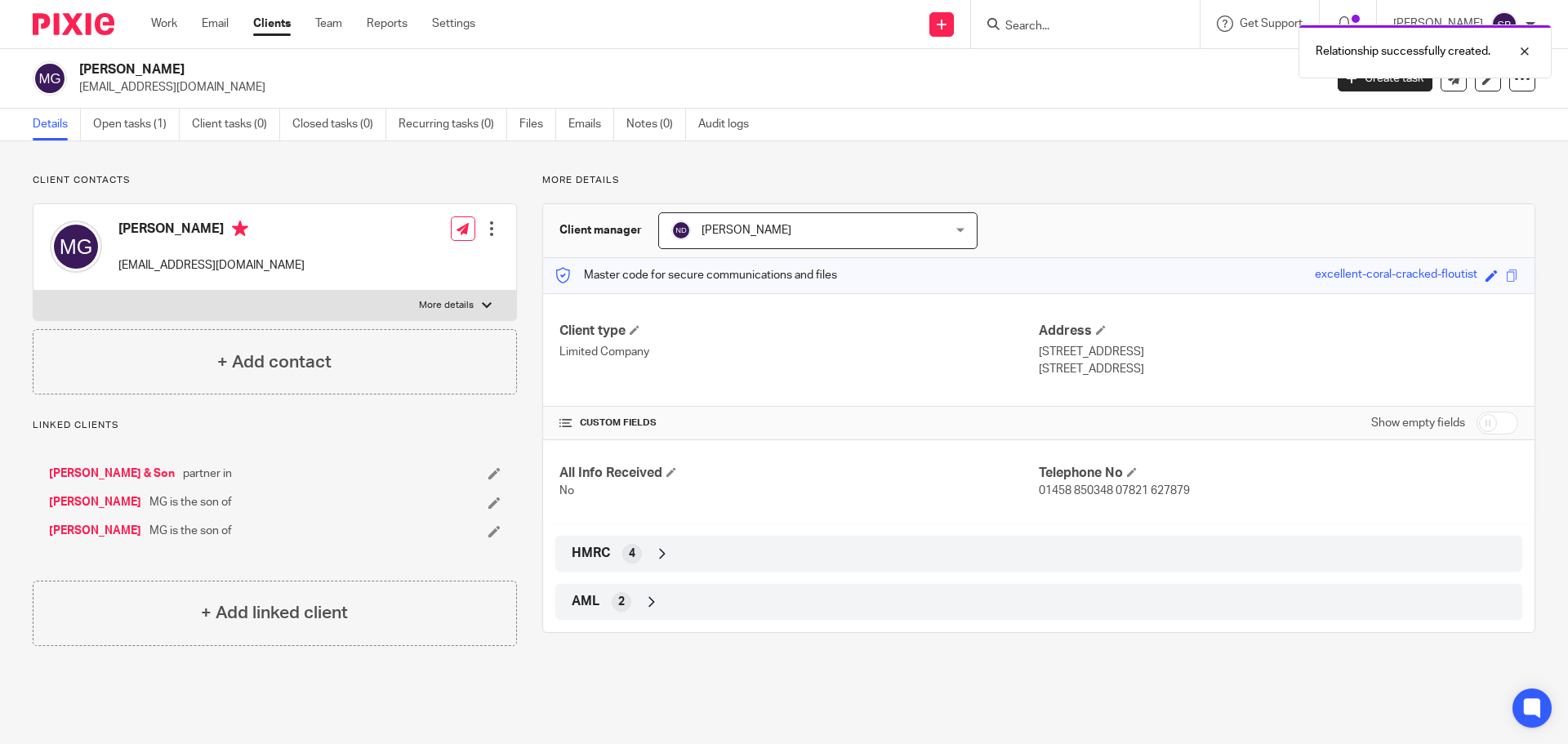
click at [129, 475] on link "[PERSON_NAME] & Son" at bounding box center [112, 473] width 126 height 17
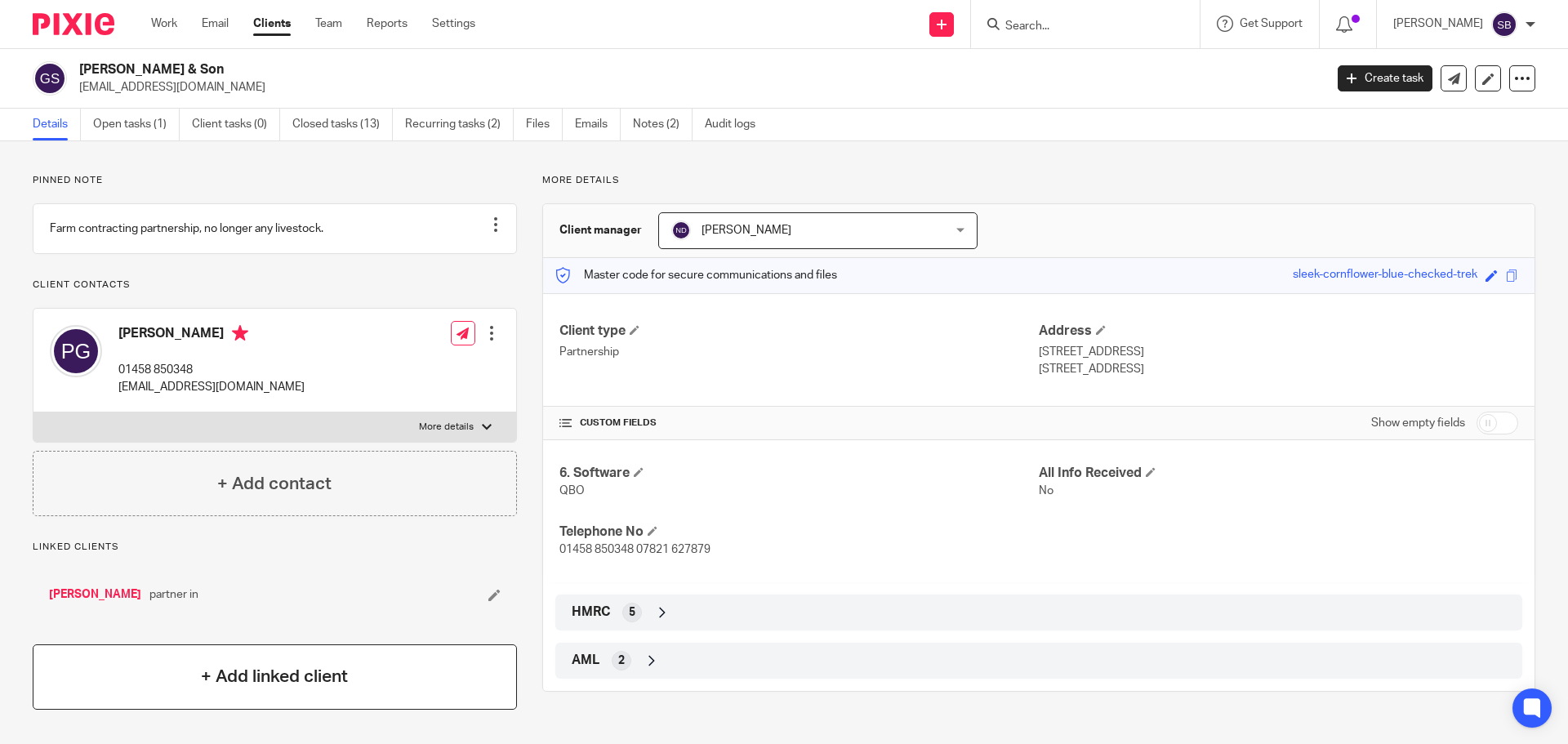
click at [276, 689] on h4 "+ Add linked client" at bounding box center [274, 676] width 147 height 26
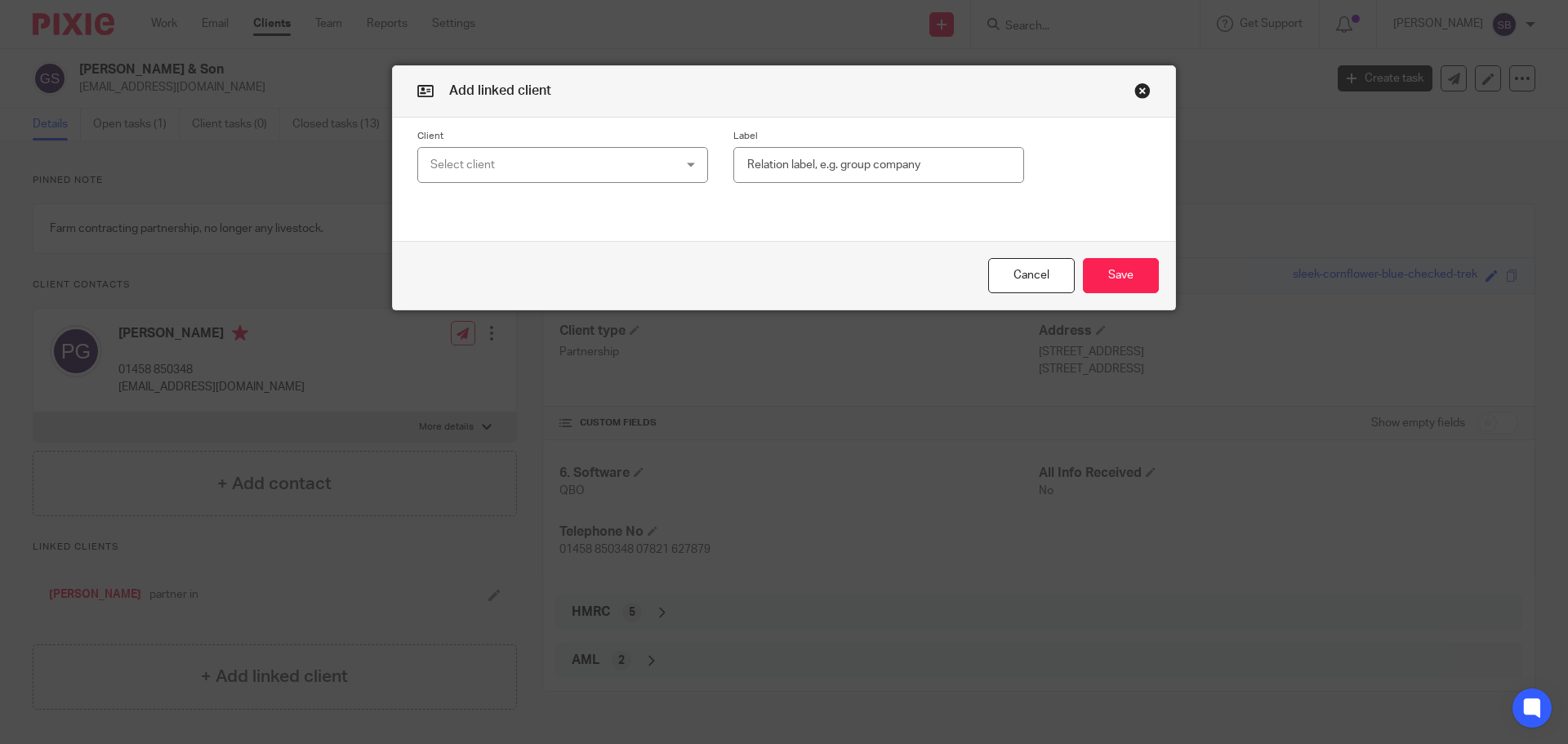
click at [570, 169] on div "Select client" at bounding box center [541, 165] width 221 height 34
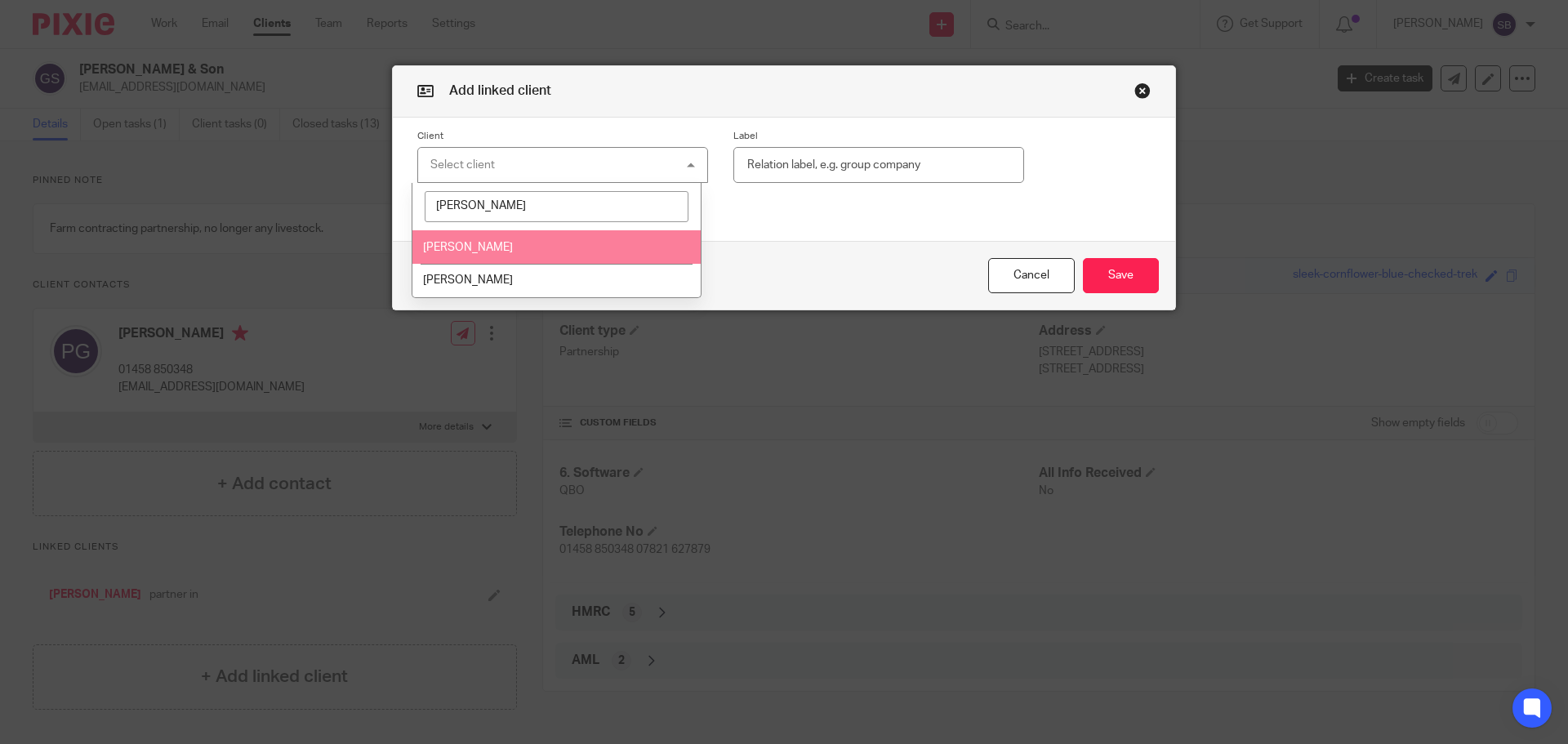
type input "godfrey"
drag, startPoint x: 503, startPoint y: 250, endPoint x: 577, endPoint y: 237, distance: 75.1
click at [508, 250] on span "[PERSON_NAME]" at bounding box center [468, 247] width 90 height 11
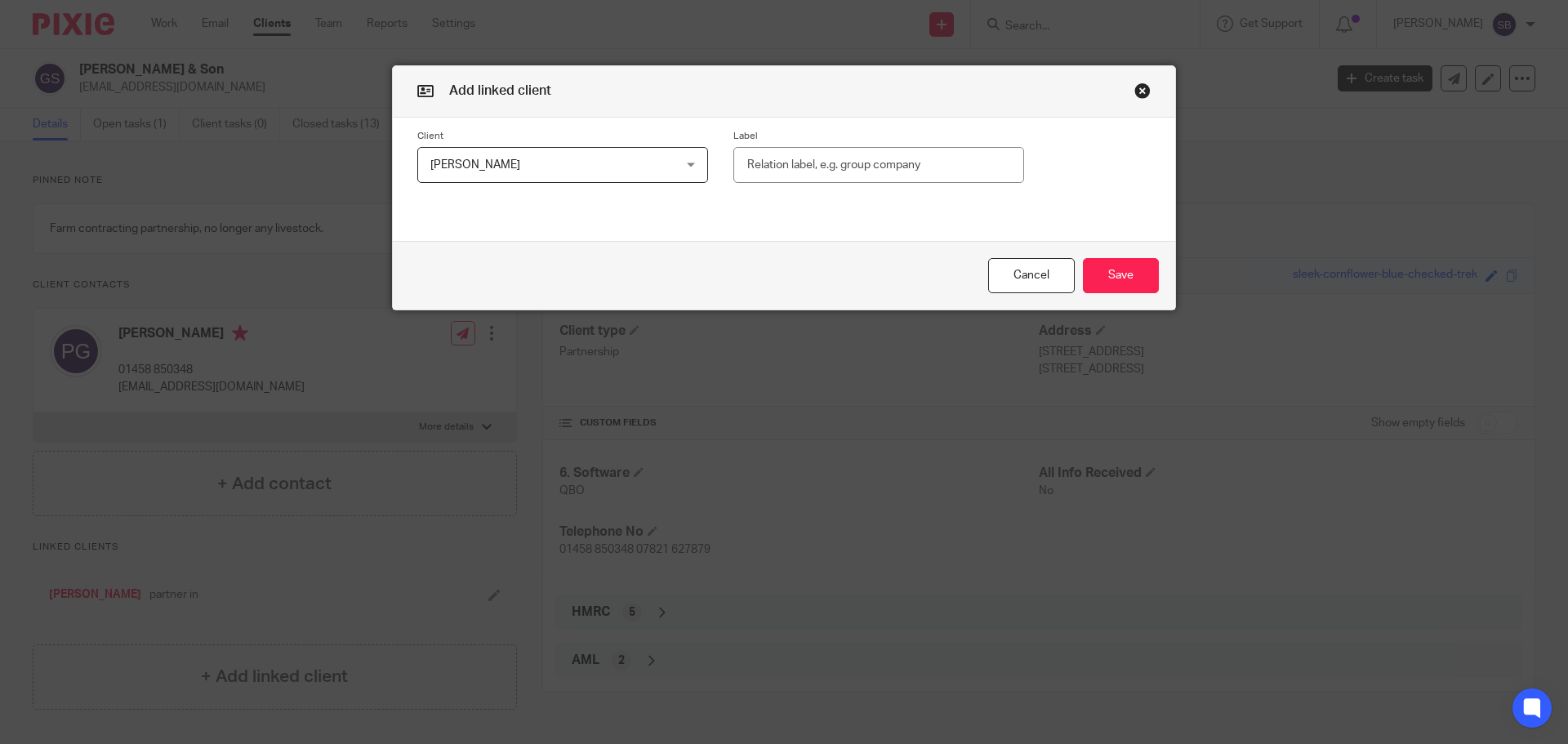
click at [763, 164] on input "text" at bounding box center [879, 166] width 291 height 37
type input "partner in"
click at [1133, 270] on button "Save" at bounding box center [1121, 276] width 76 height 35
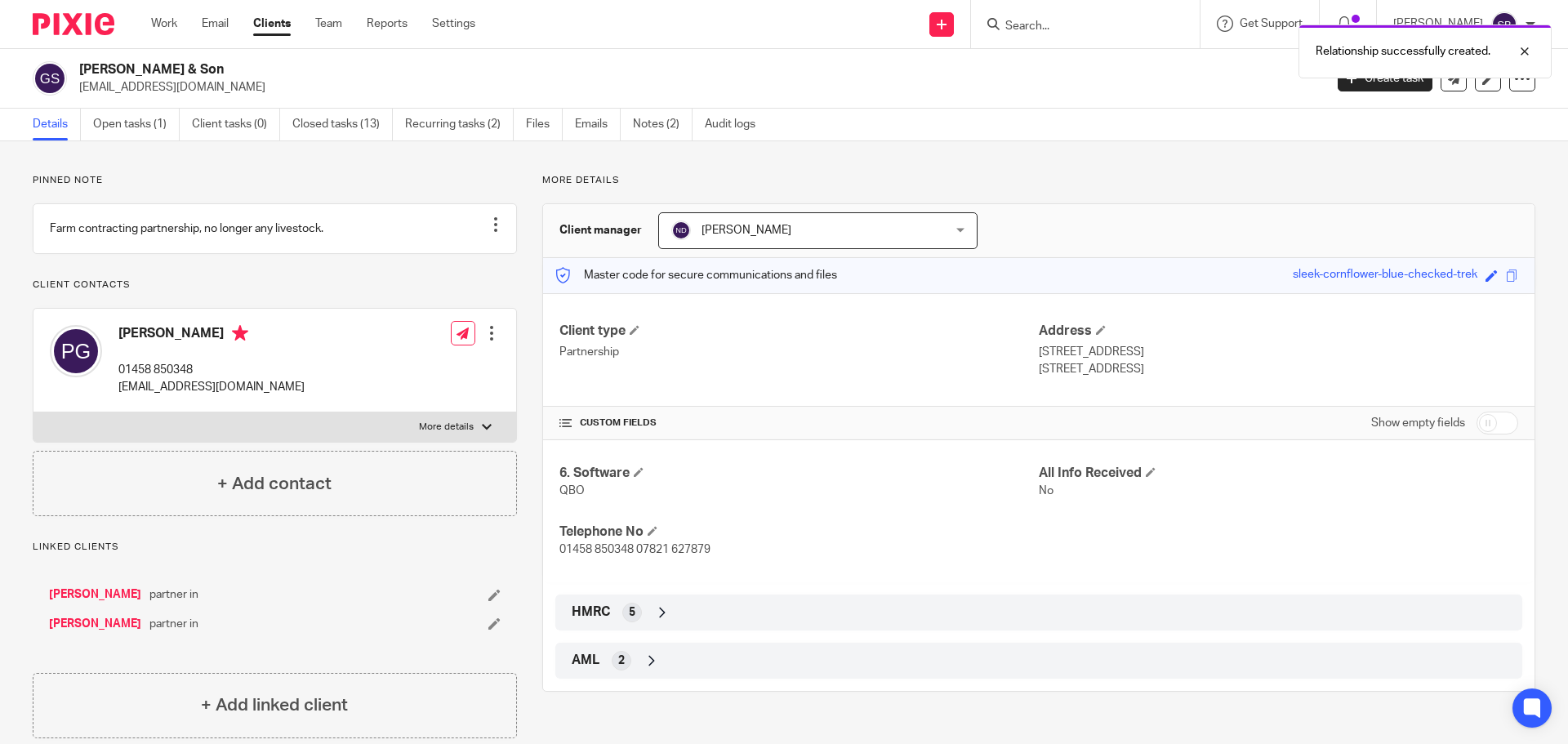
scroll to position [43, 0]
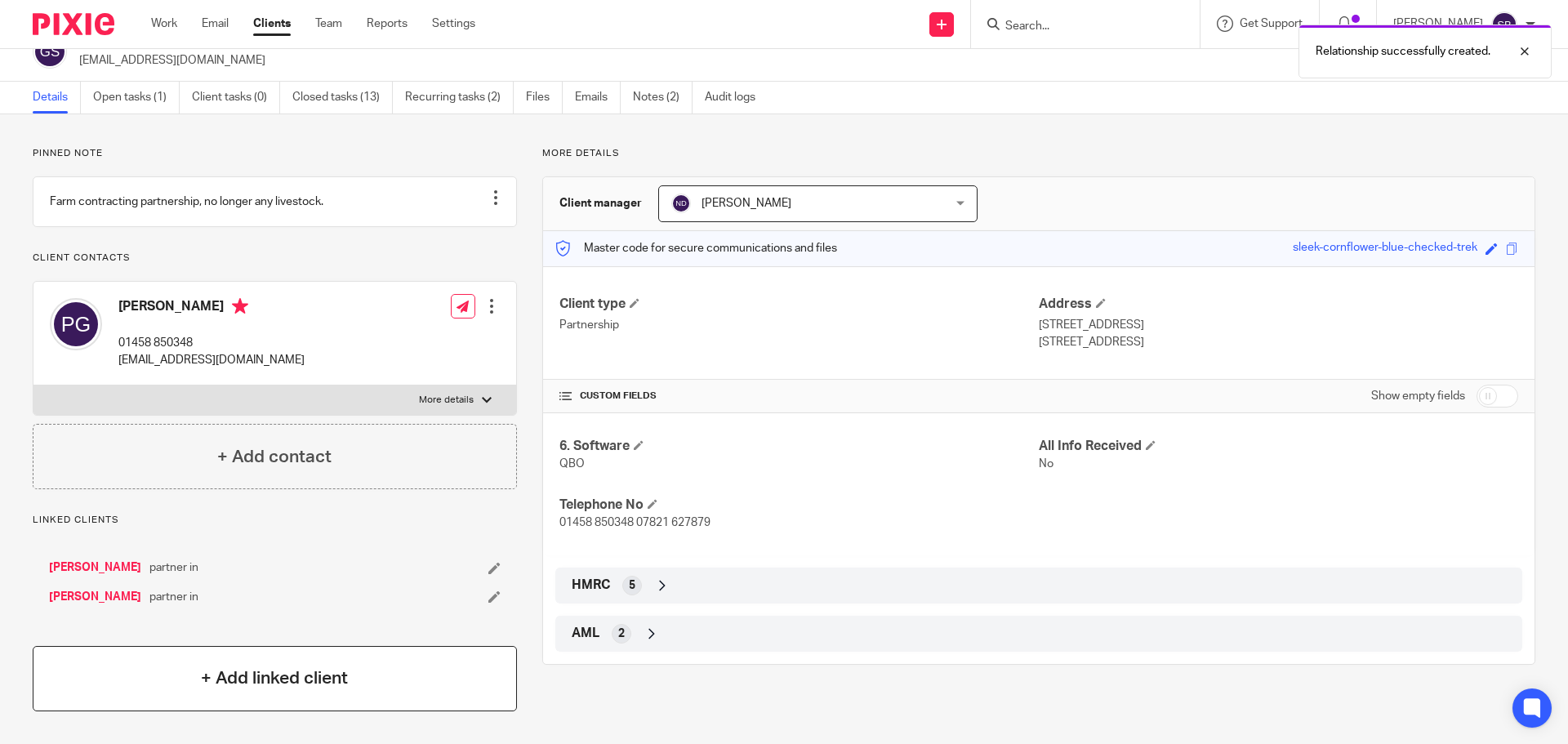
click at [275, 666] on h4 "+ Add linked client" at bounding box center [274, 678] width 147 height 26
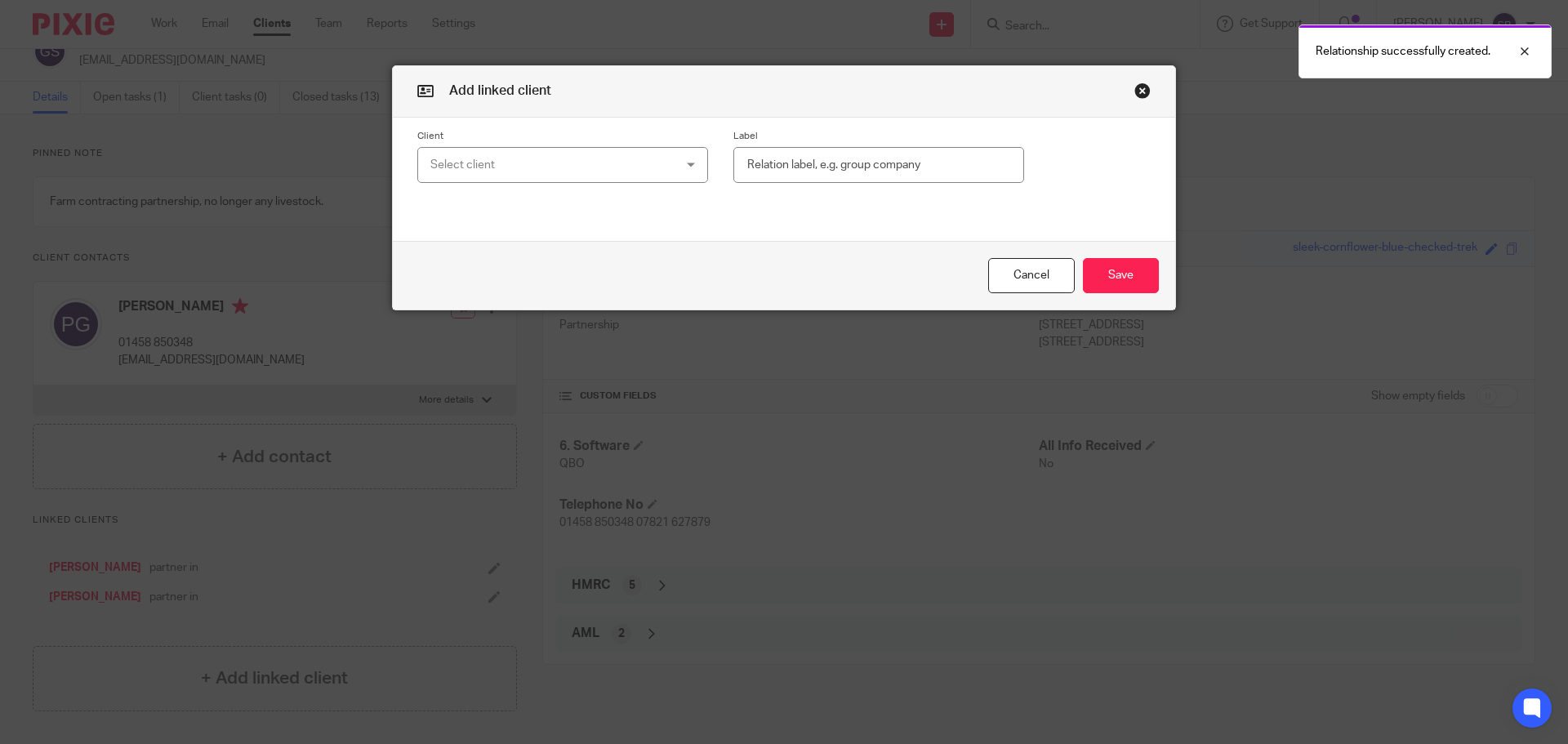
click at [509, 175] on div "Select client" at bounding box center [541, 165] width 221 height 34
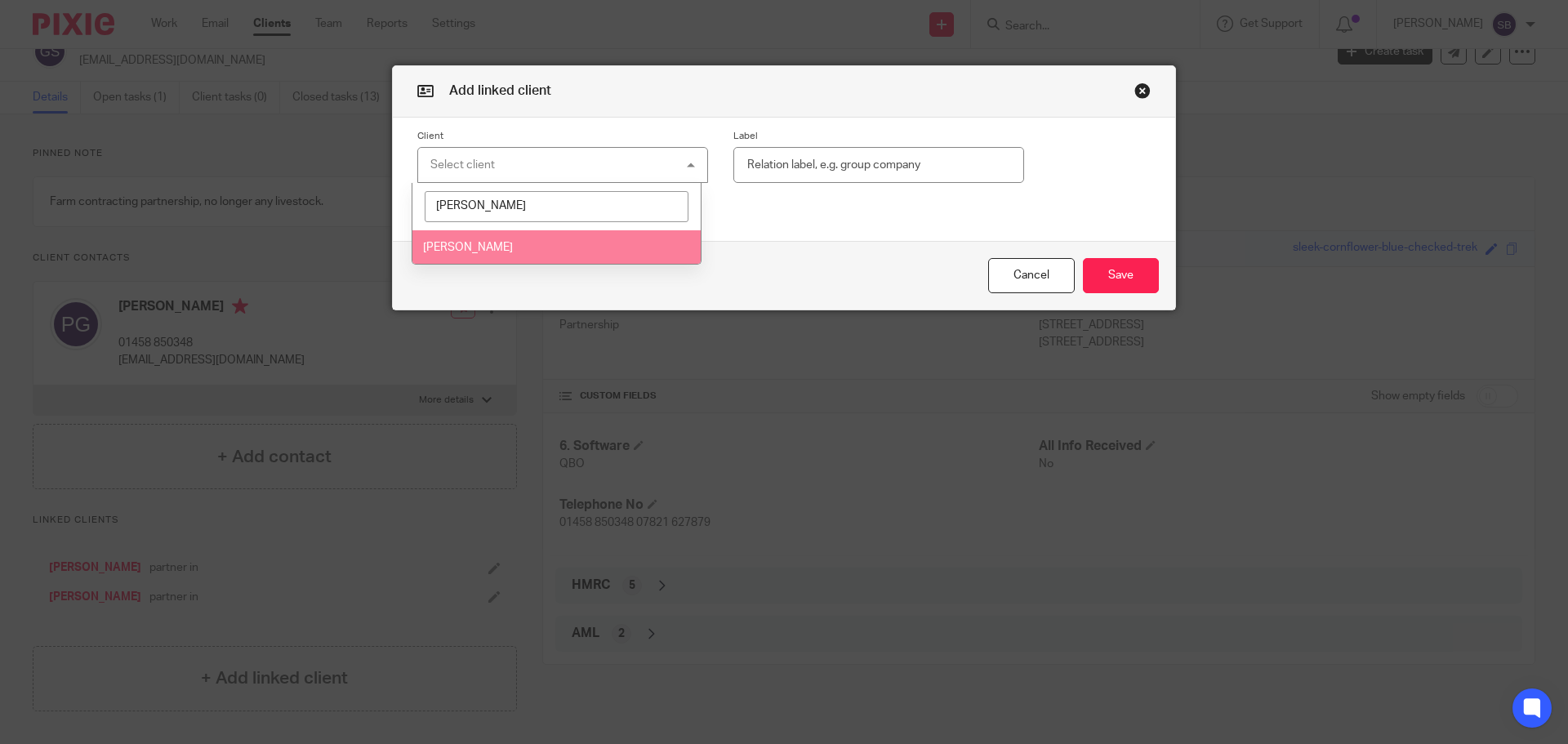
type input "godfrey"
drag, startPoint x: 502, startPoint y: 243, endPoint x: 731, endPoint y: 194, distance: 234.2
click at [541, 239] on li "[PERSON_NAME]" at bounding box center [557, 247] width 289 height 33
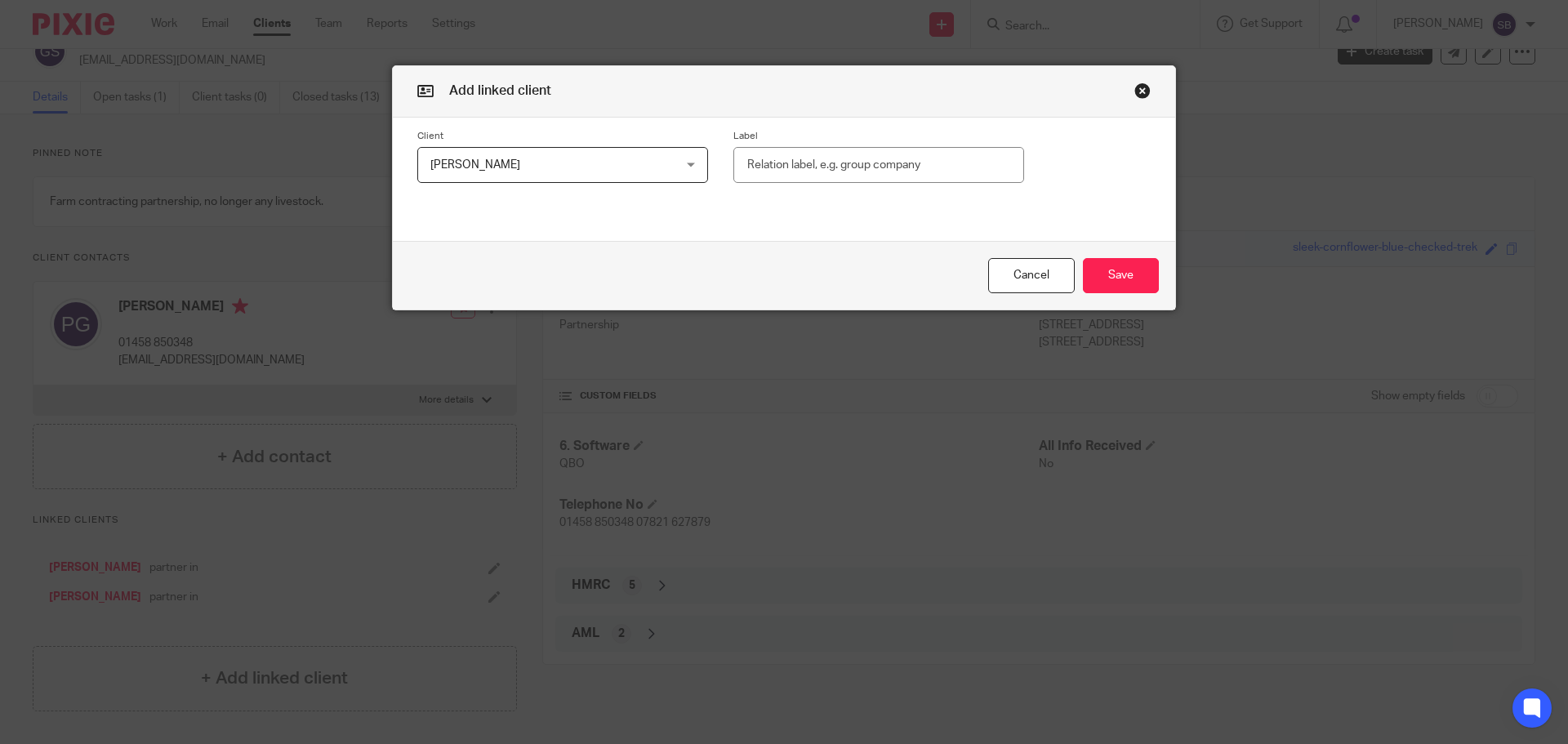
click at [796, 165] on input "text" at bounding box center [879, 166] width 291 height 37
type input "opartner in"
click at [1105, 287] on button "Save" at bounding box center [1121, 276] width 76 height 35
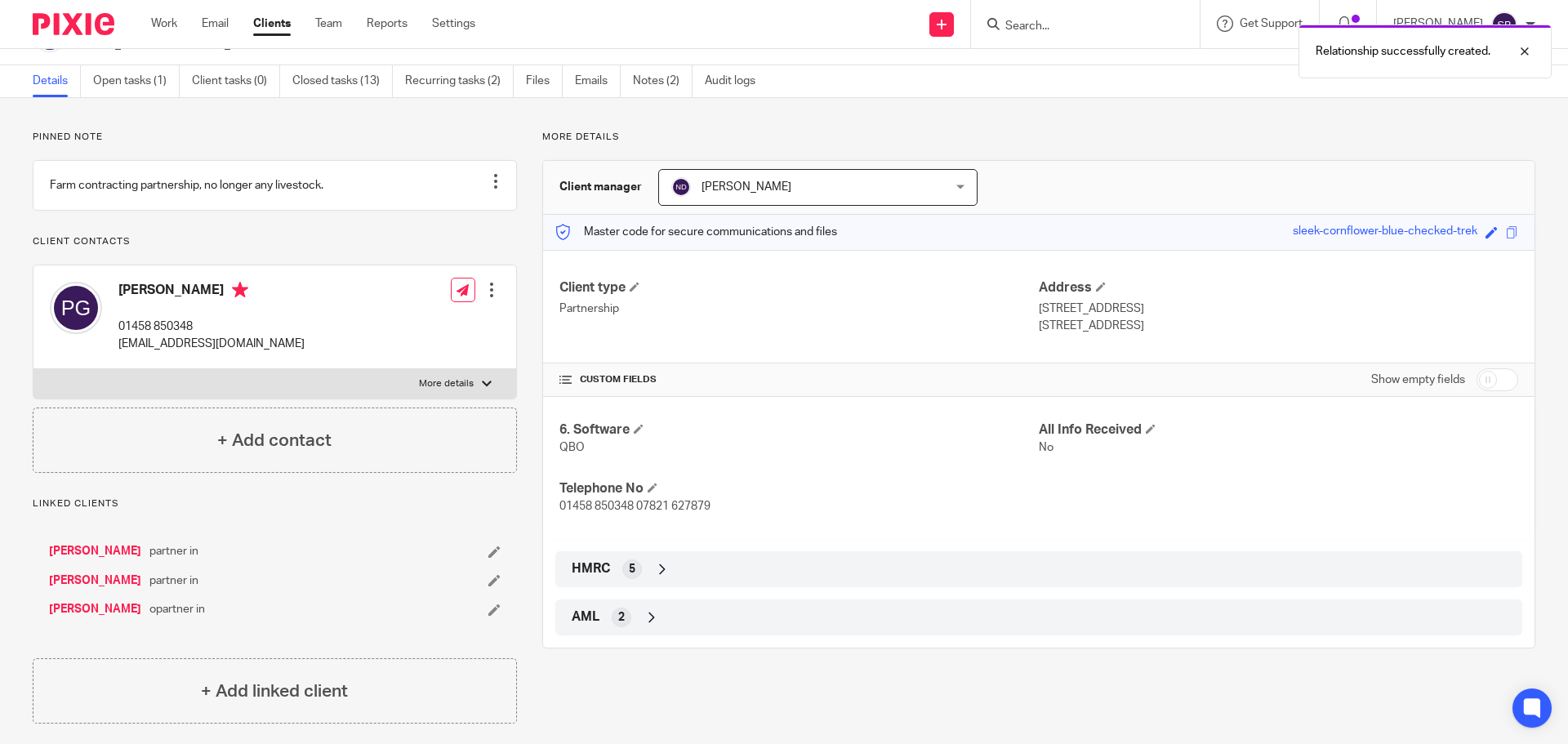
click at [102, 617] on link "[PERSON_NAME]" at bounding box center [95, 608] width 92 height 17
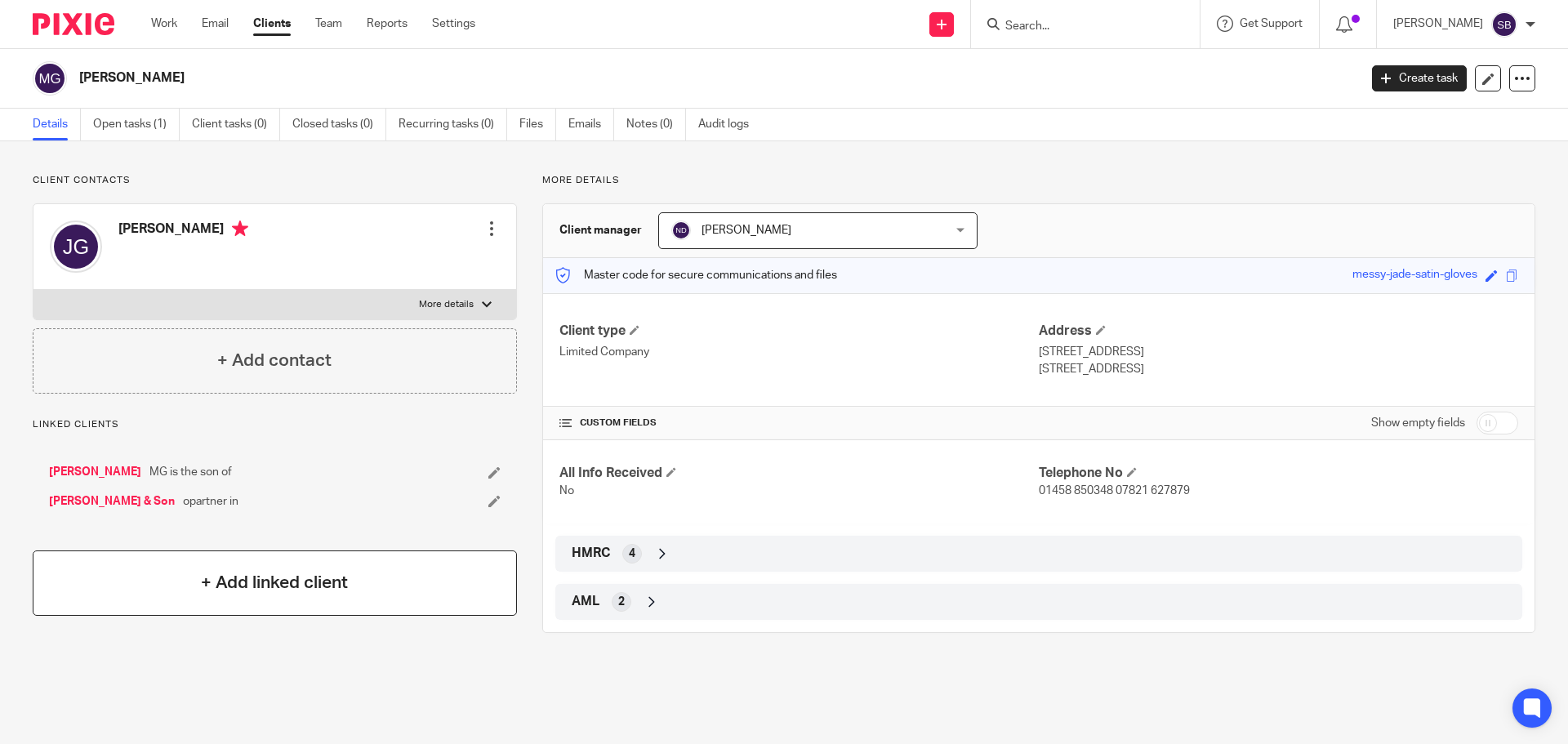
click at [222, 603] on div "+ Add linked client" at bounding box center [275, 583] width 484 height 65
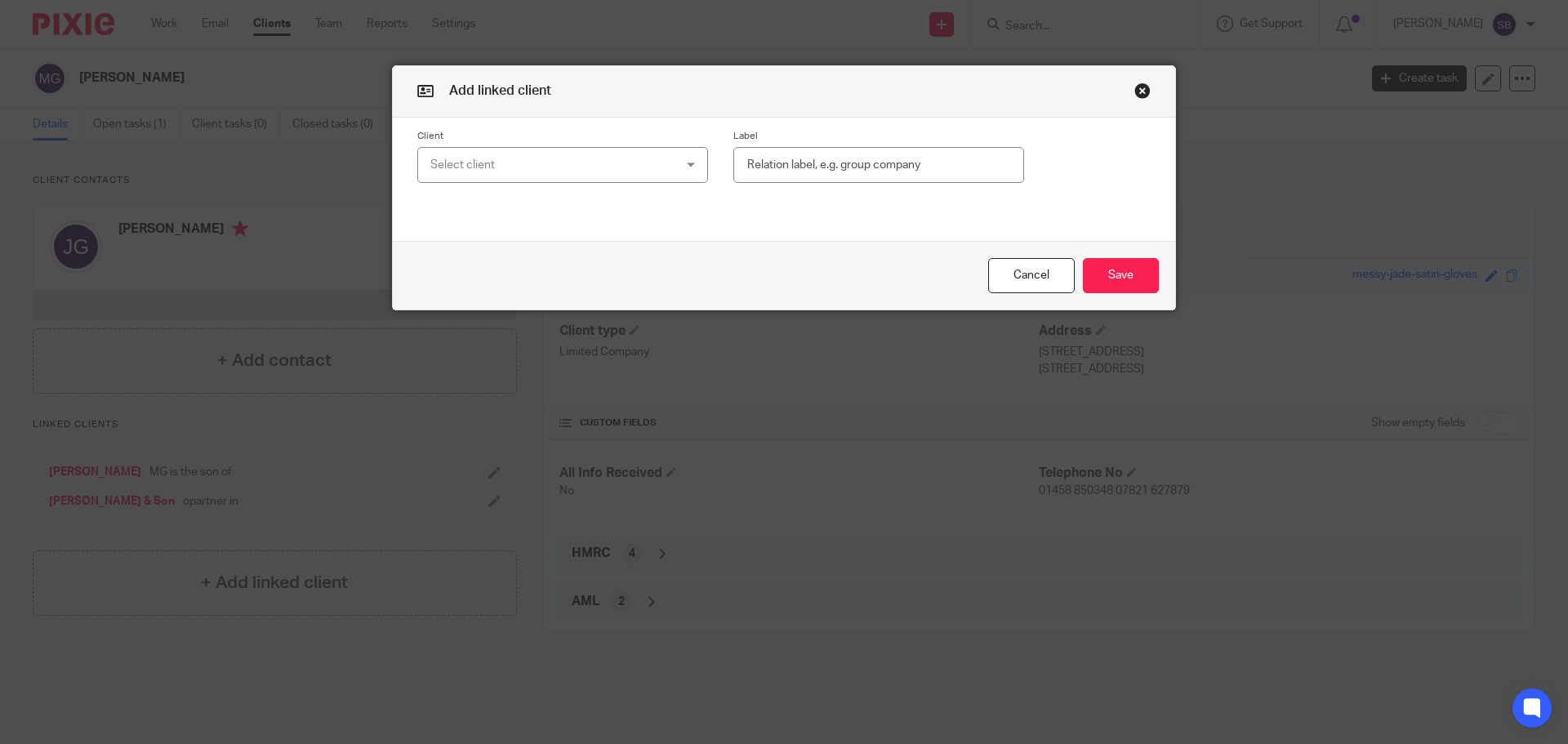
click at [545, 169] on div "Select client" at bounding box center [541, 165] width 221 height 34
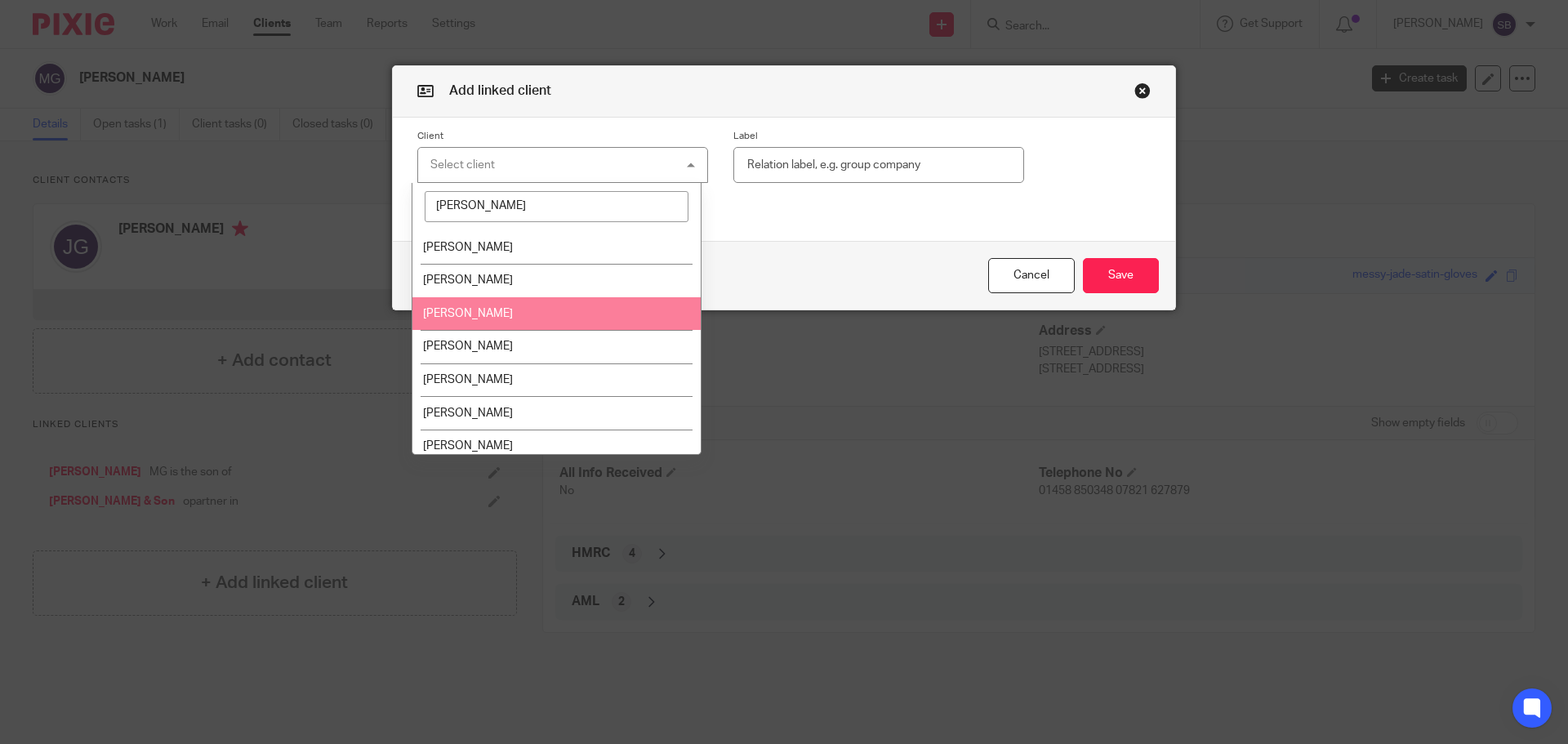
type input "philip"
click at [490, 315] on span "[PERSON_NAME]" at bounding box center [468, 313] width 90 height 11
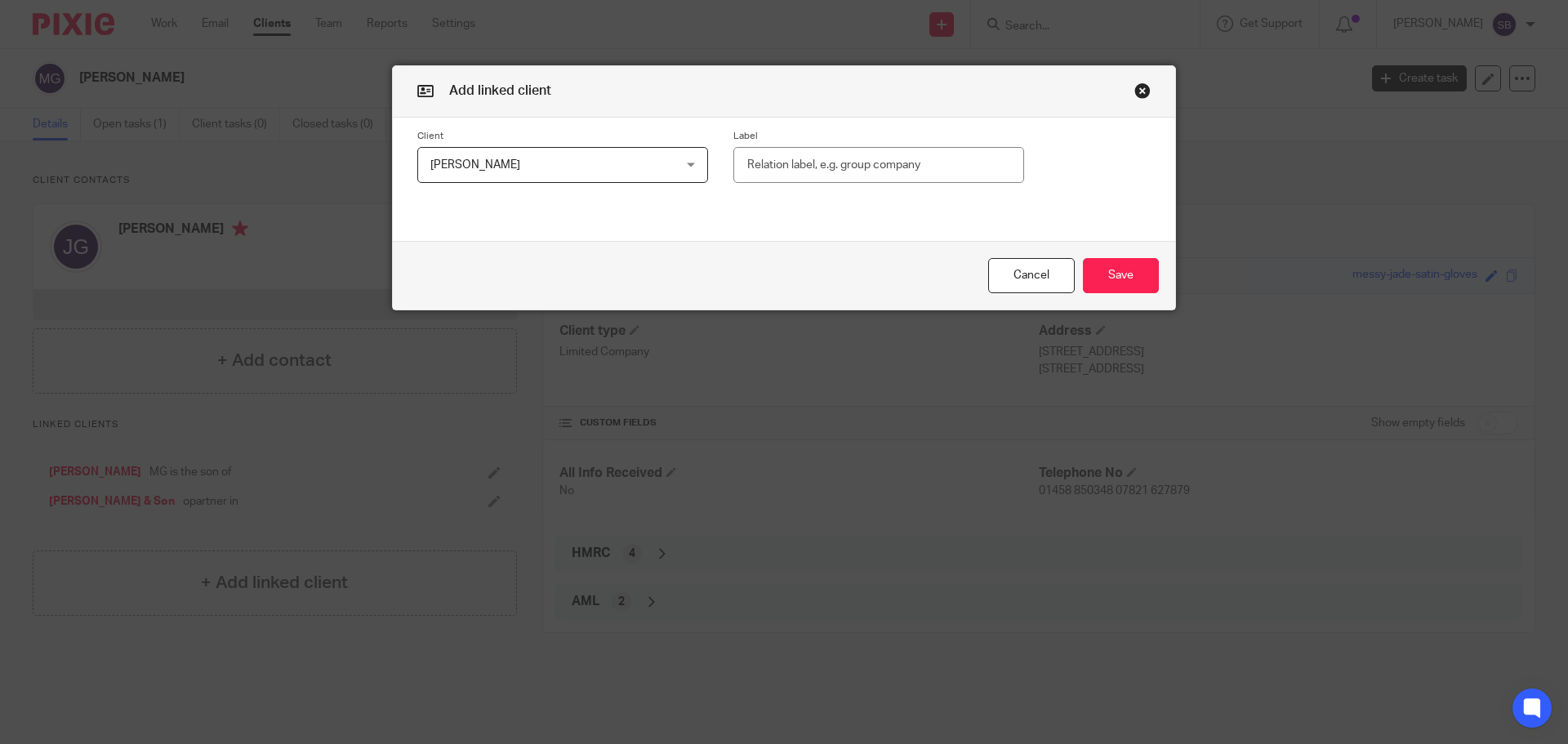
click at [812, 168] on input "text" at bounding box center [879, 166] width 291 height 37
type input "u"
type input "husband / wife"
click at [1139, 281] on button "Save" at bounding box center [1121, 276] width 76 height 35
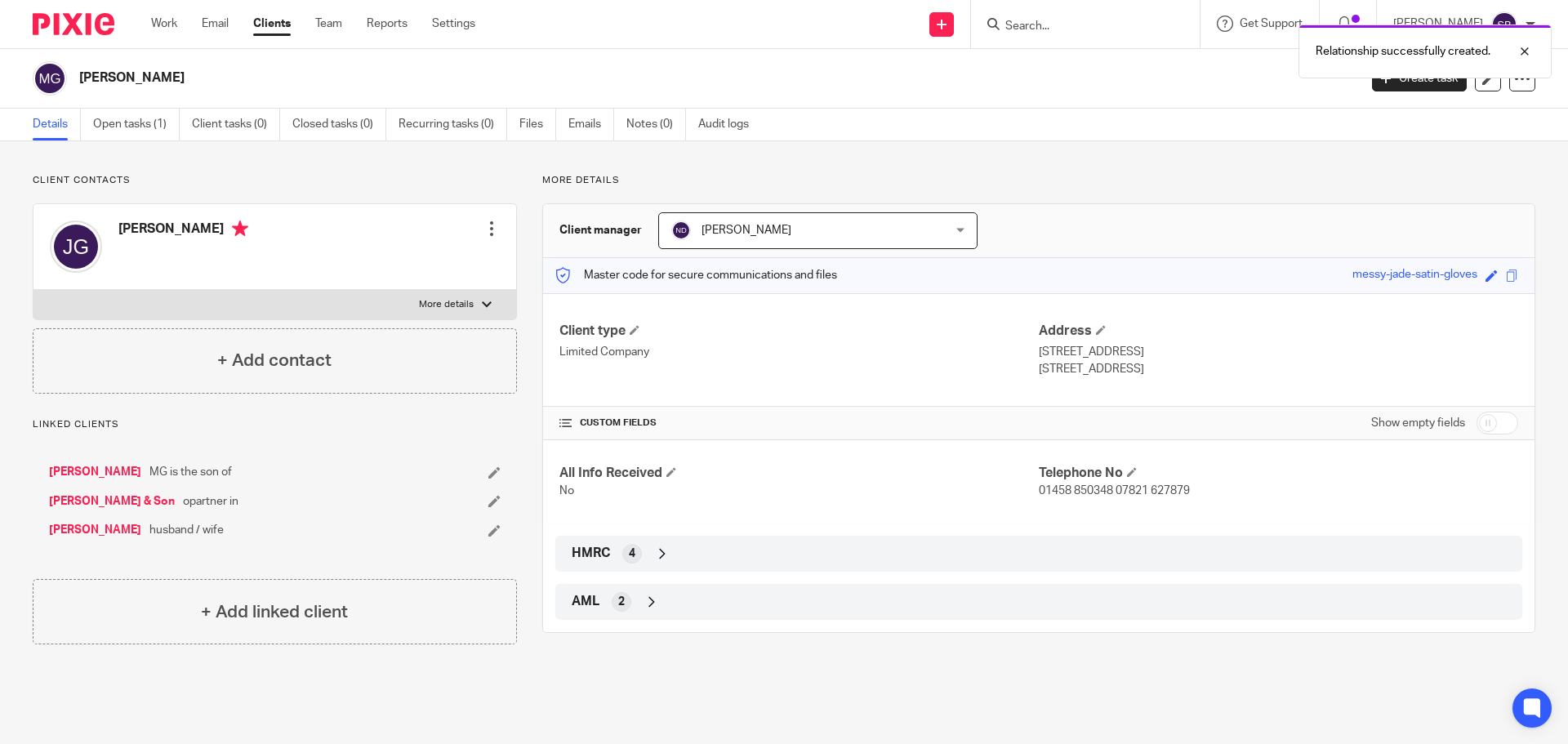
click at [115, 532] on link "[PERSON_NAME]" at bounding box center [95, 529] width 92 height 17
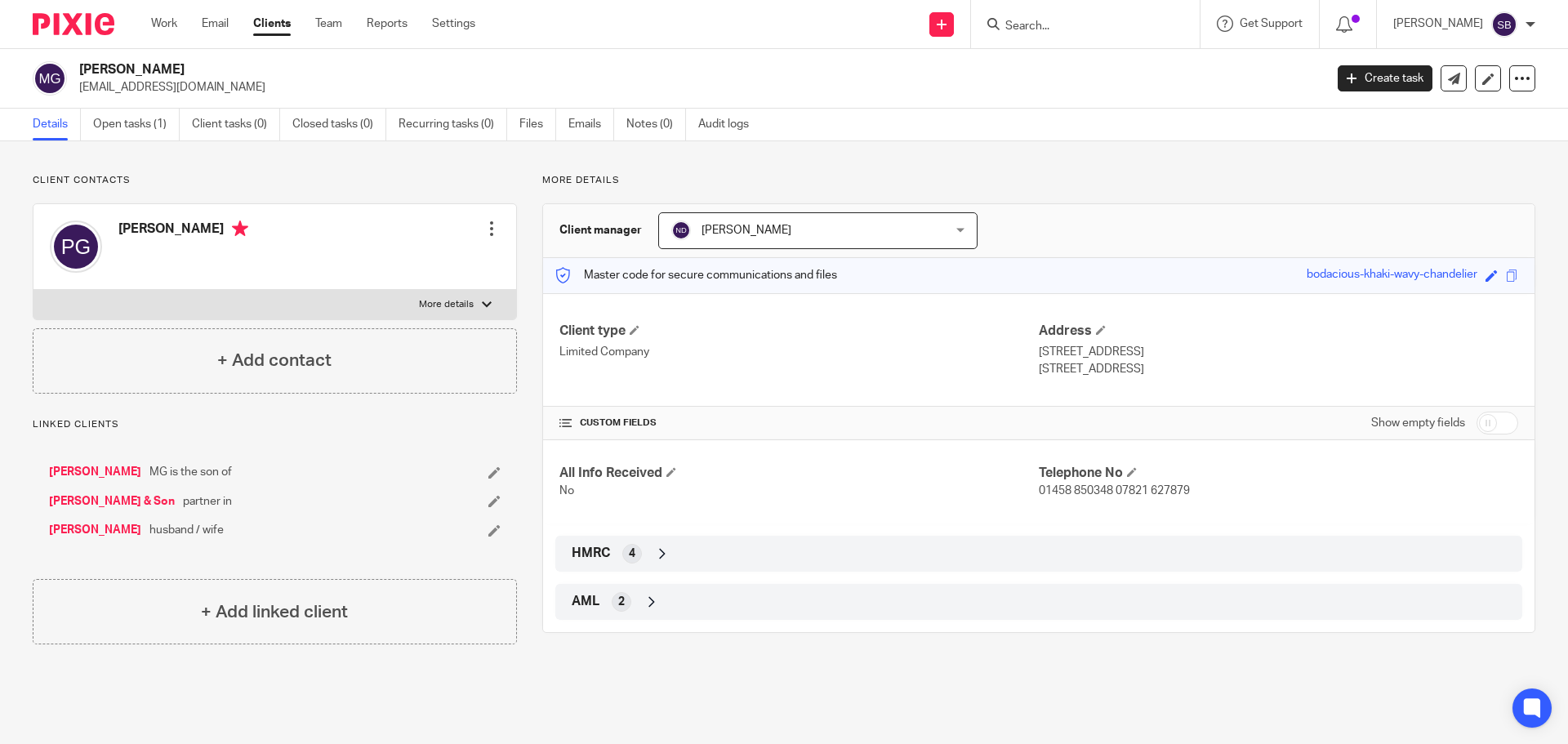
click at [1054, 25] on input "Search" at bounding box center [1077, 26] width 147 height 15
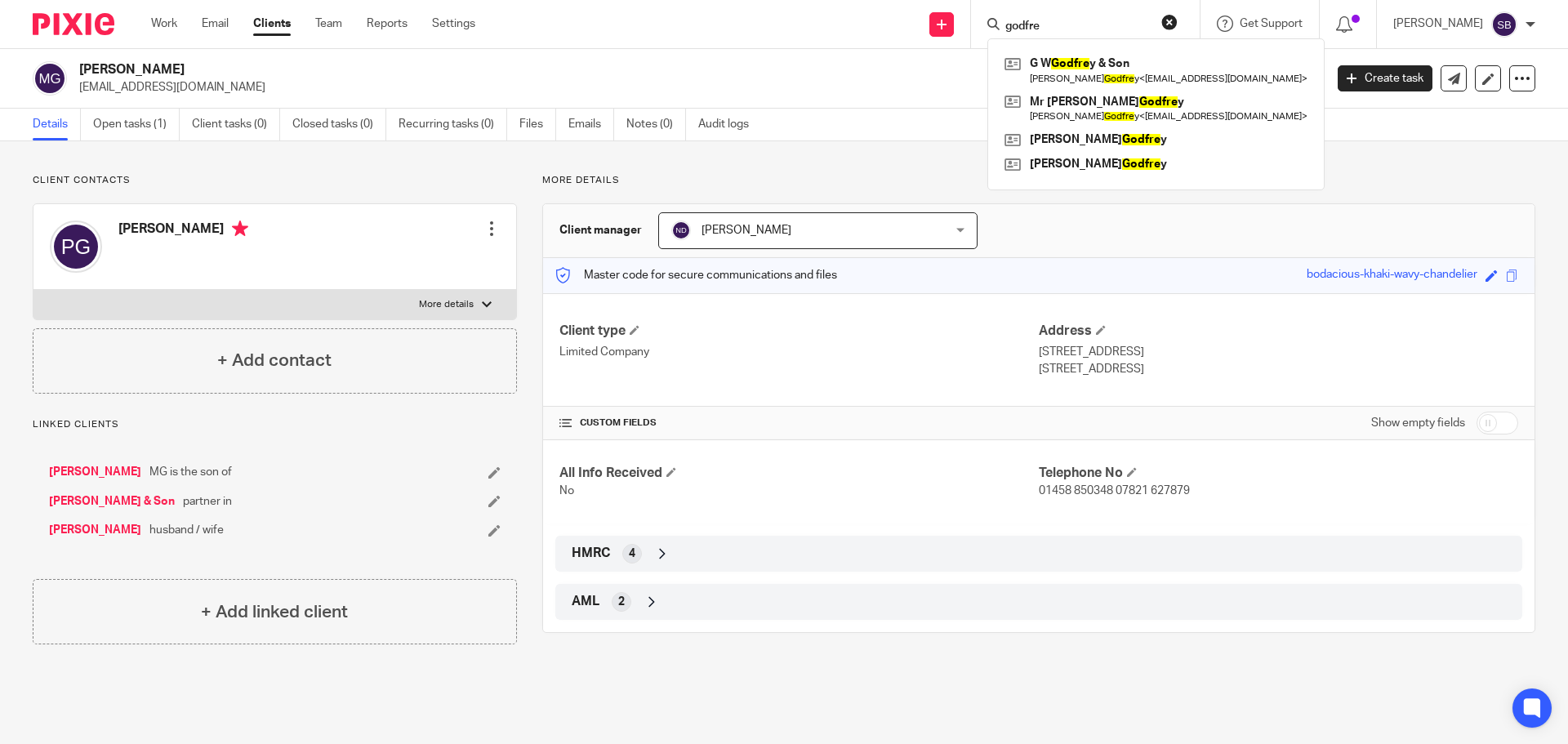
type input "godfre"
